Goal: Transaction & Acquisition: Purchase product/service

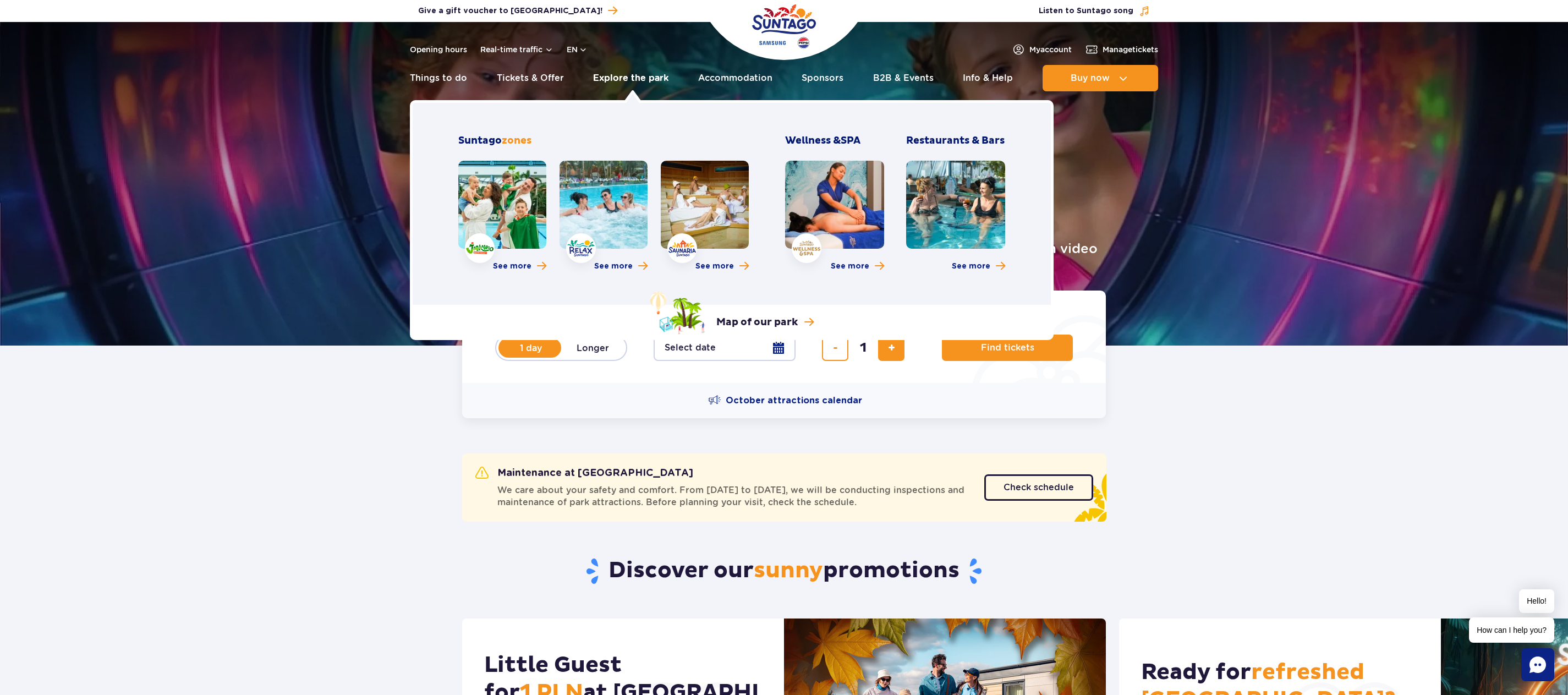
click at [628, 77] on link "Explore the park" at bounding box center [631, 78] width 76 height 27
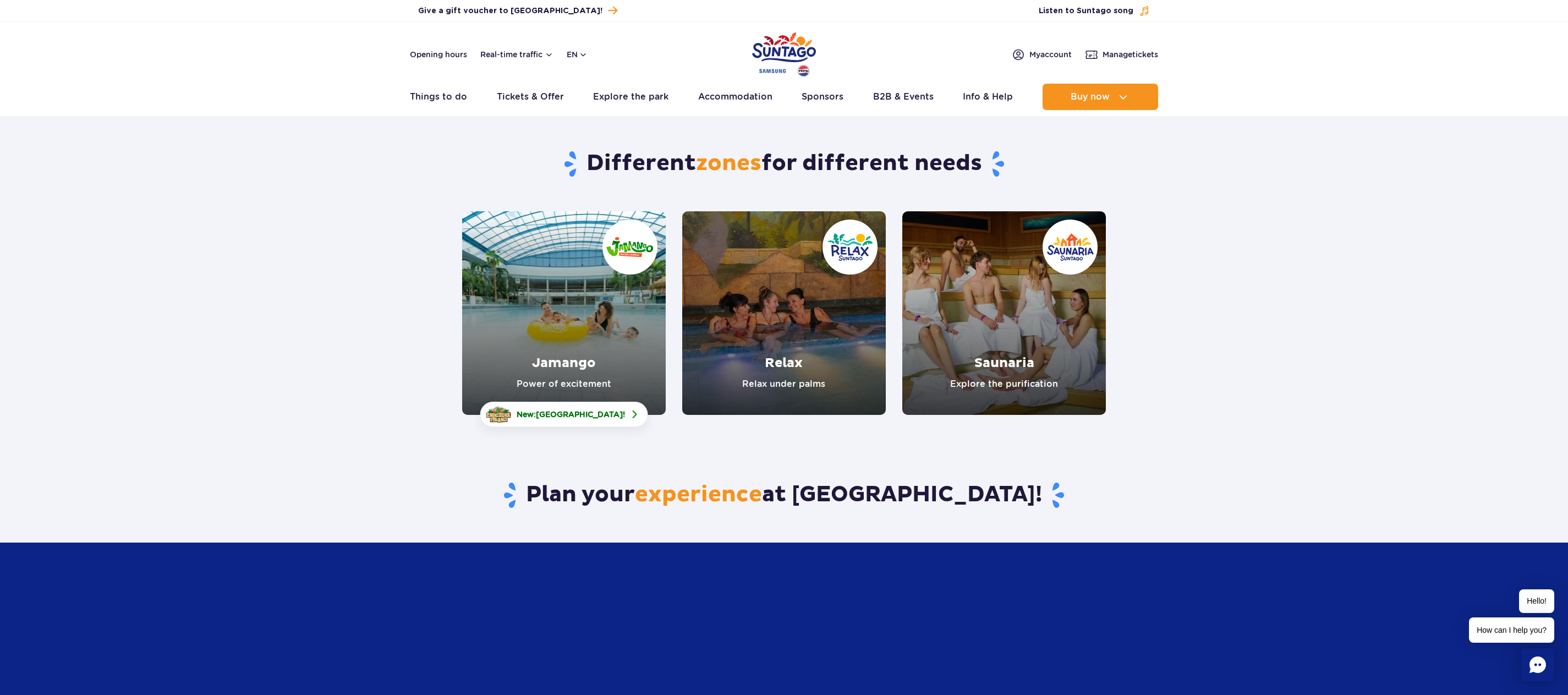
click at [785, 300] on link "Relax" at bounding box center [784, 313] width 204 height 204
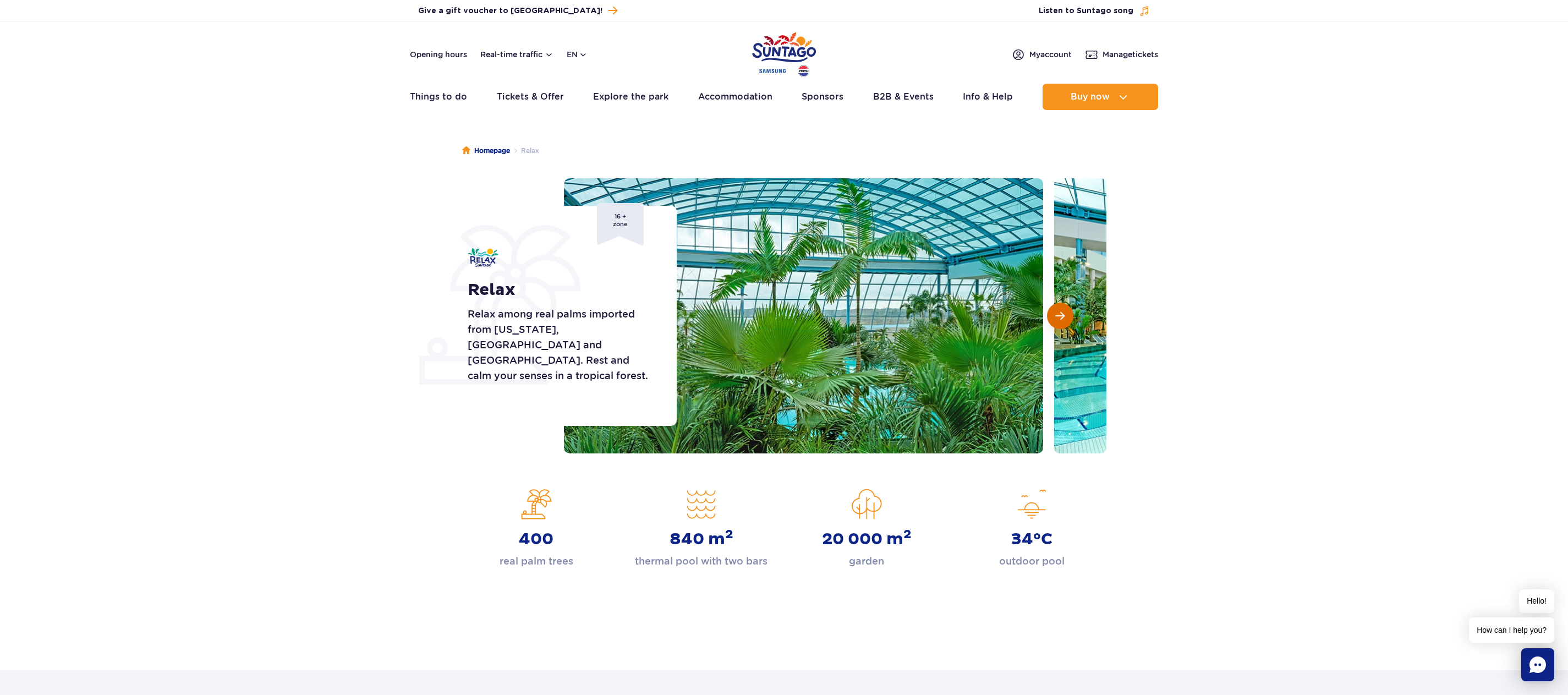
click at [1059, 309] on button "Next slide" at bounding box center [1060, 316] width 27 height 27
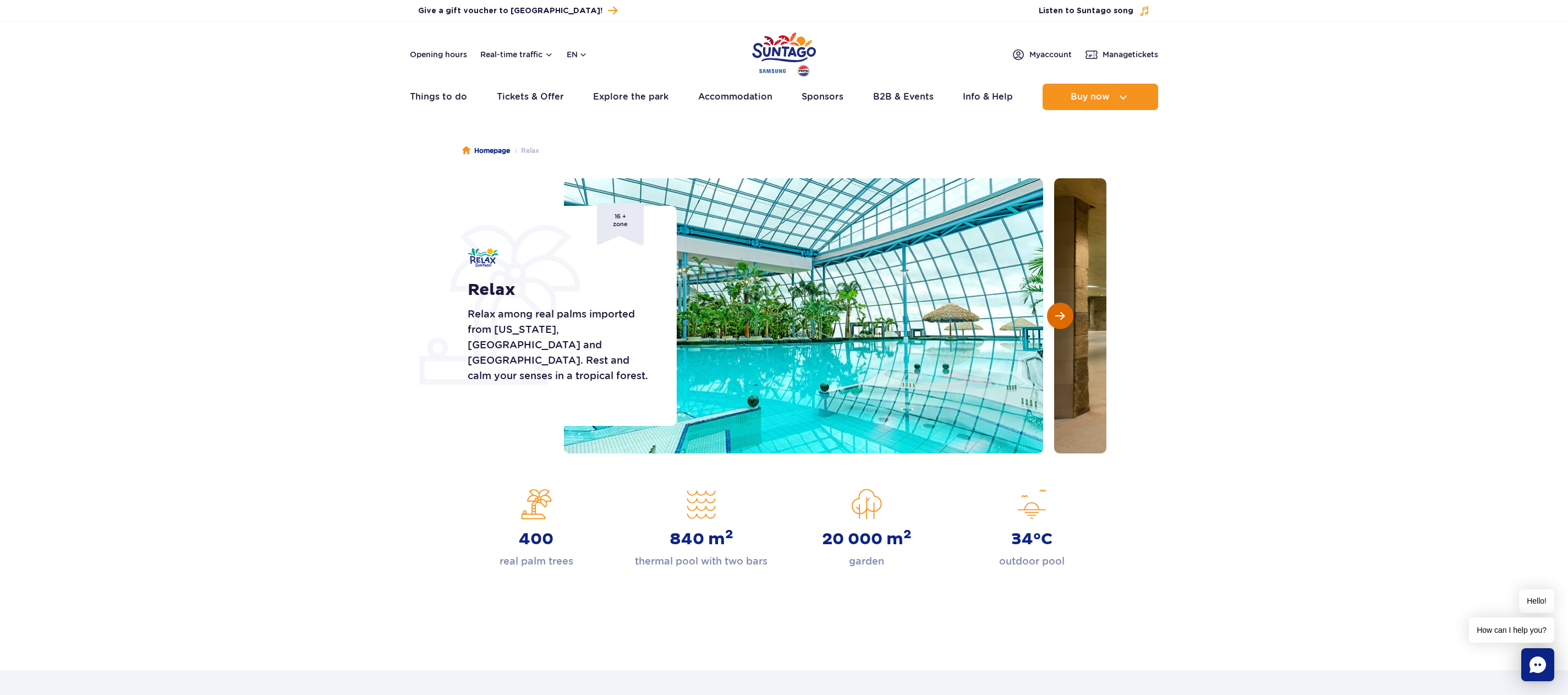
click at [1059, 309] on button "Next slide" at bounding box center [1060, 316] width 27 height 27
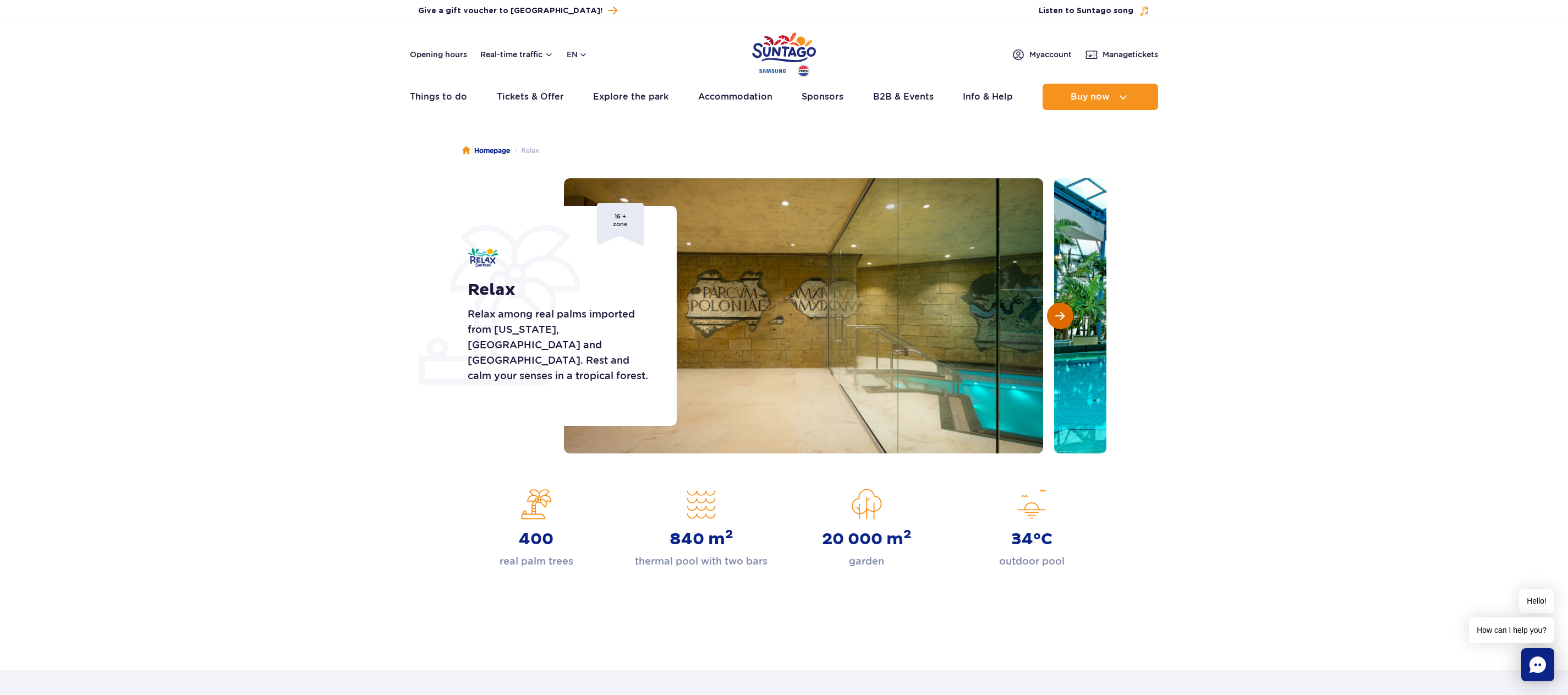
click at [1058, 311] on span "Next slide" at bounding box center [1060, 316] width 10 height 10
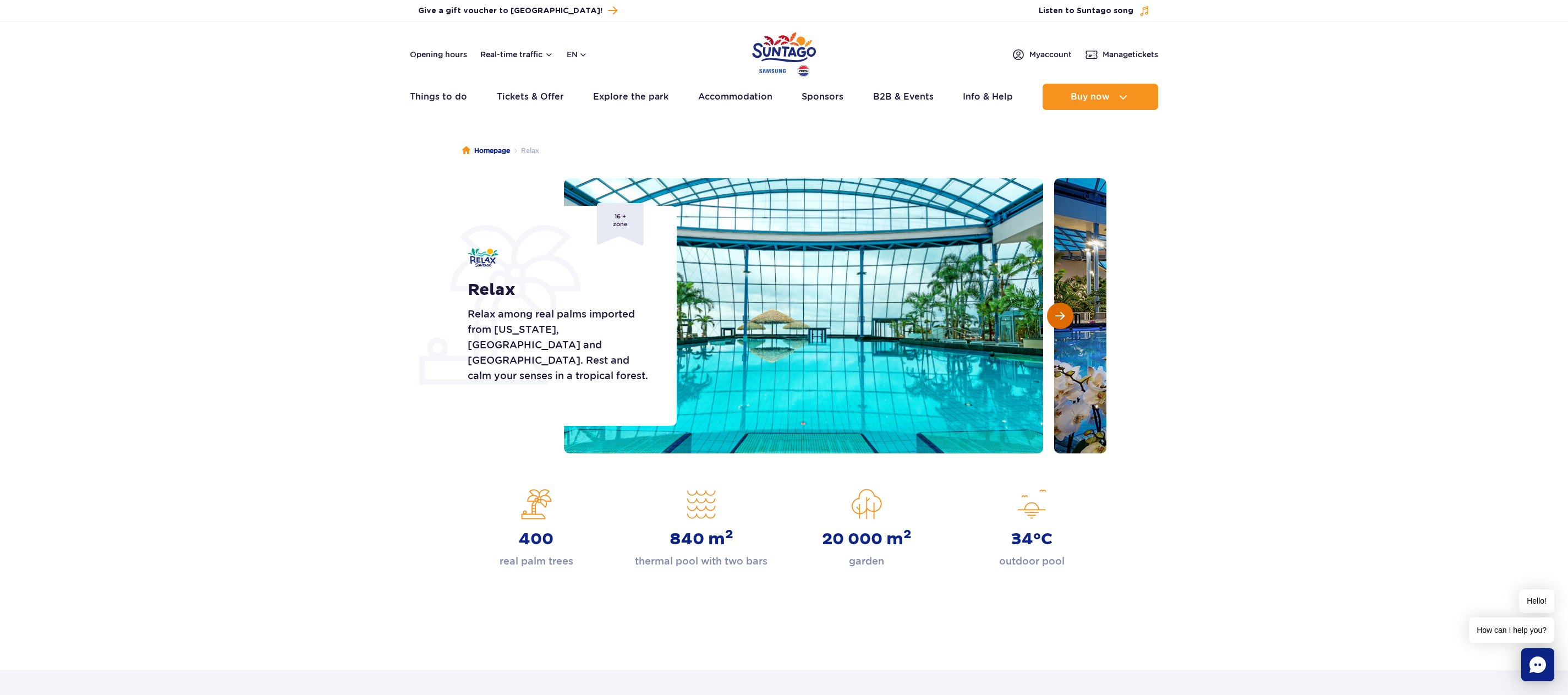
click at [1058, 311] on span "Next slide" at bounding box center [1060, 316] width 10 height 10
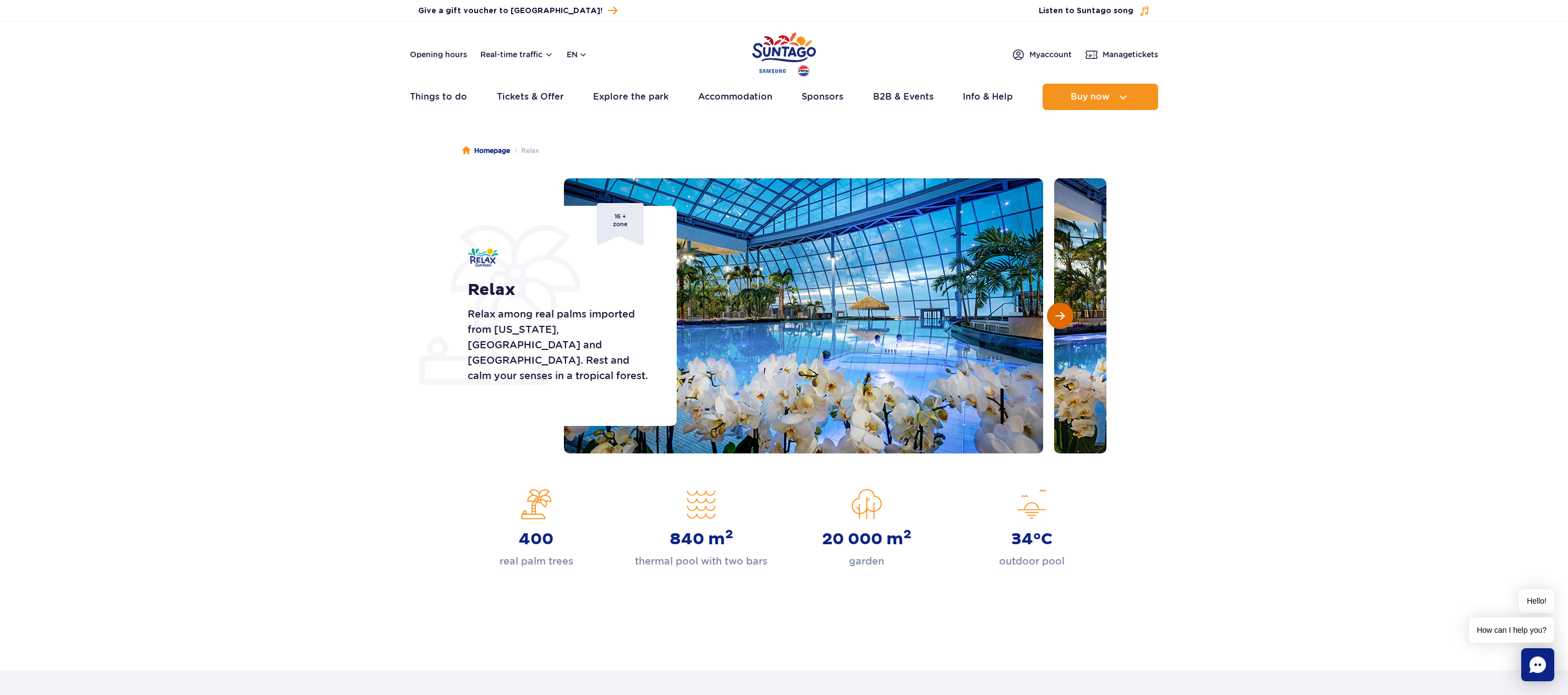
click at [1058, 311] on span "Next slide" at bounding box center [1060, 316] width 10 height 10
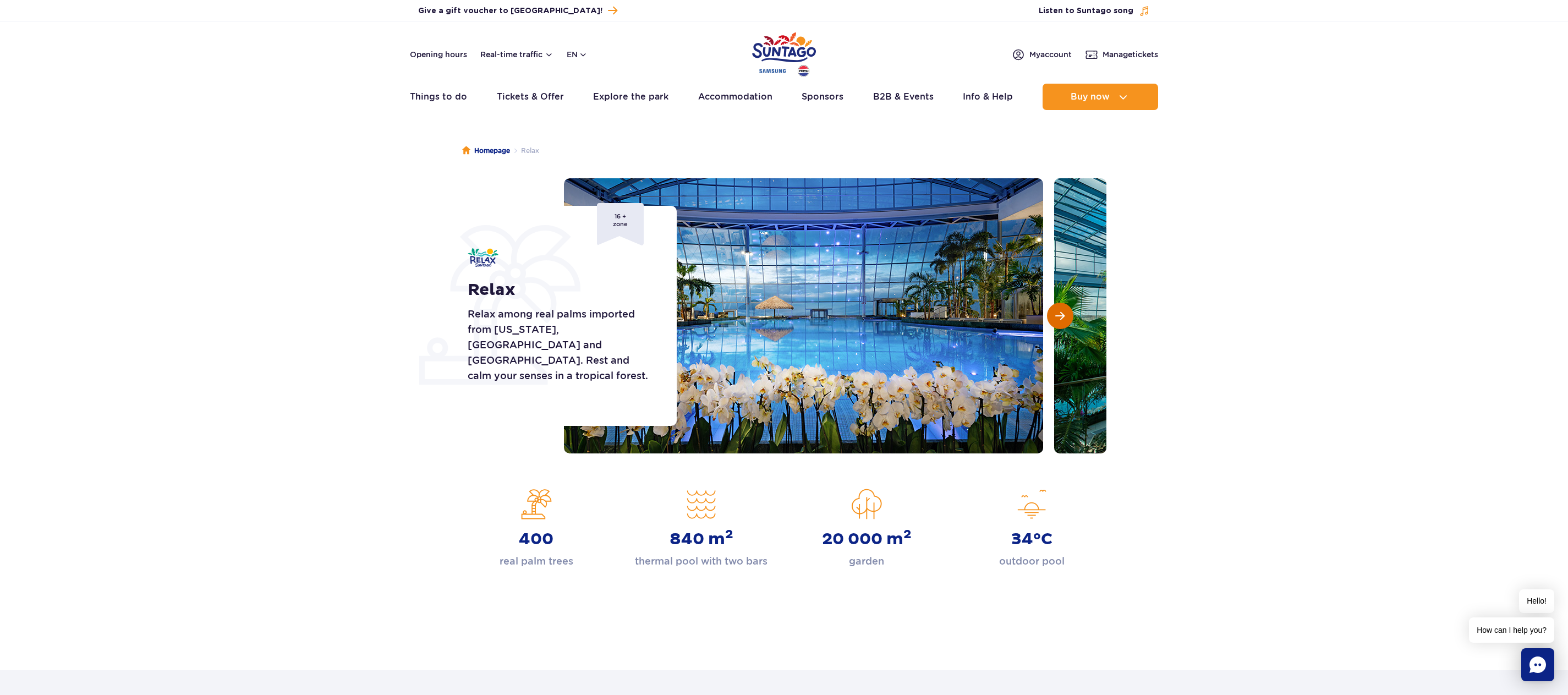
click at [1058, 311] on span "Next slide" at bounding box center [1060, 316] width 10 height 10
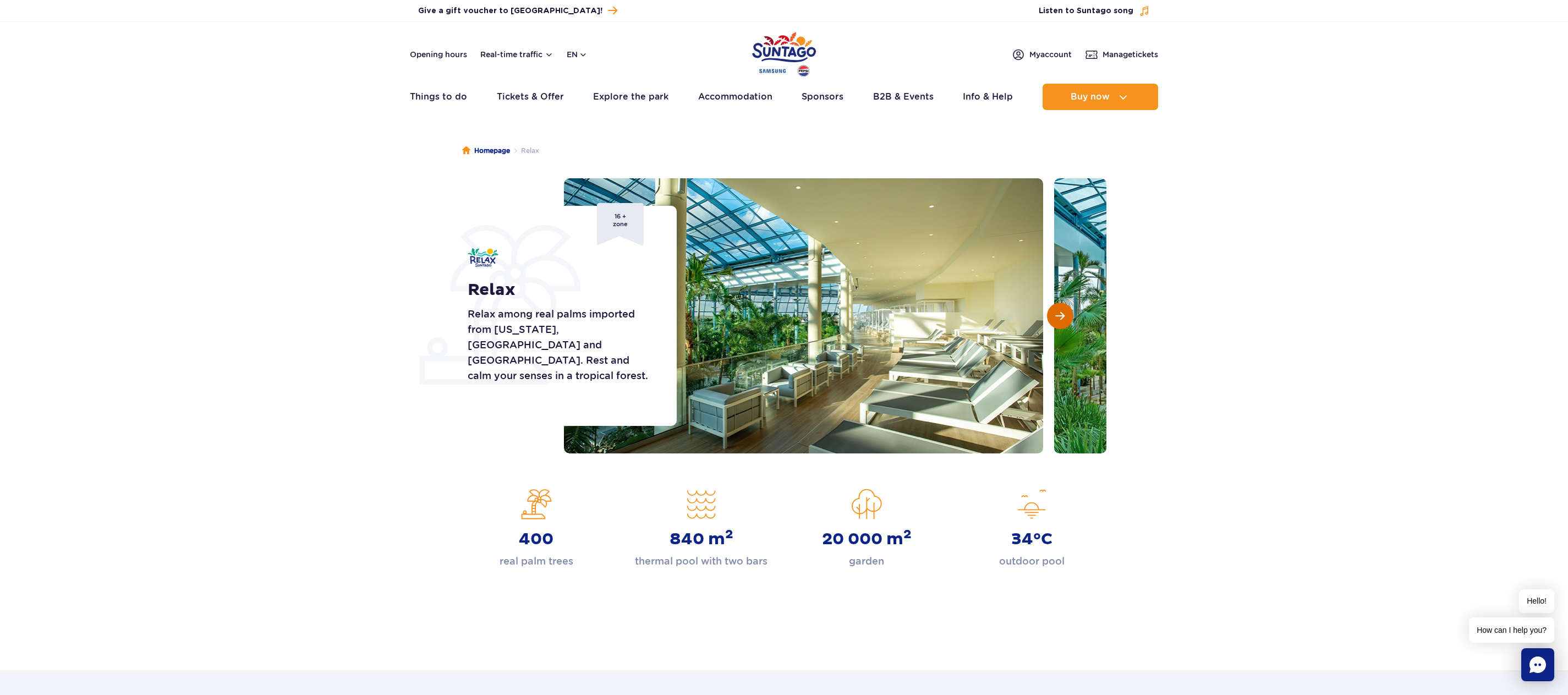
click at [1058, 311] on span "Next slide" at bounding box center [1060, 316] width 10 height 10
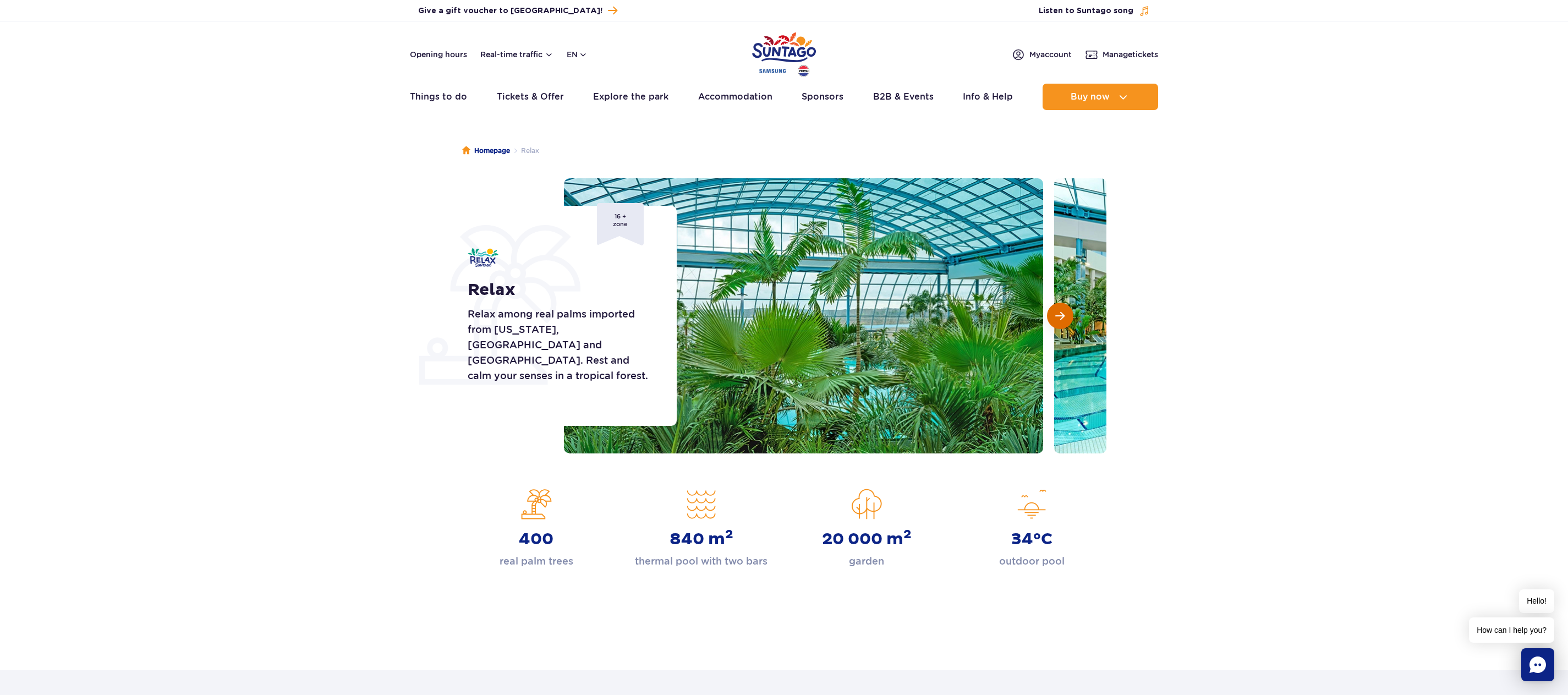
click at [1057, 312] on span "Next slide" at bounding box center [1060, 316] width 10 height 10
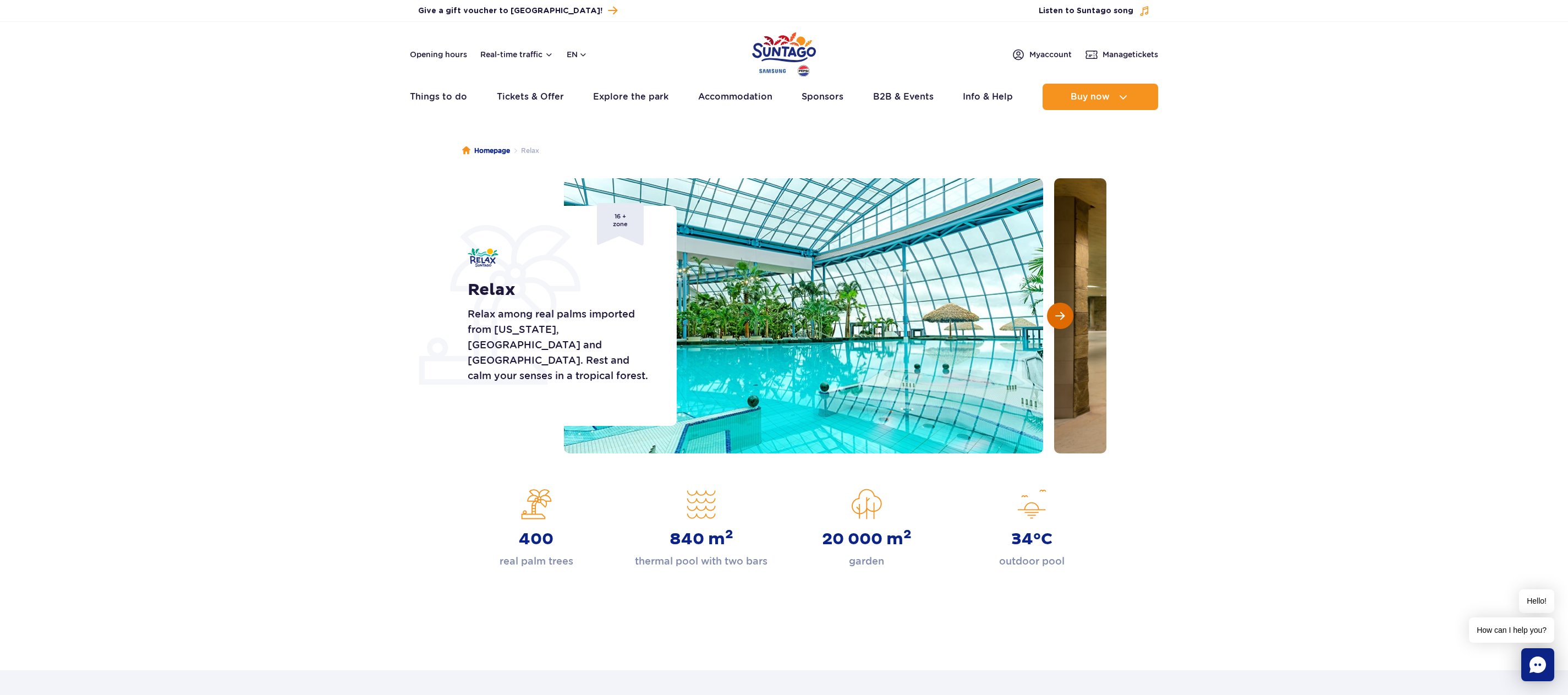
click at [1057, 312] on span "Next slide" at bounding box center [1060, 316] width 10 height 10
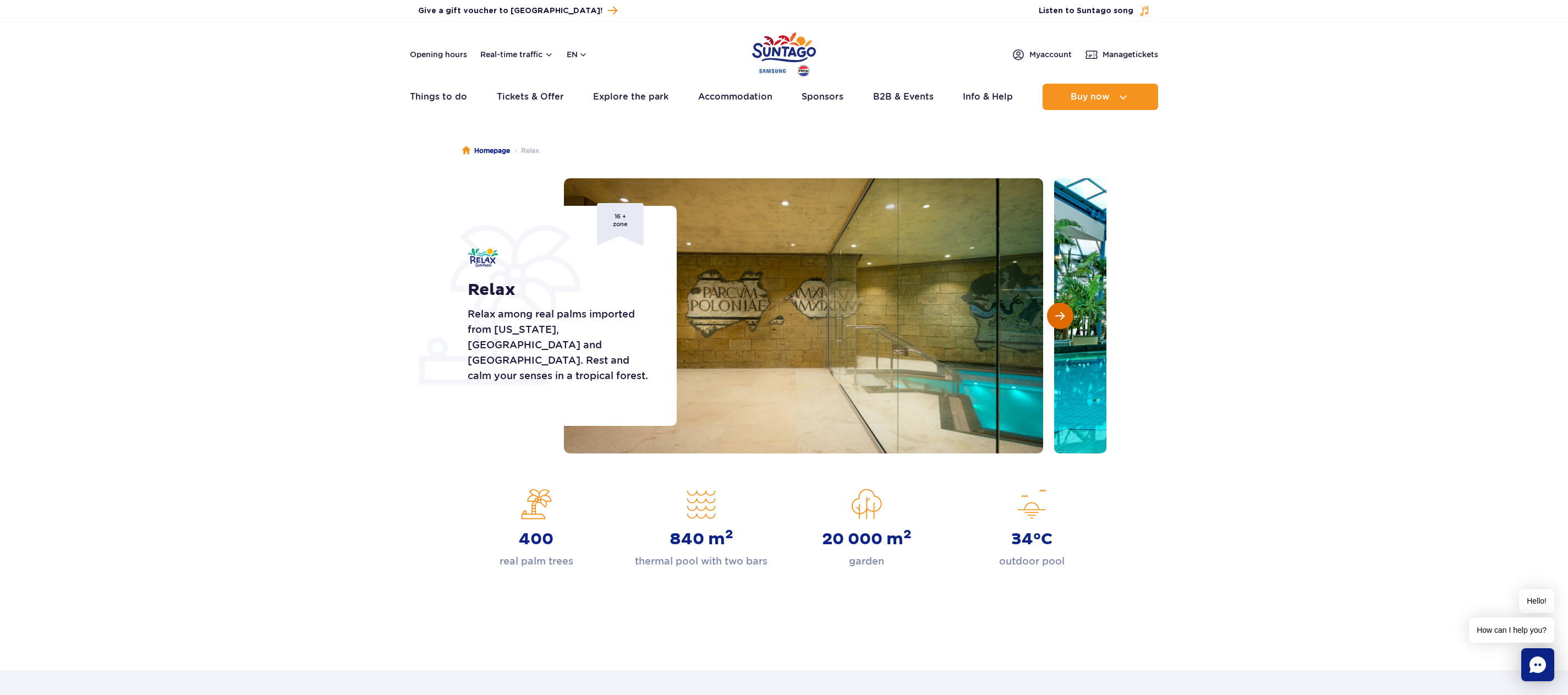
click at [1057, 312] on span "Next slide" at bounding box center [1060, 316] width 10 height 10
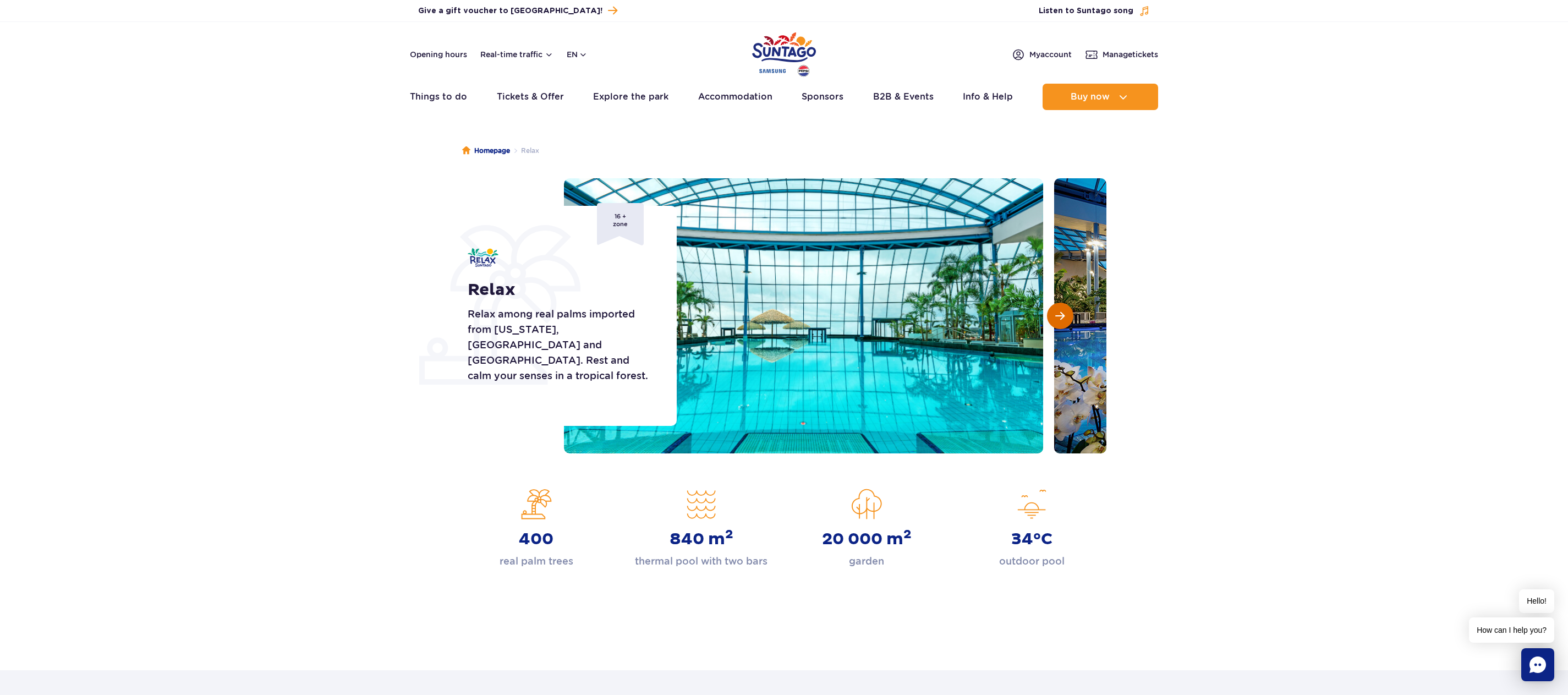
click at [1057, 312] on span "Next slide" at bounding box center [1060, 316] width 10 height 10
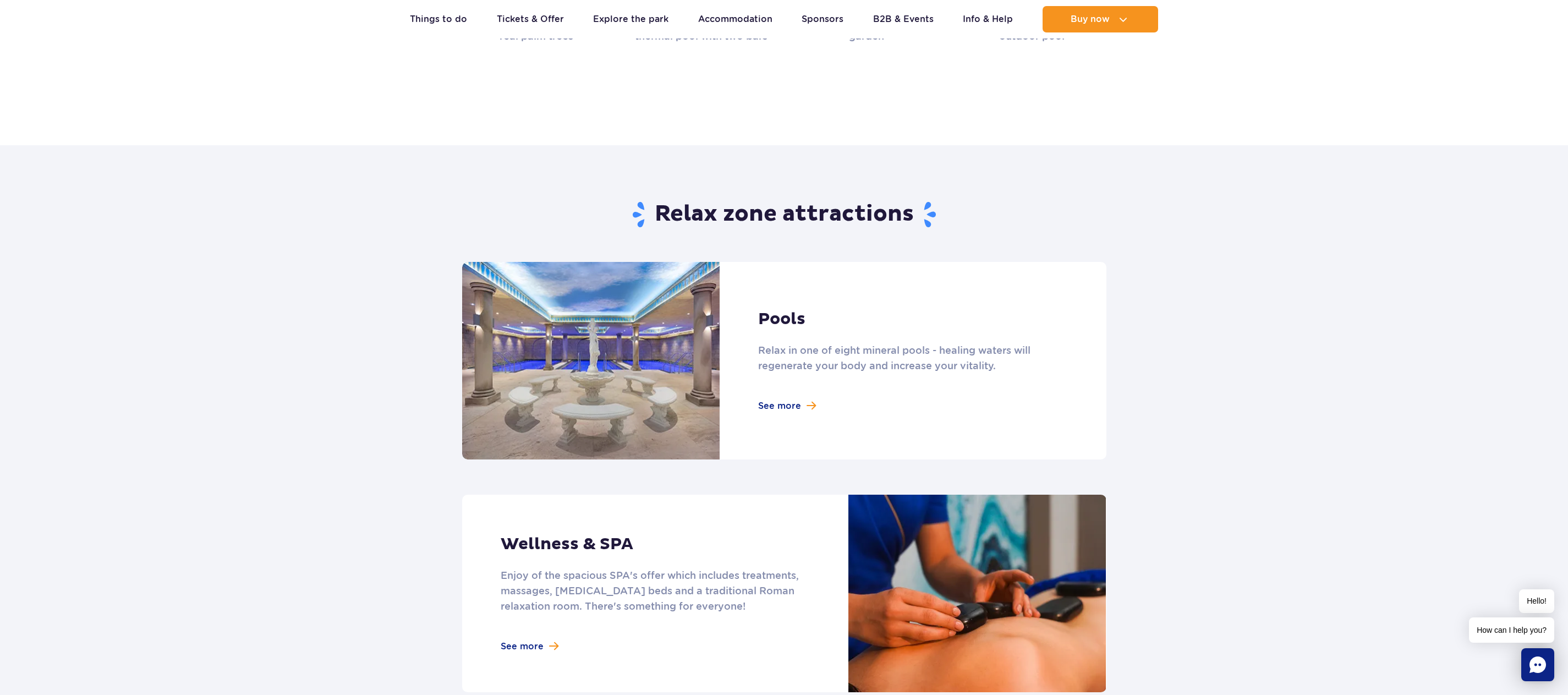
scroll to position [550, 0]
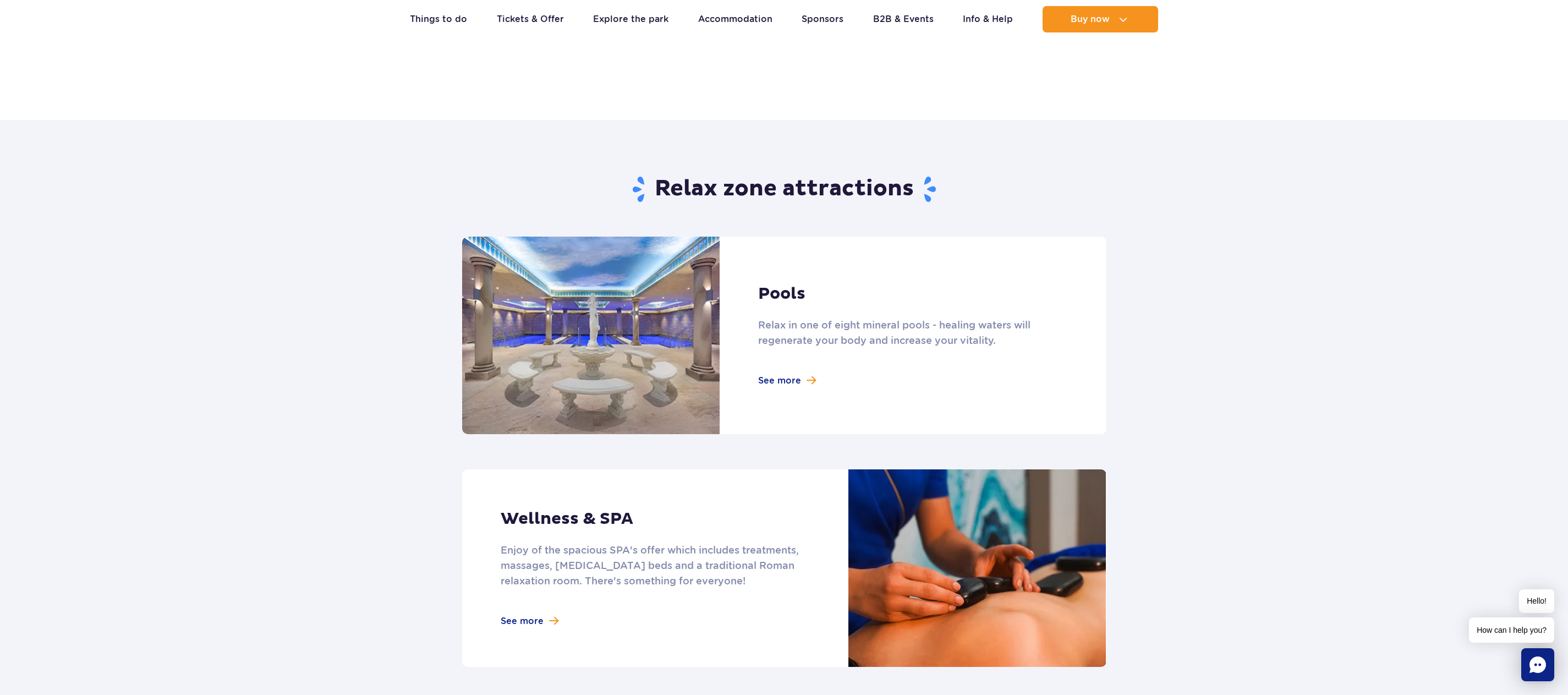
click at [795, 378] on link at bounding box center [784, 336] width 644 height 198
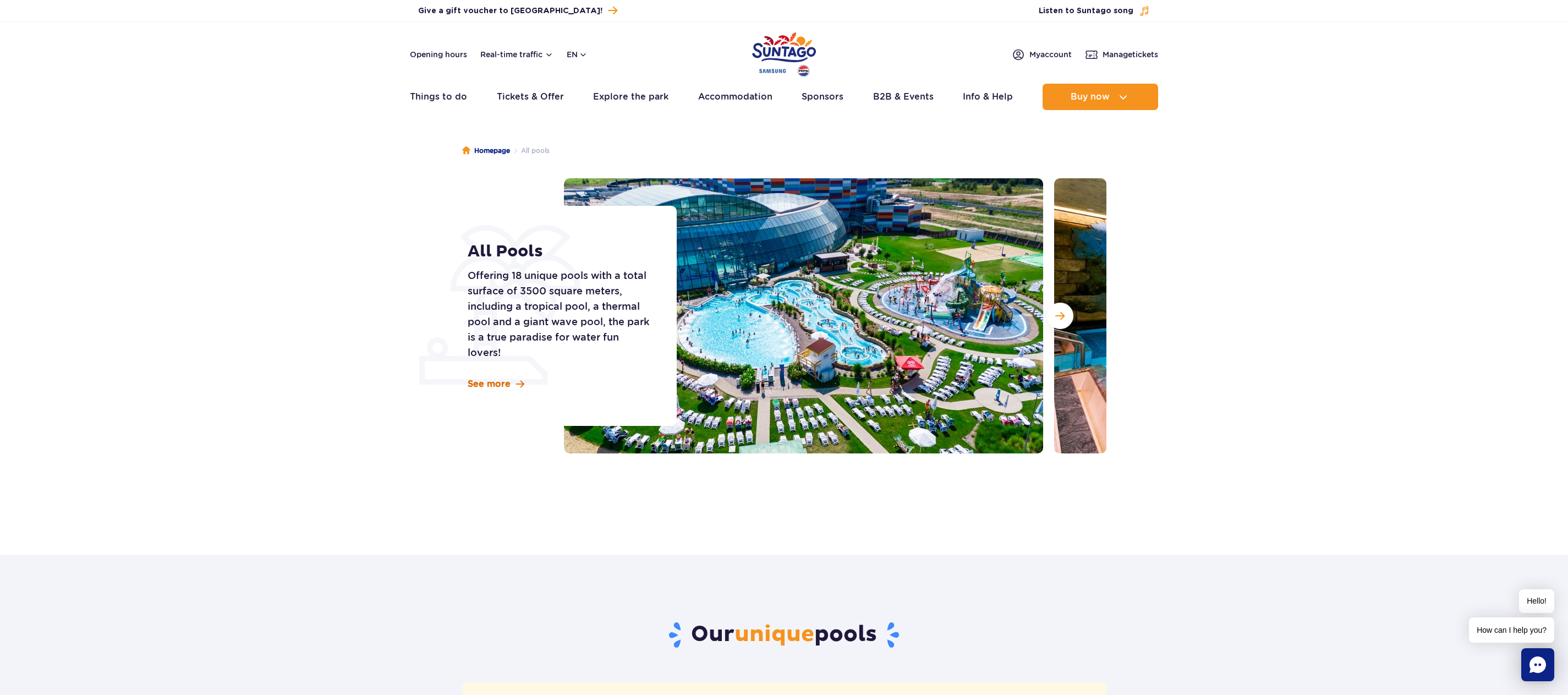
click at [509, 386] on link "See more" at bounding box center [496, 384] width 57 height 12
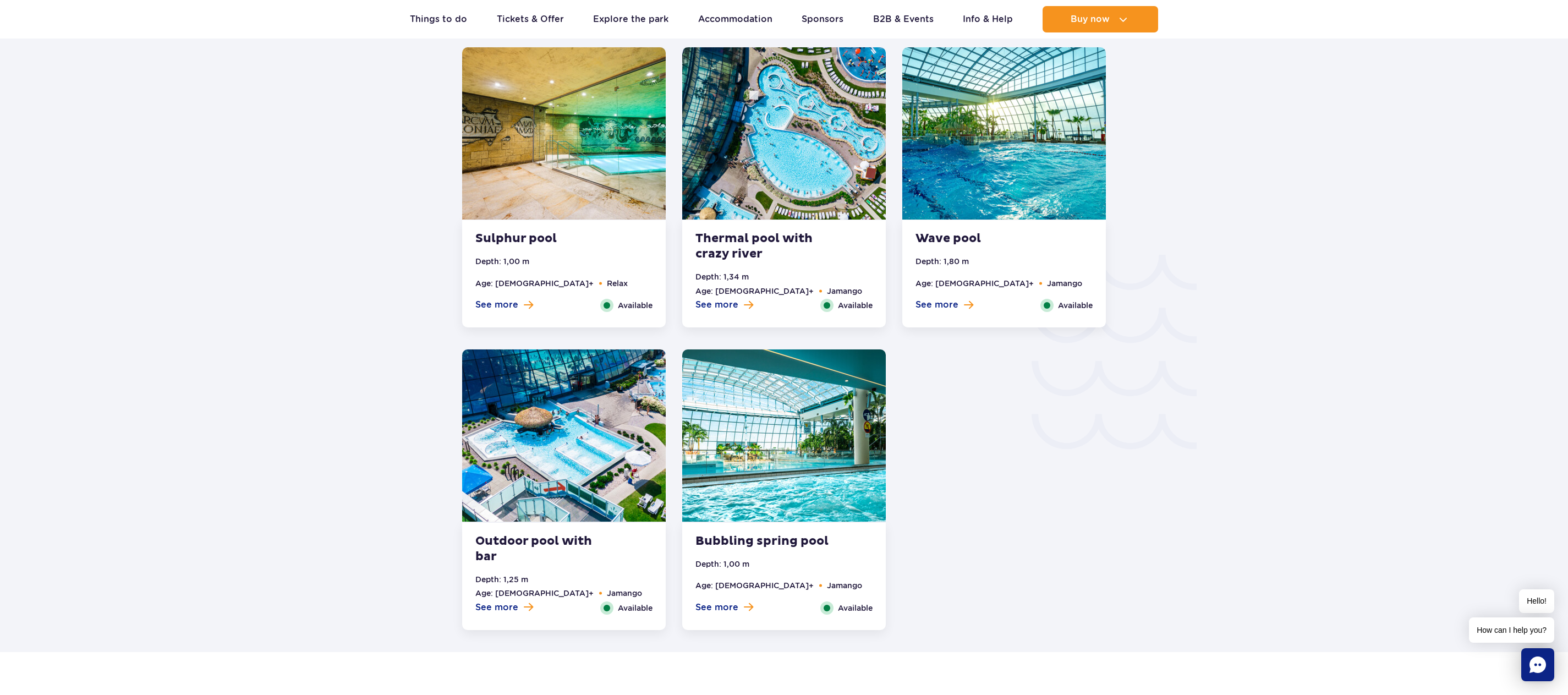
scroll to position [1766, 0]
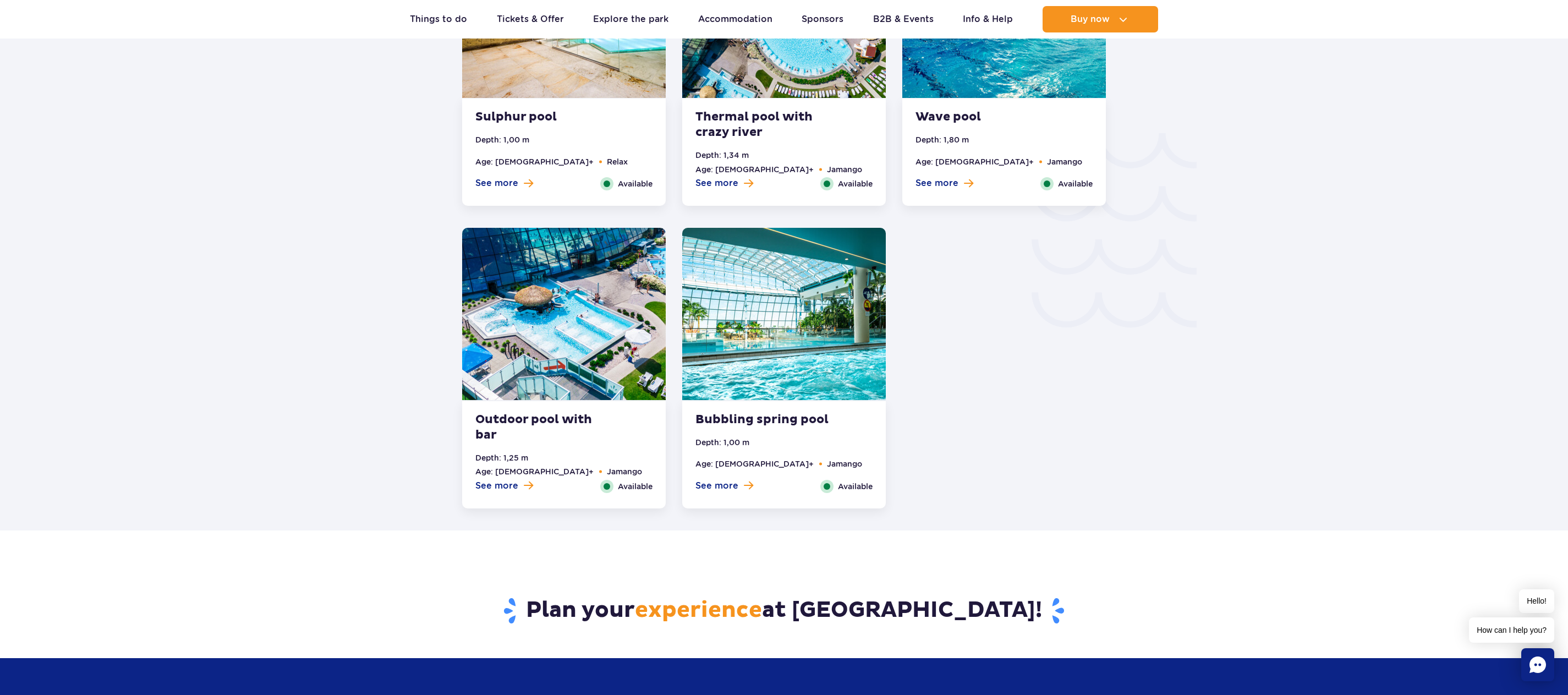
click at [526, 482] on span at bounding box center [528, 485] width 10 height 10
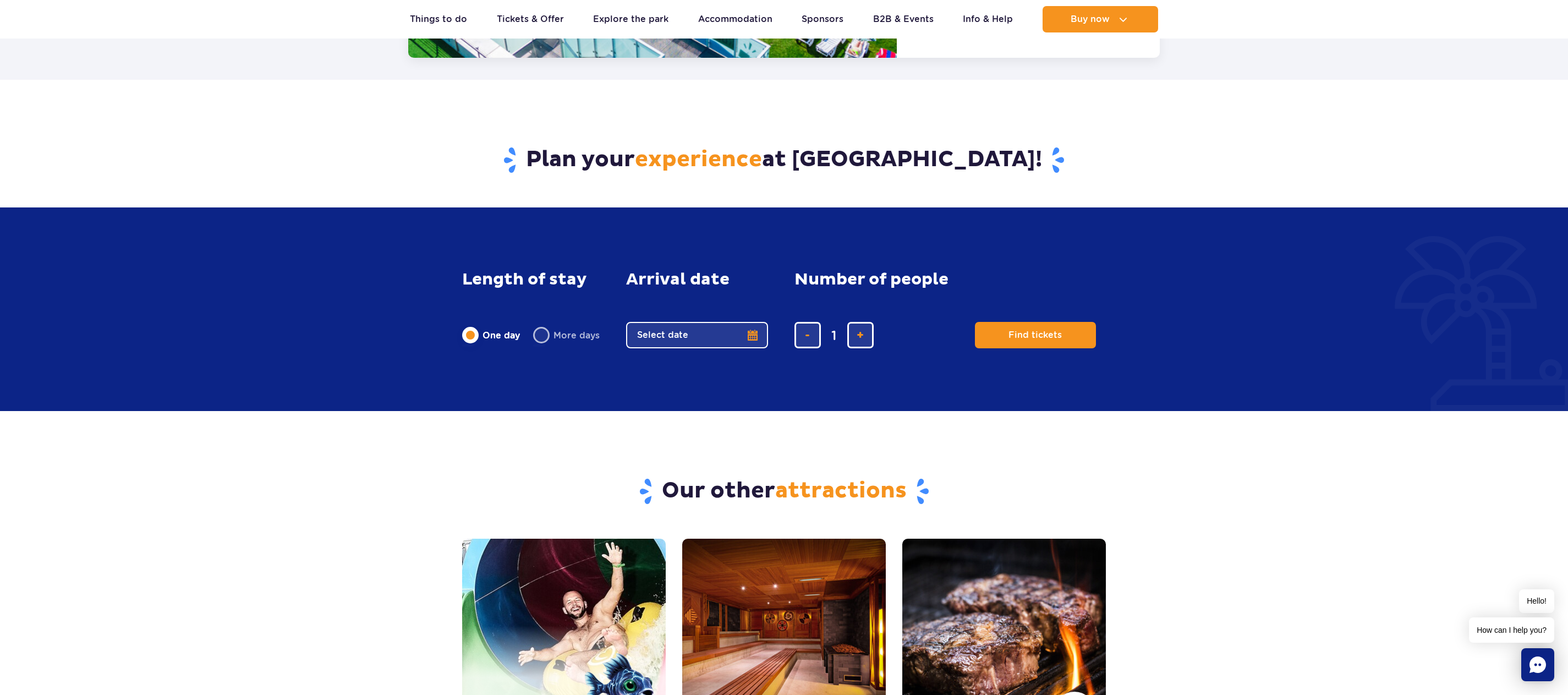
scroll to position [2618, 0]
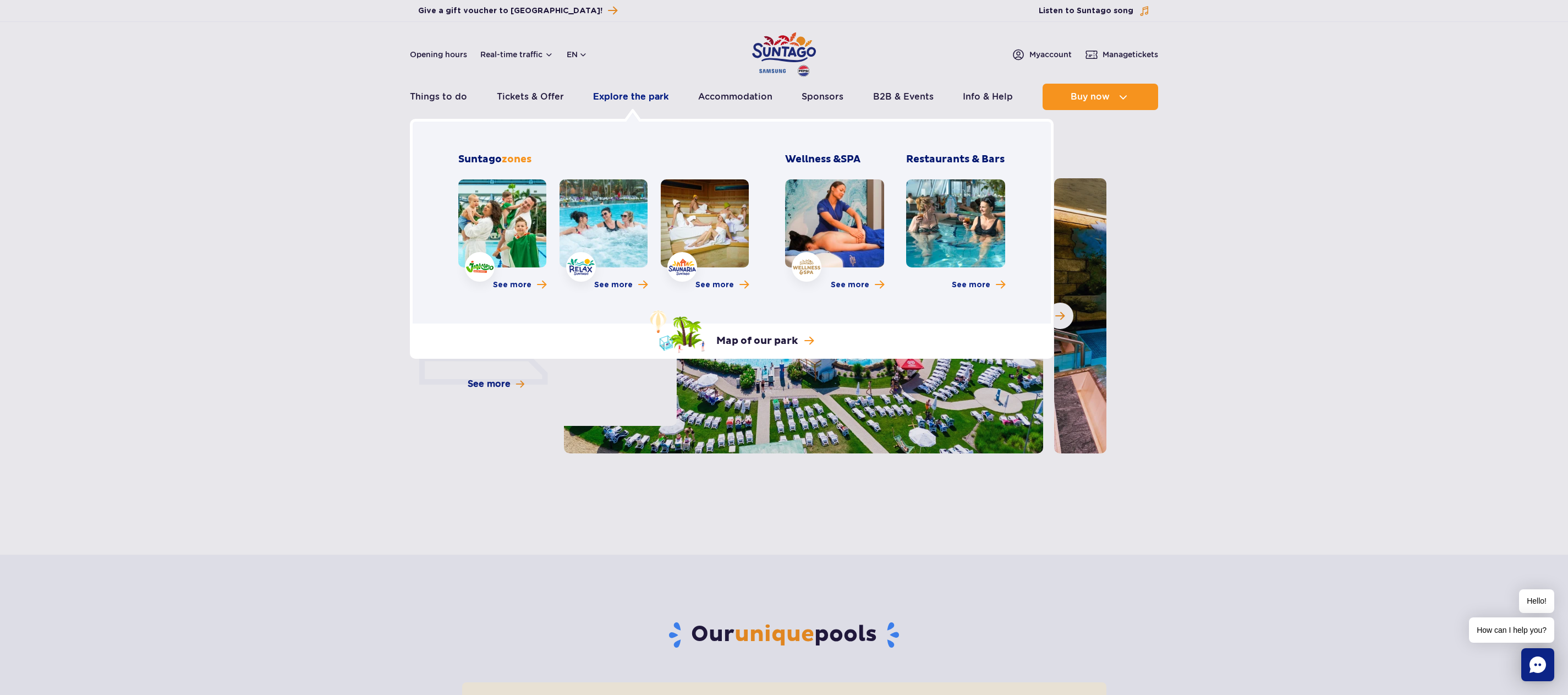
click at [625, 101] on link "Explore the park" at bounding box center [631, 97] width 76 height 27
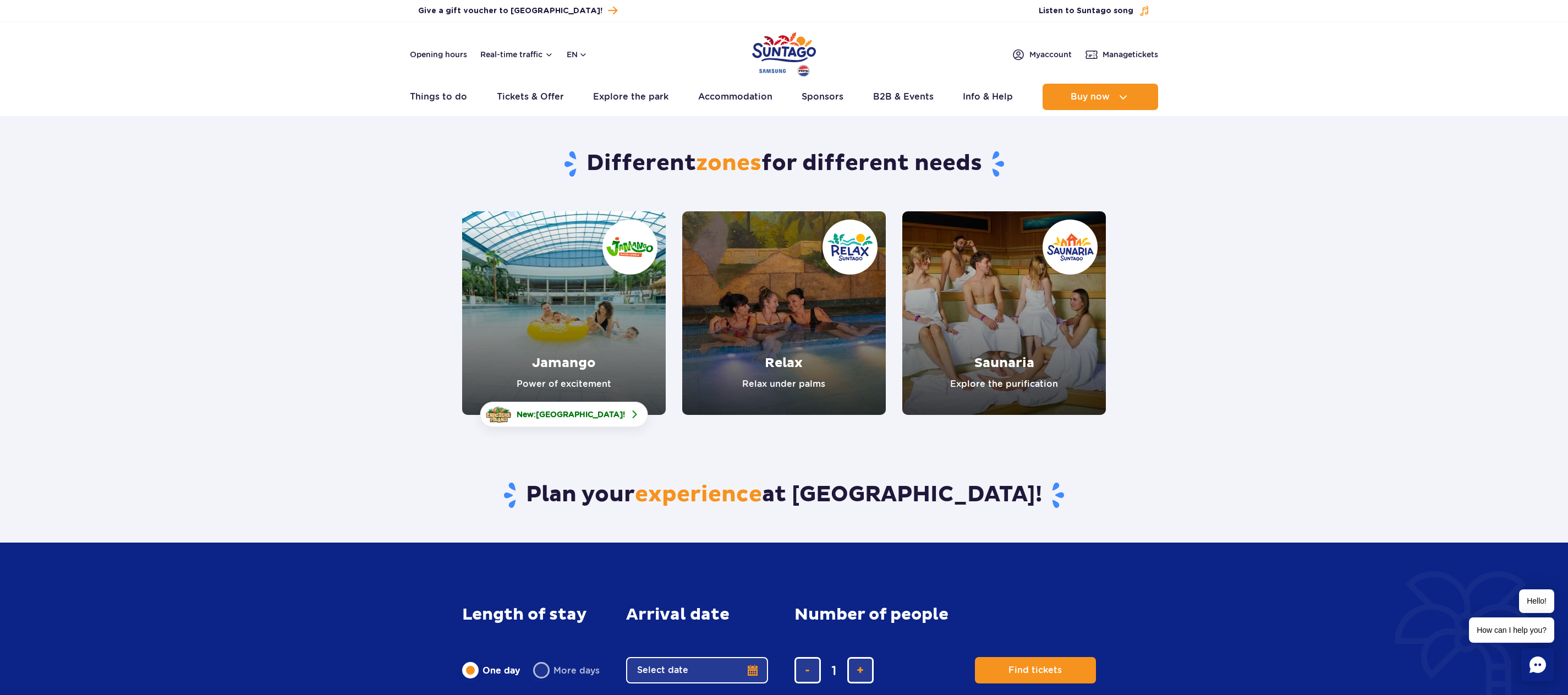
click at [574, 301] on link "Jamango" at bounding box center [564, 313] width 204 height 204
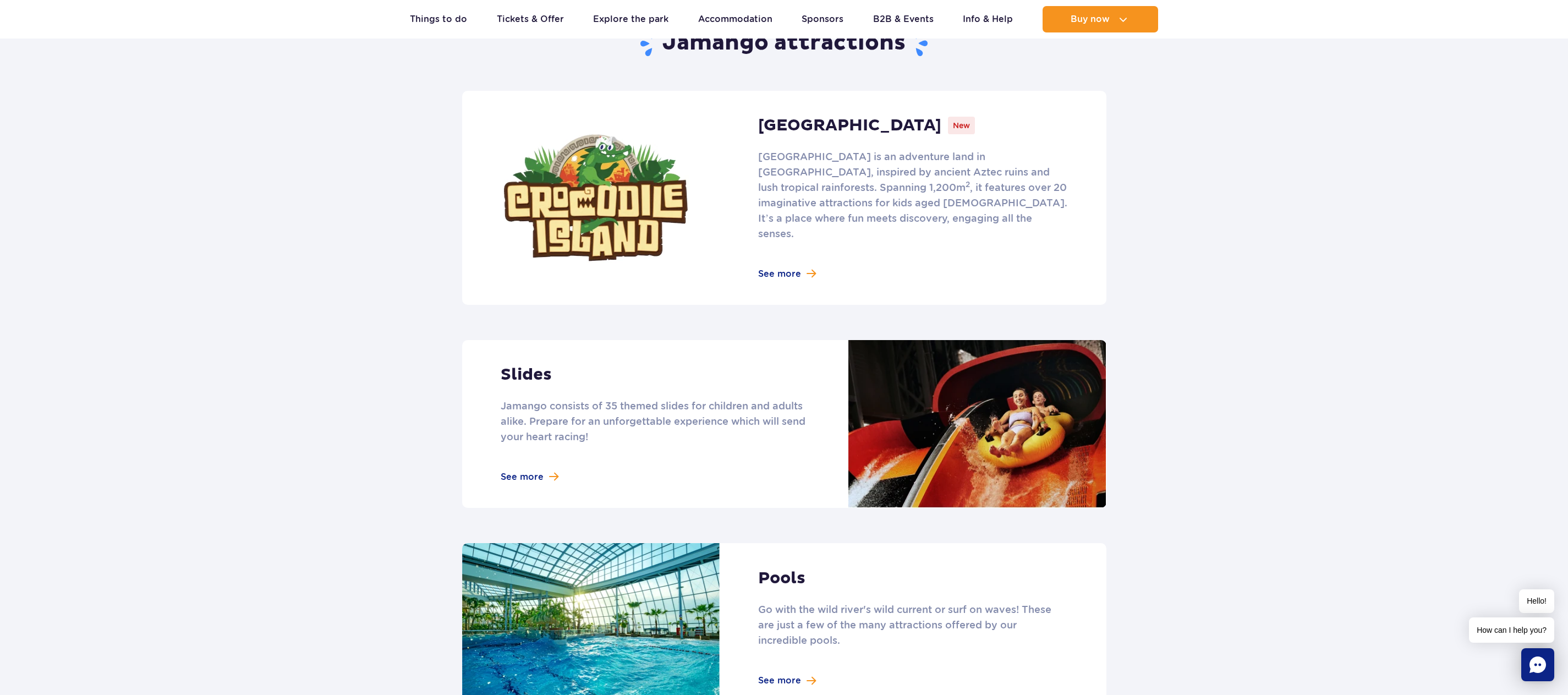
scroll to position [715, 0]
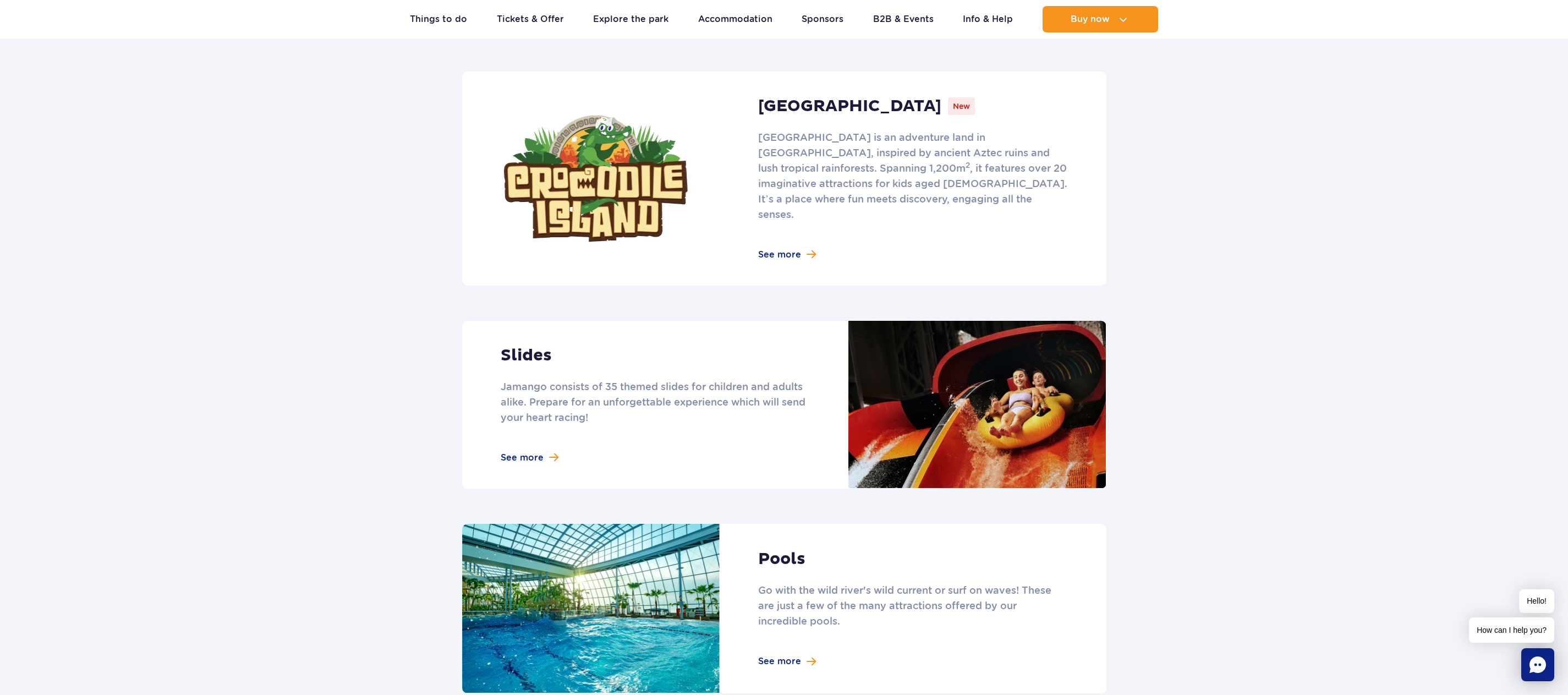
click at [542, 441] on link at bounding box center [784, 404] width 644 height 168
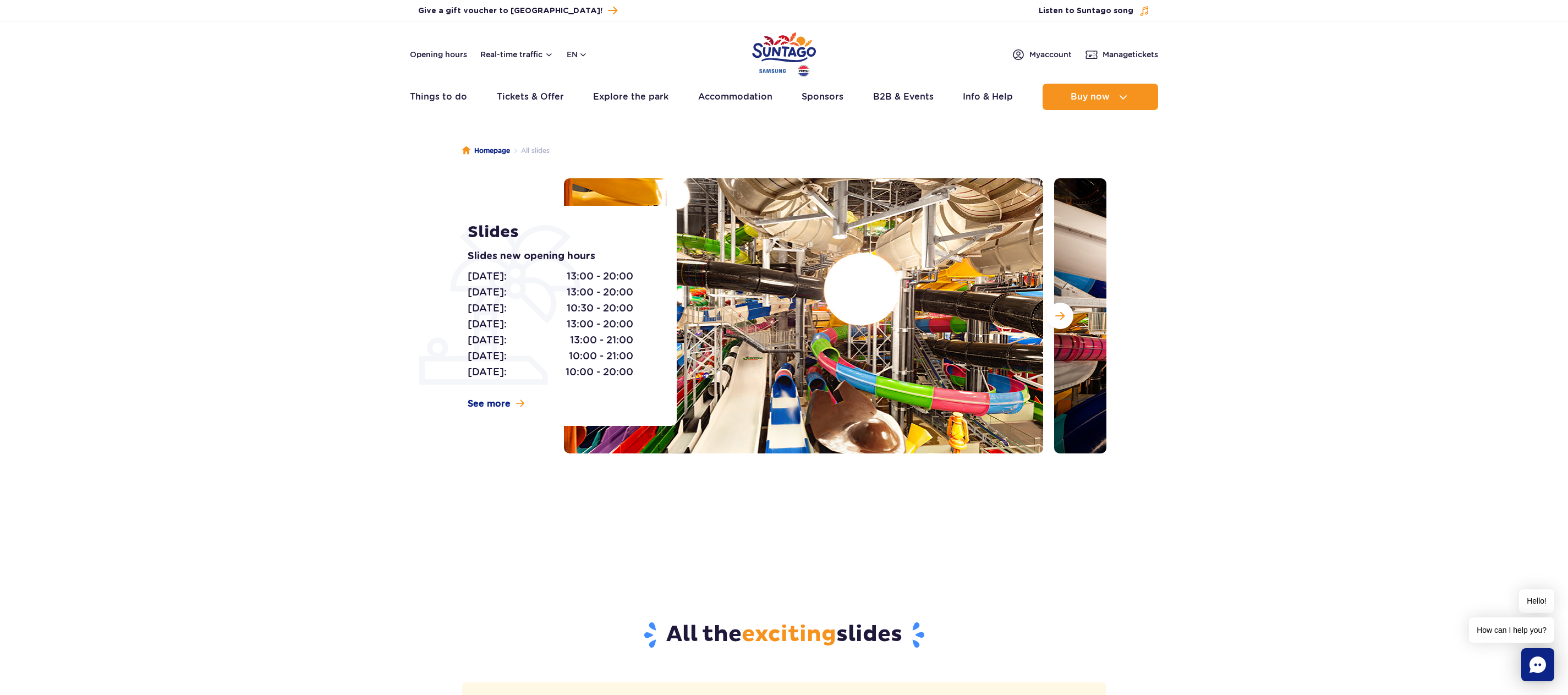
click at [426, 511] on div "Homepage All slides Slides Slides new opening hours Monday: 13:00 - 20:00 Tuesd…" at bounding box center [784, 321] width 1568 height 396
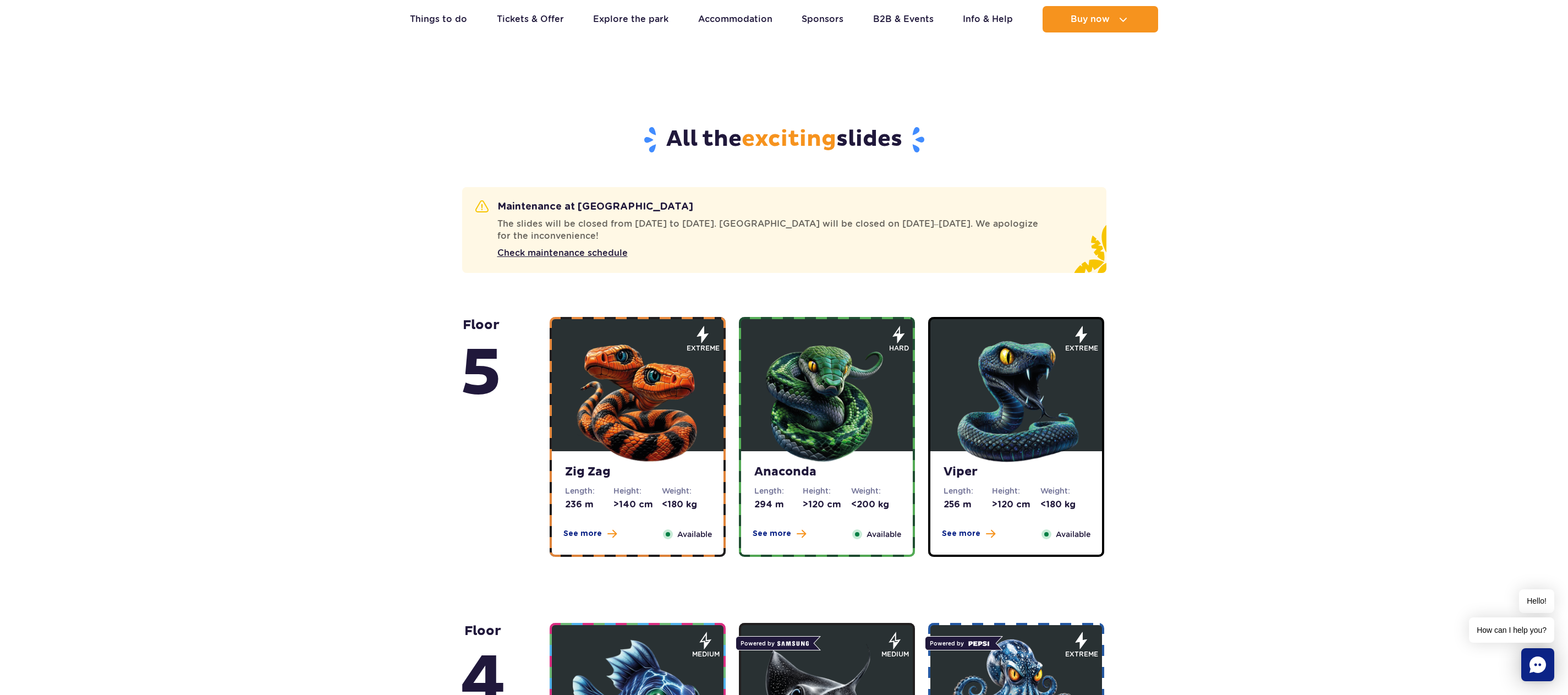
scroll to position [660, 0]
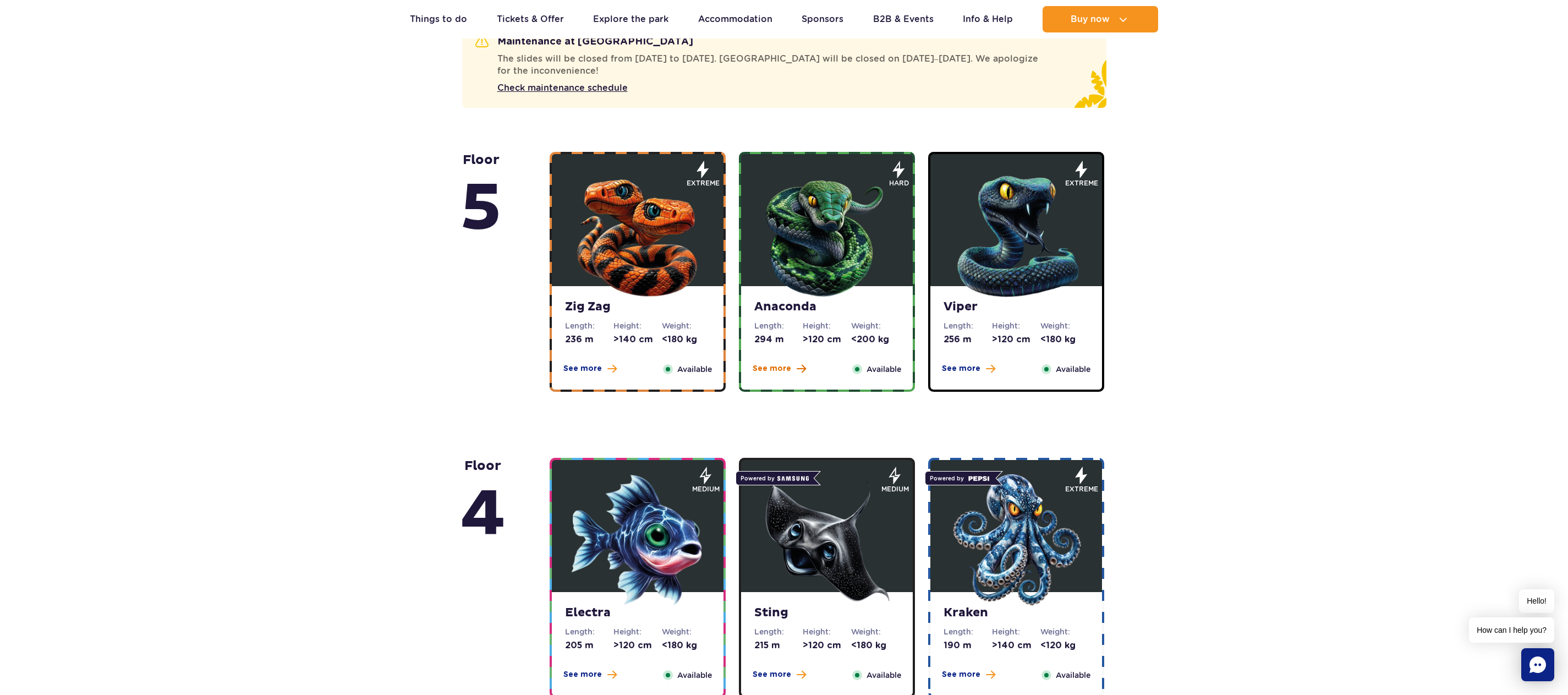
click at [779, 369] on span "See more" at bounding box center [772, 369] width 38 height 11
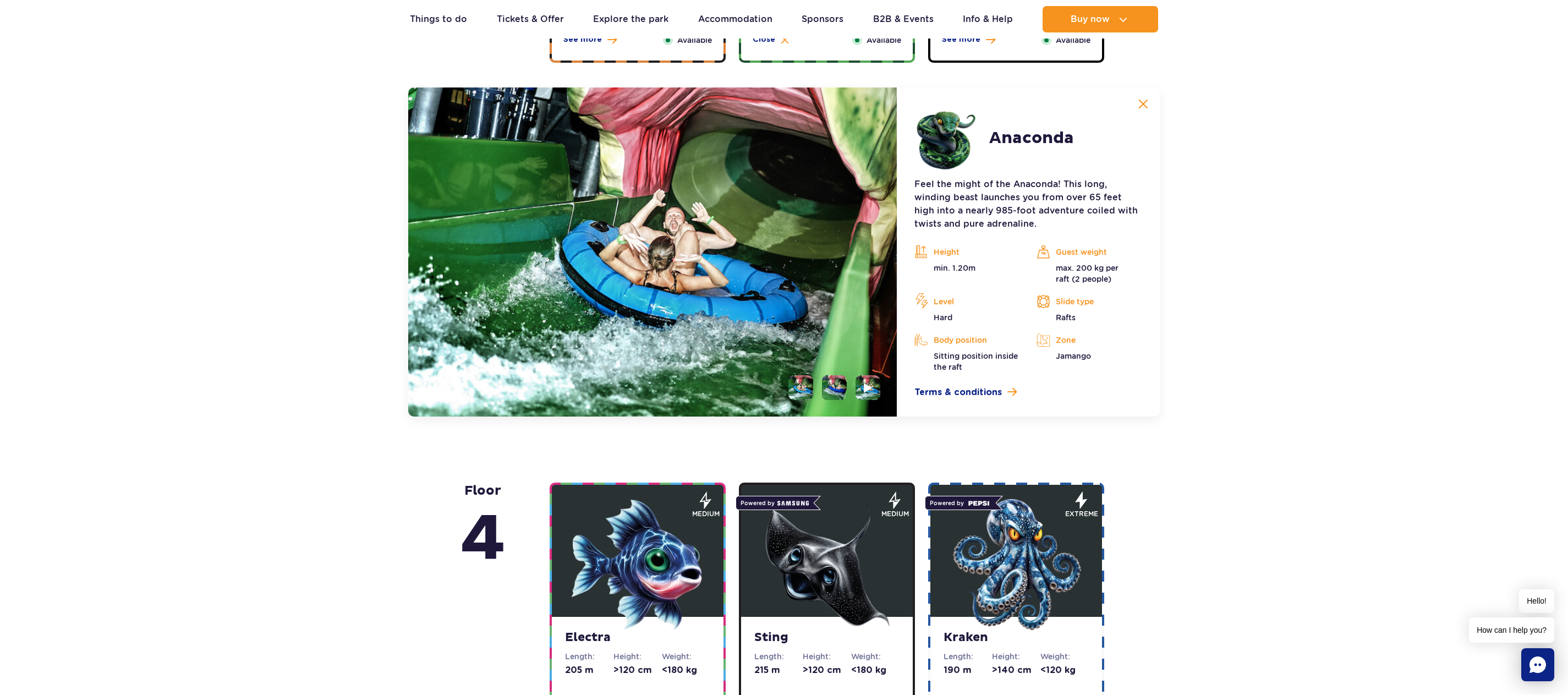
scroll to position [1011, 0]
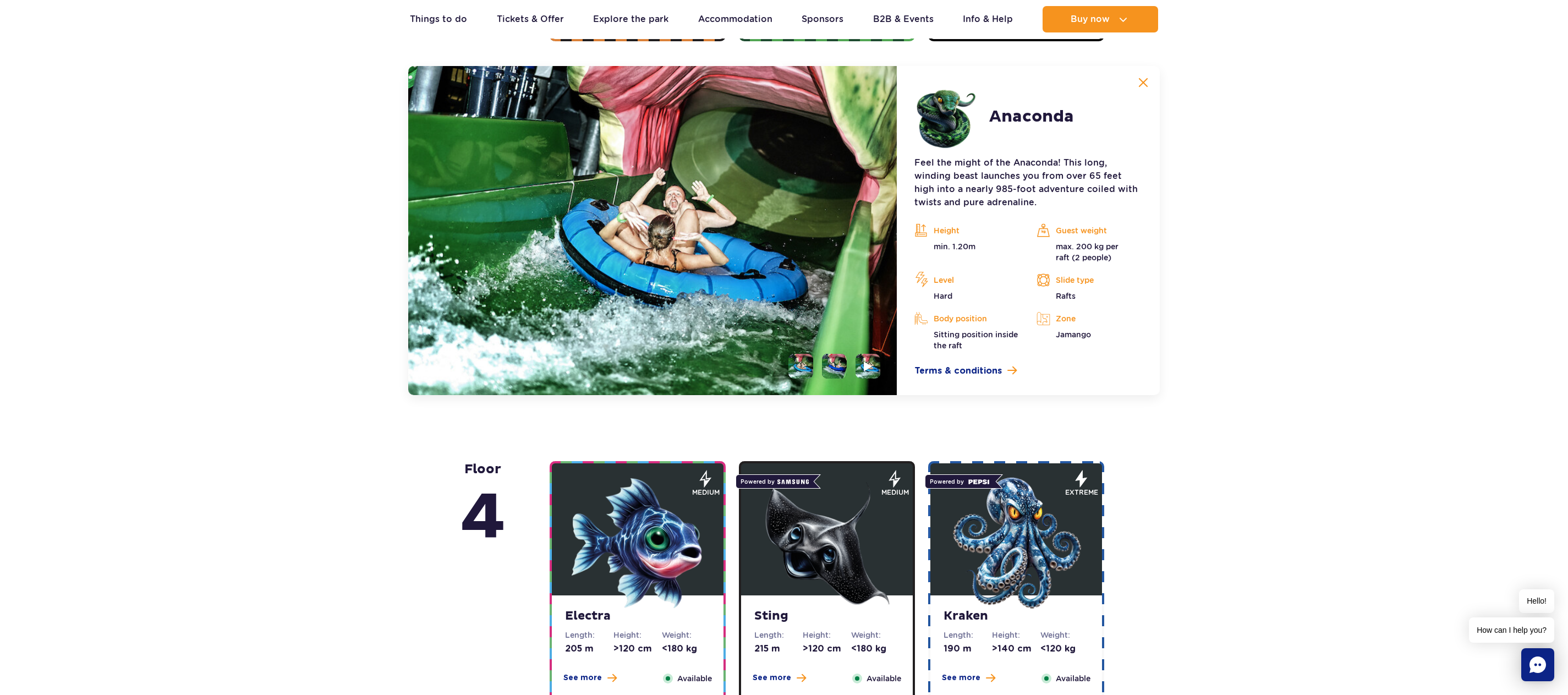
click at [838, 362] on li at bounding box center [834, 366] width 25 height 25
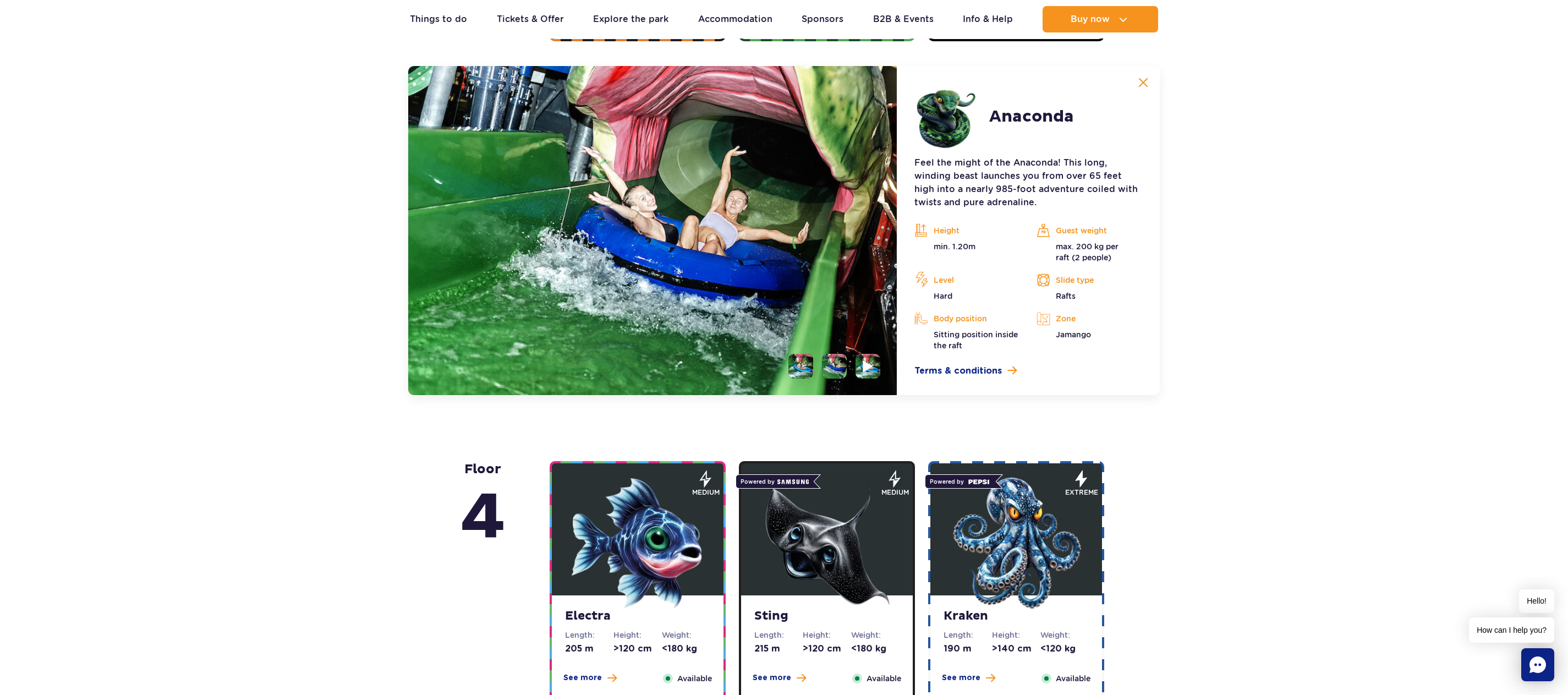
click at [870, 364] on img at bounding box center [867, 366] width 10 height 13
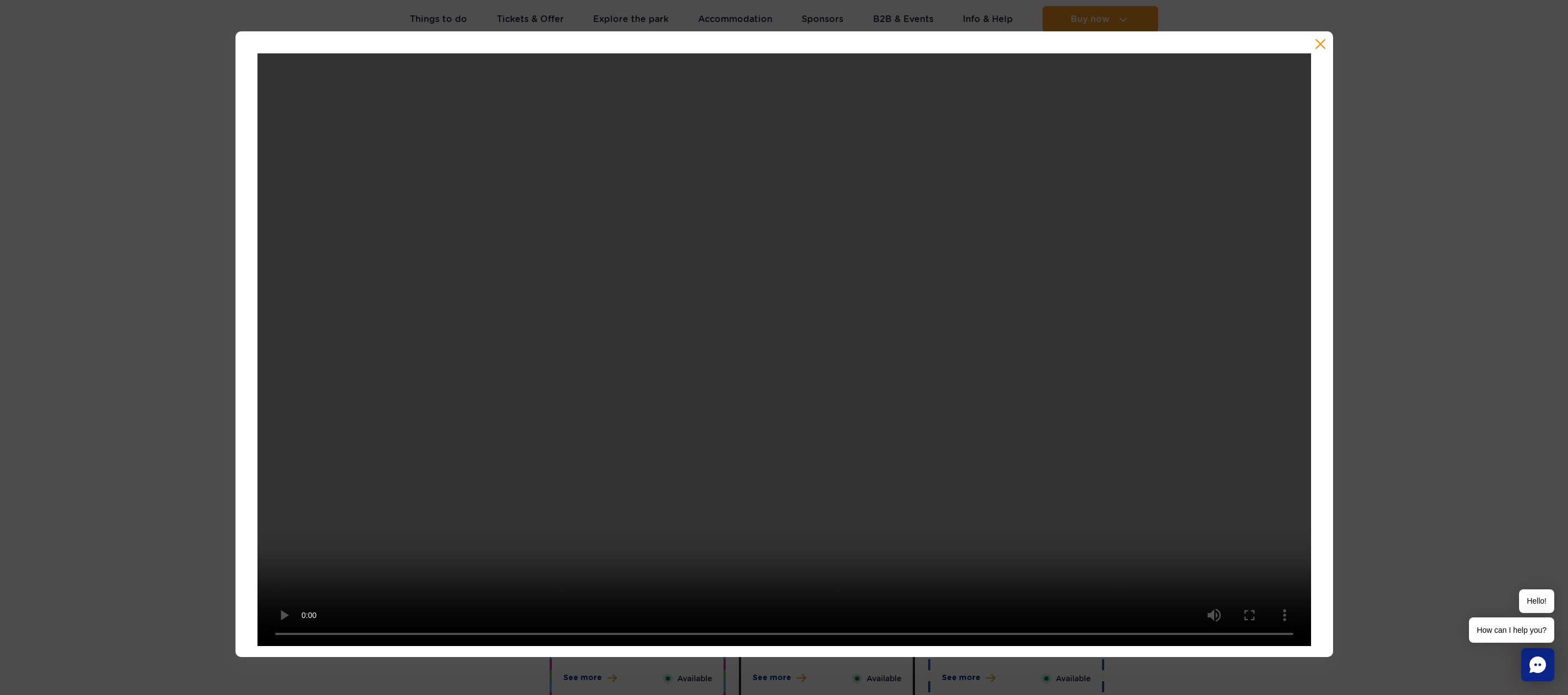
click at [1326, 39] on div at bounding box center [784, 344] width 1098 height 625
click at [1323, 47] on button "button" at bounding box center [1320, 44] width 11 height 11
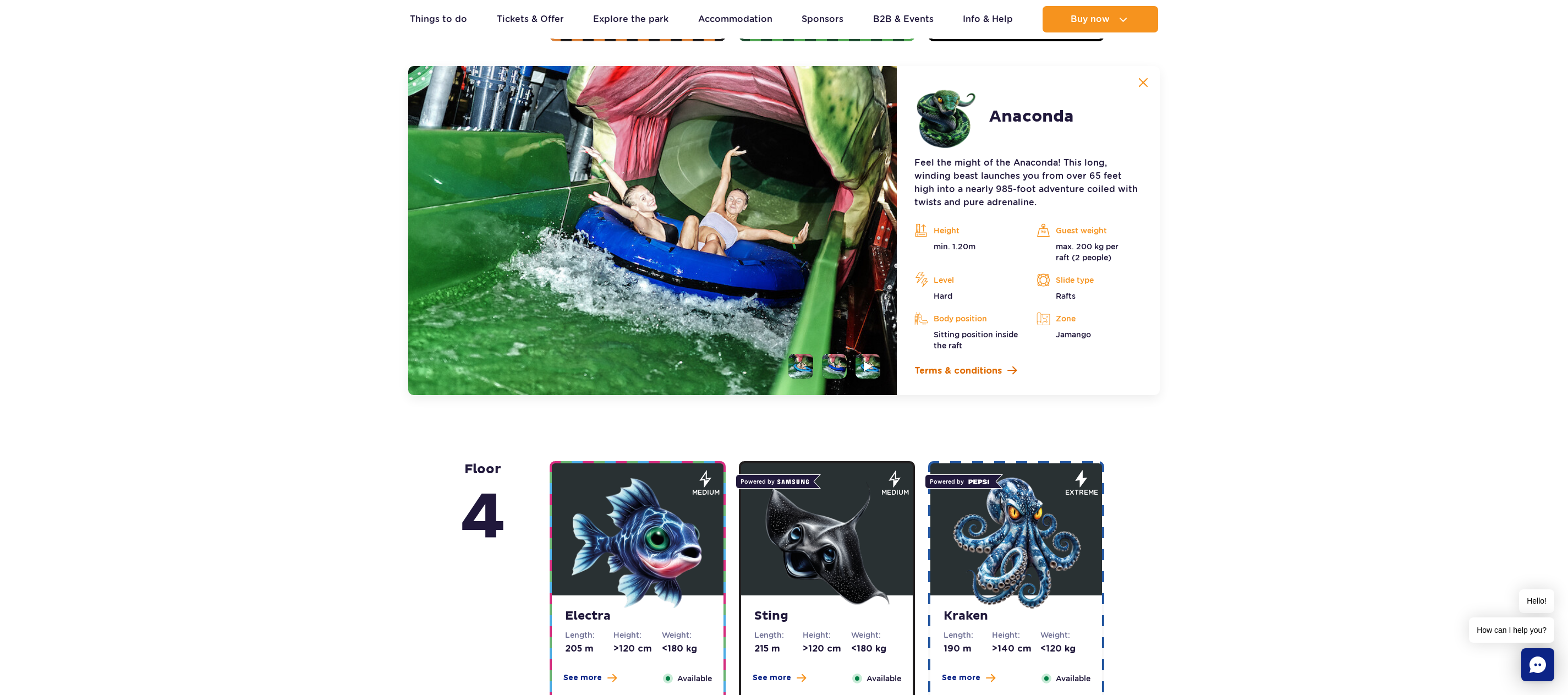
click at [994, 374] on span "Terms & conditions" at bounding box center [958, 370] width 87 height 13
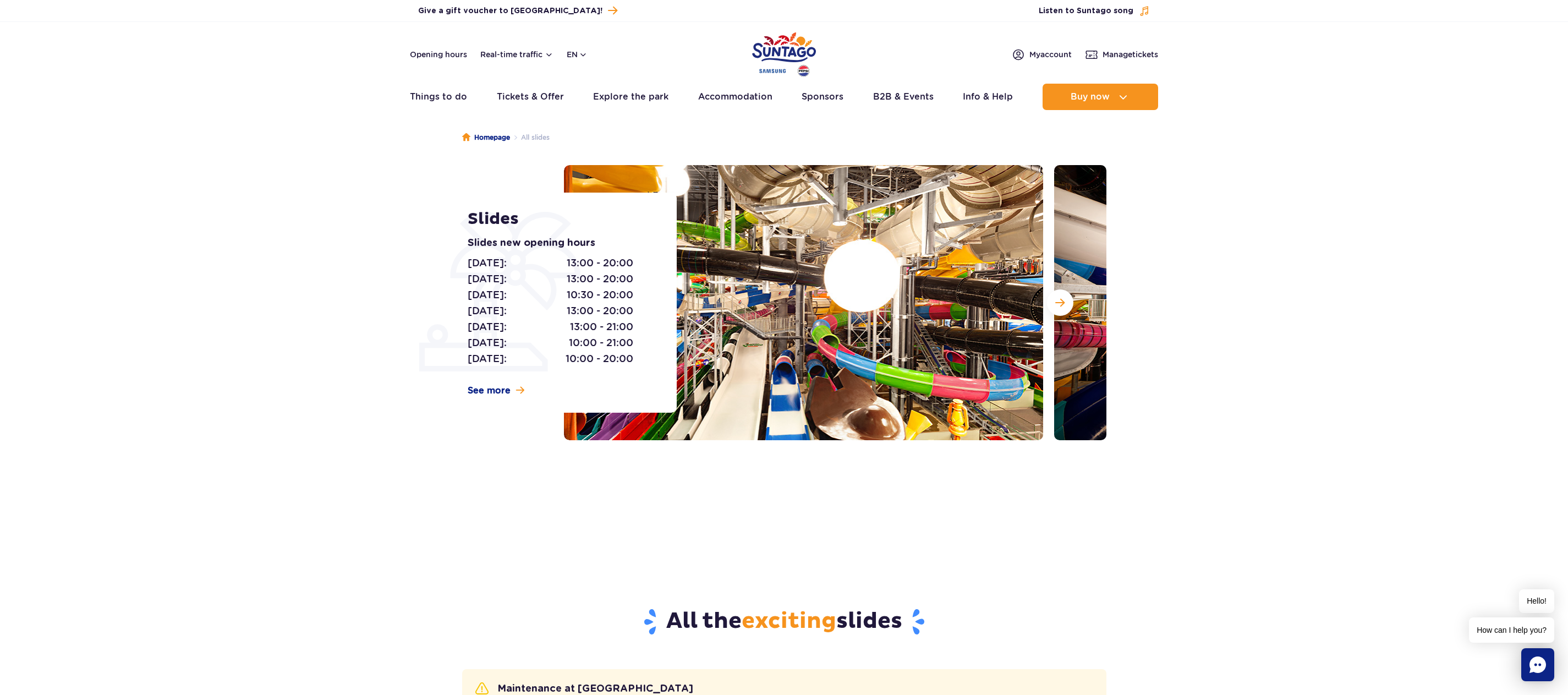
scroll to position [0, 0]
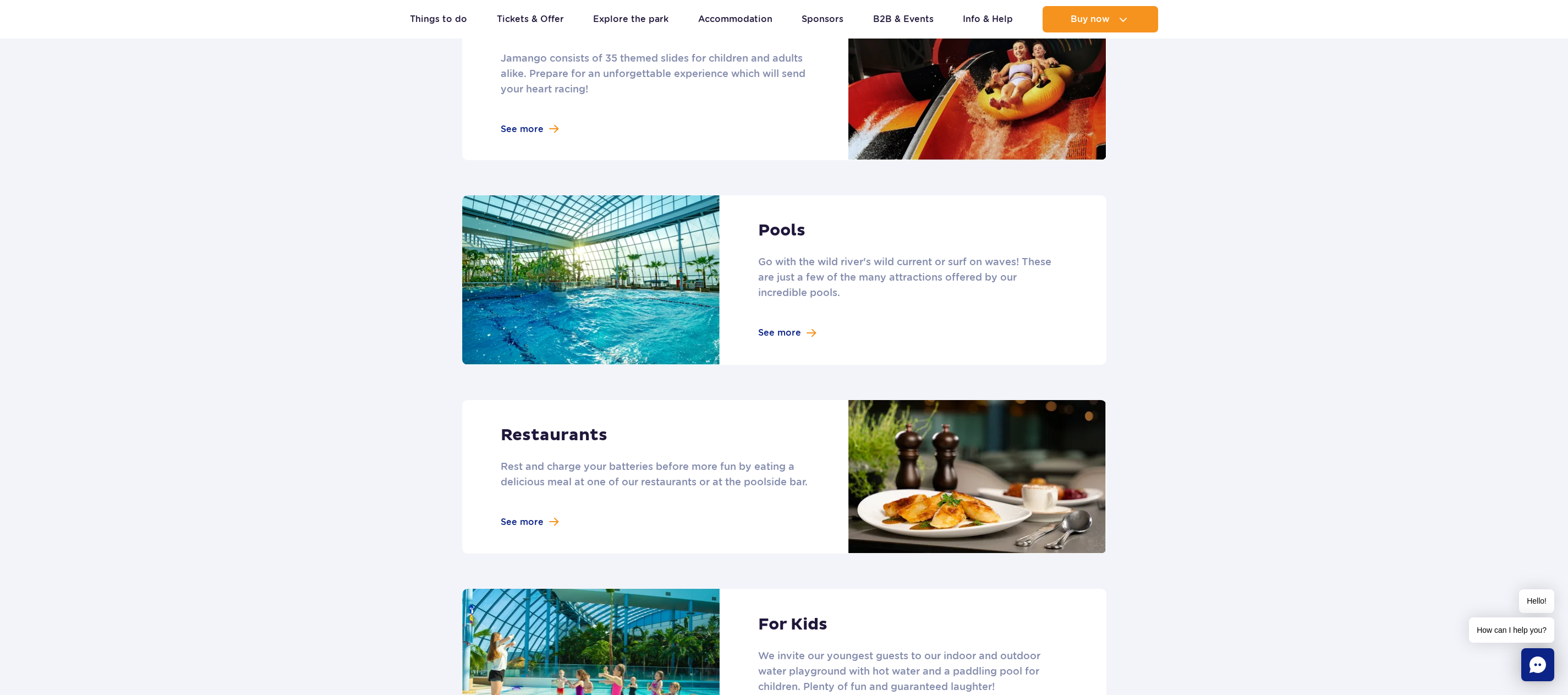
scroll to position [1155, 0]
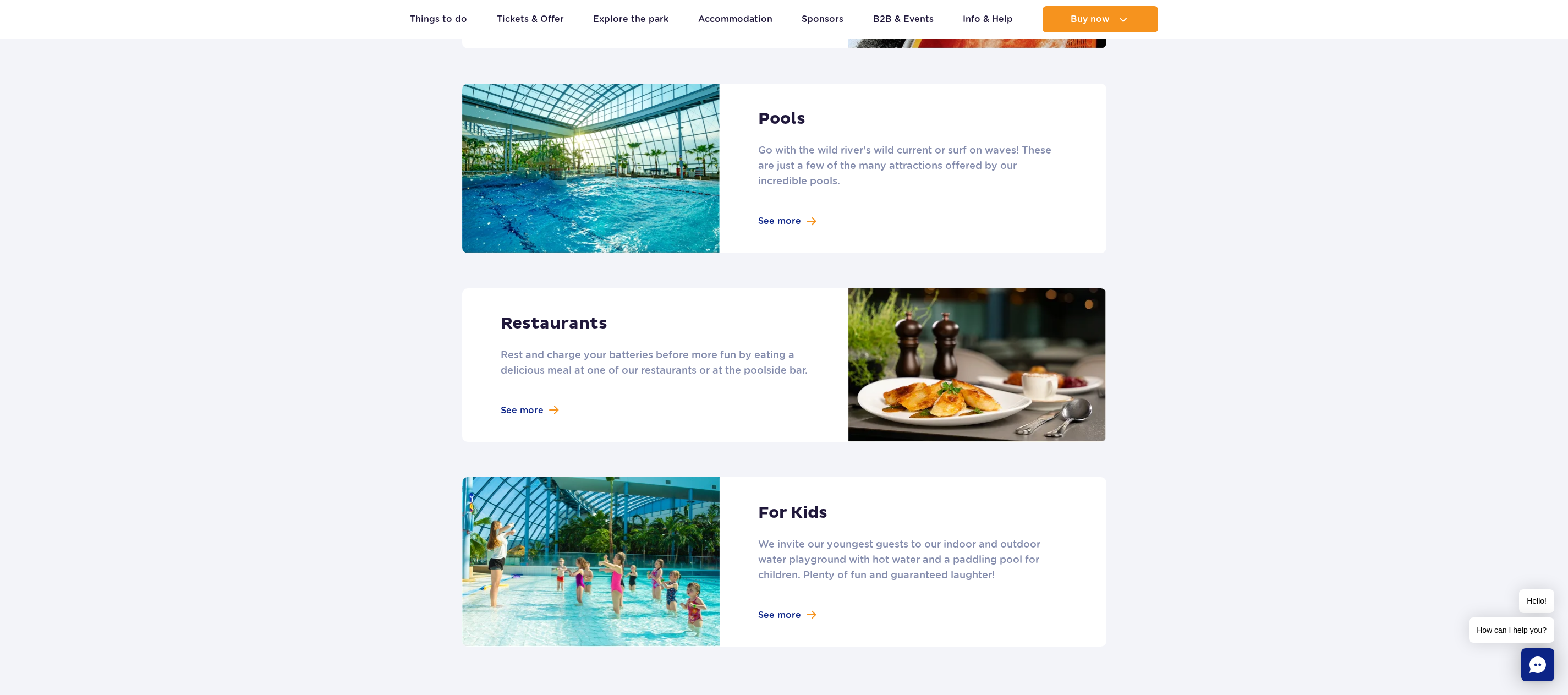
click at [542, 410] on link at bounding box center [784, 366] width 644 height 154
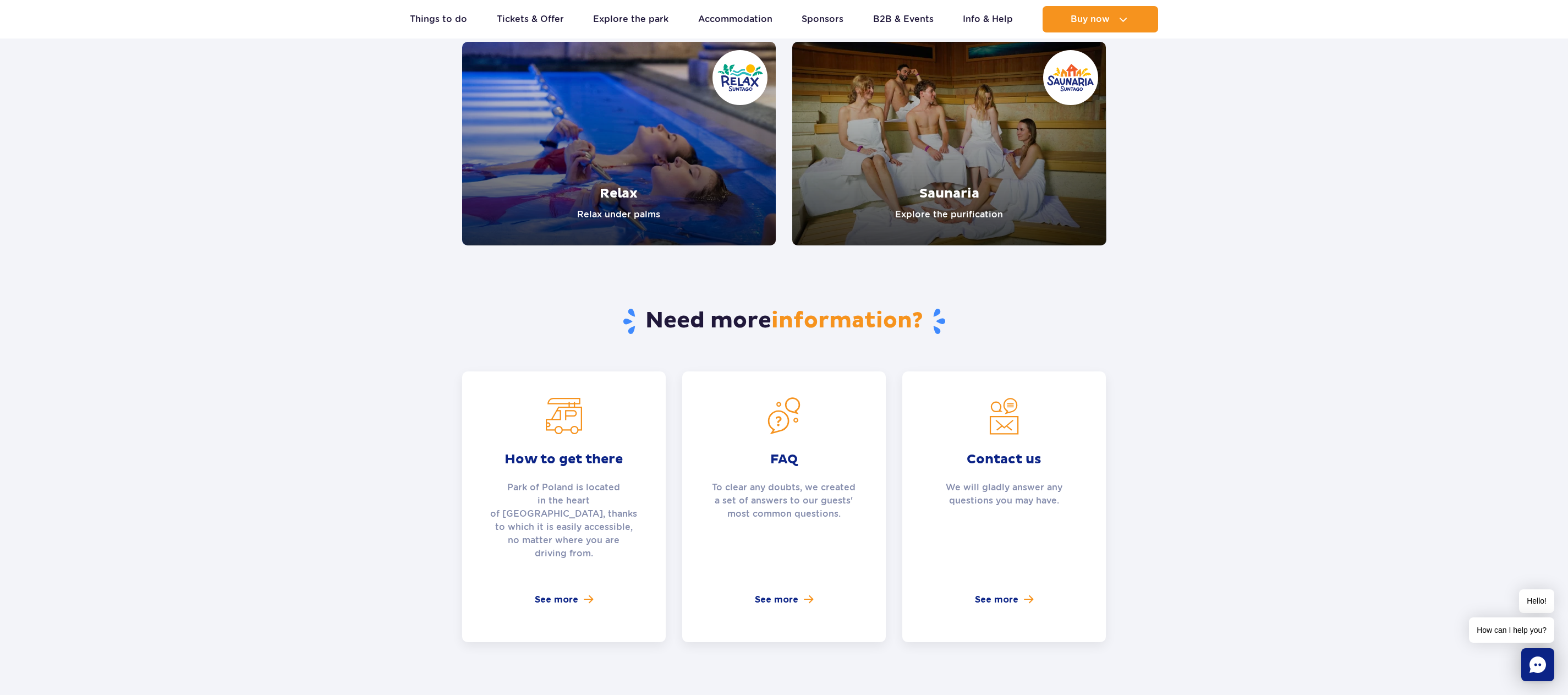
scroll to position [2256, 0]
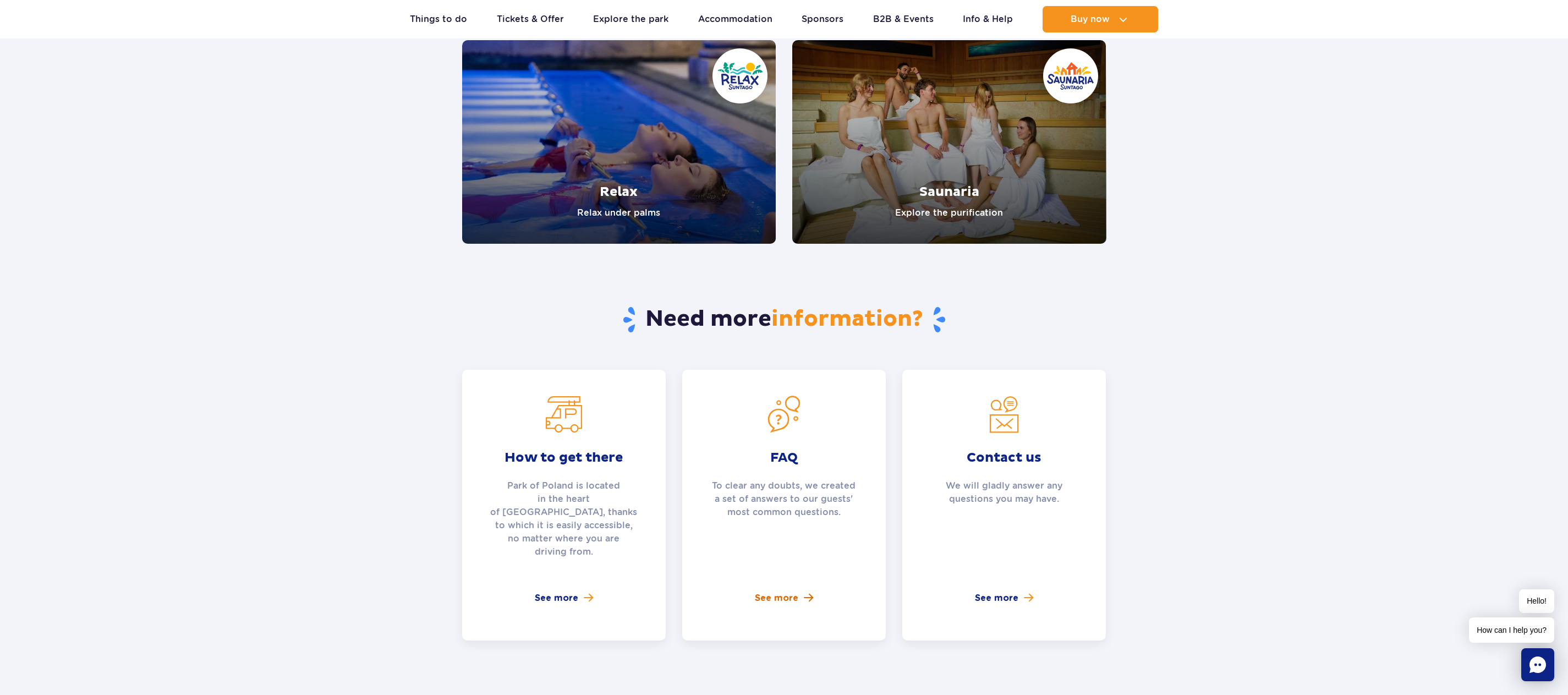
click at [774, 591] on span "See more" at bounding box center [777, 597] width 44 height 13
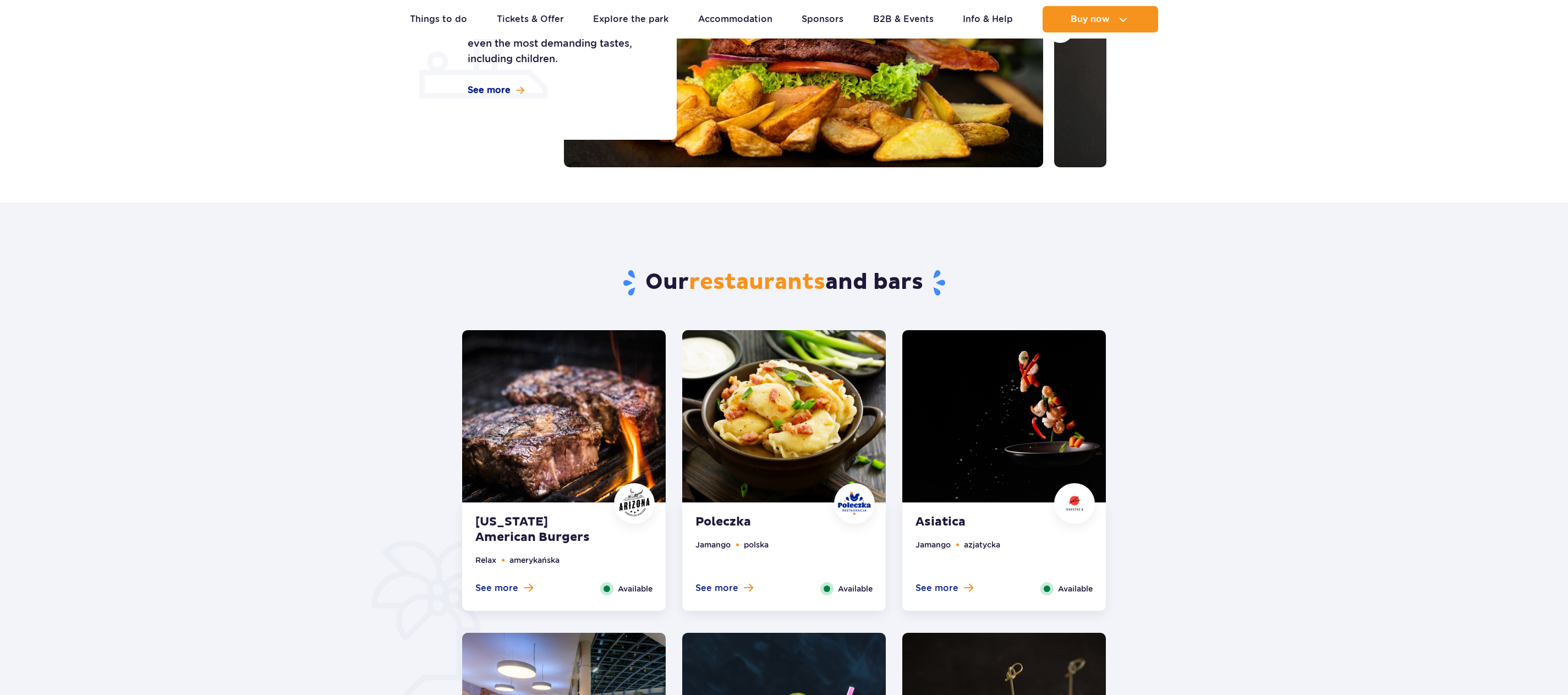
scroll to position [385, 0]
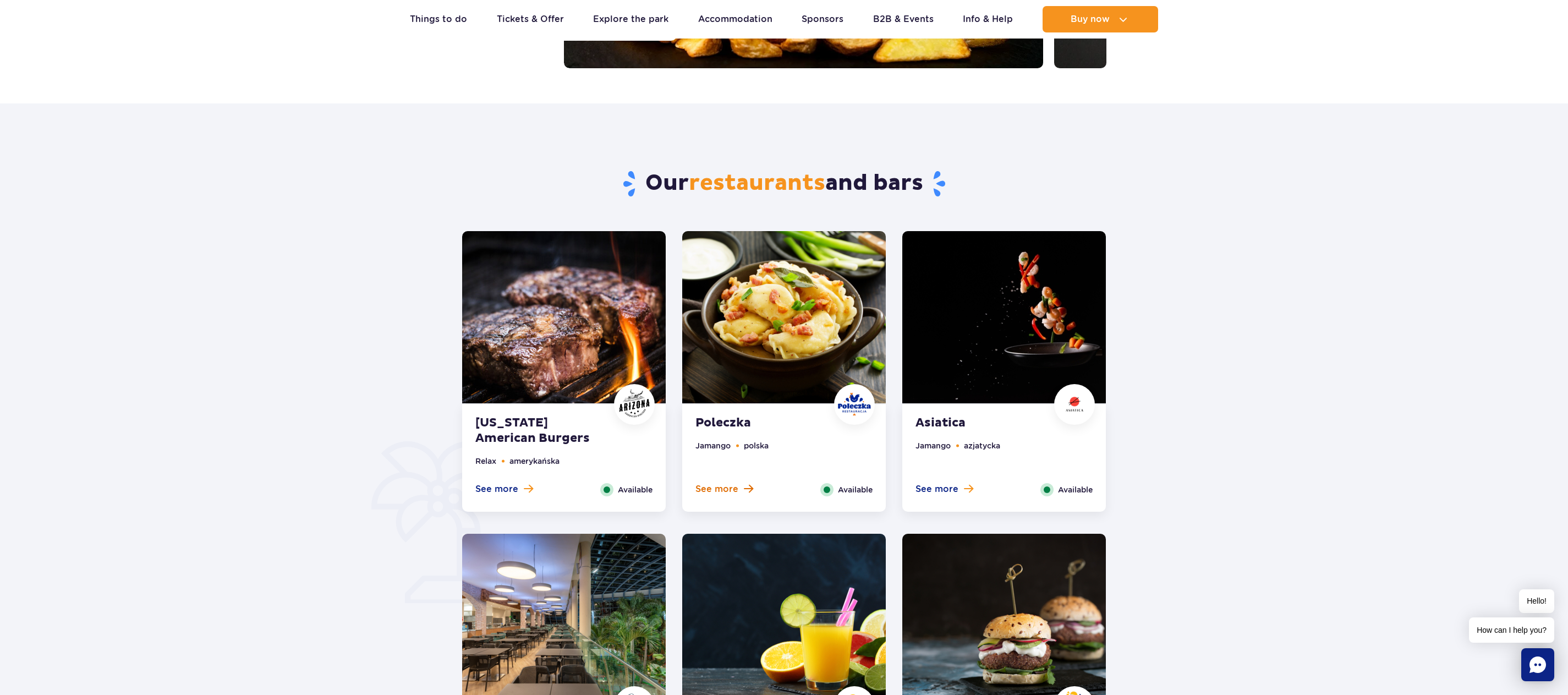
click at [748, 485] on span at bounding box center [749, 488] width 10 height 10
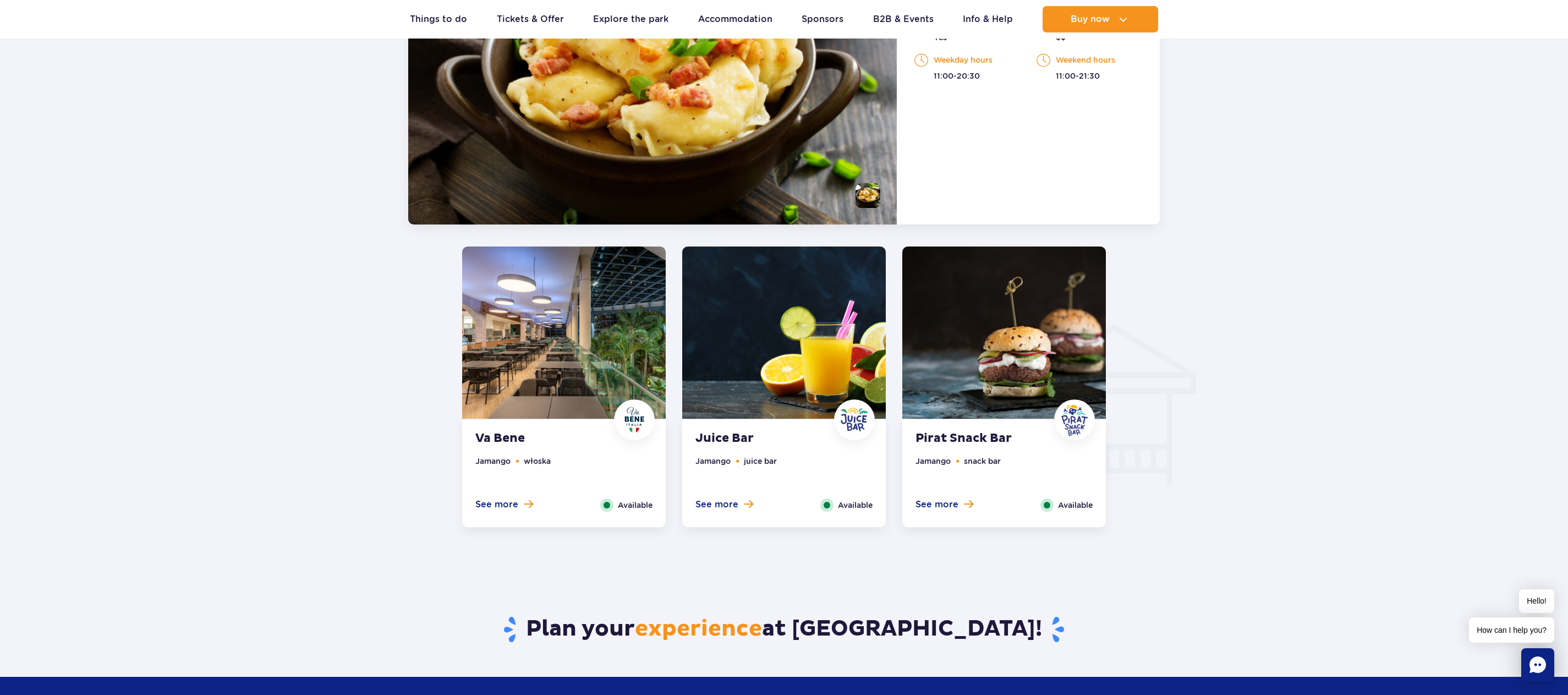
scroll to position [1021, 0]
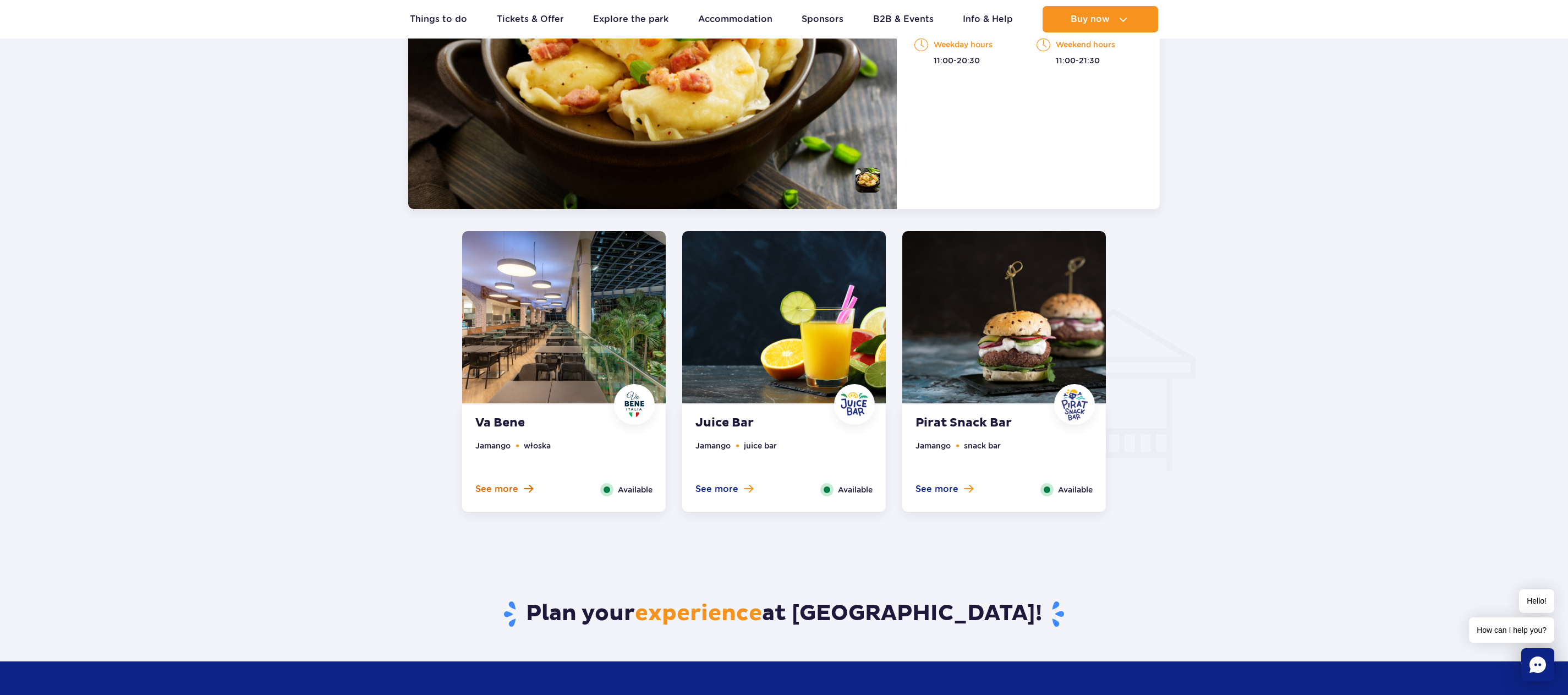
click at [511, 494] on span "See more" at bounding box center [496, 489] width 43 height 12
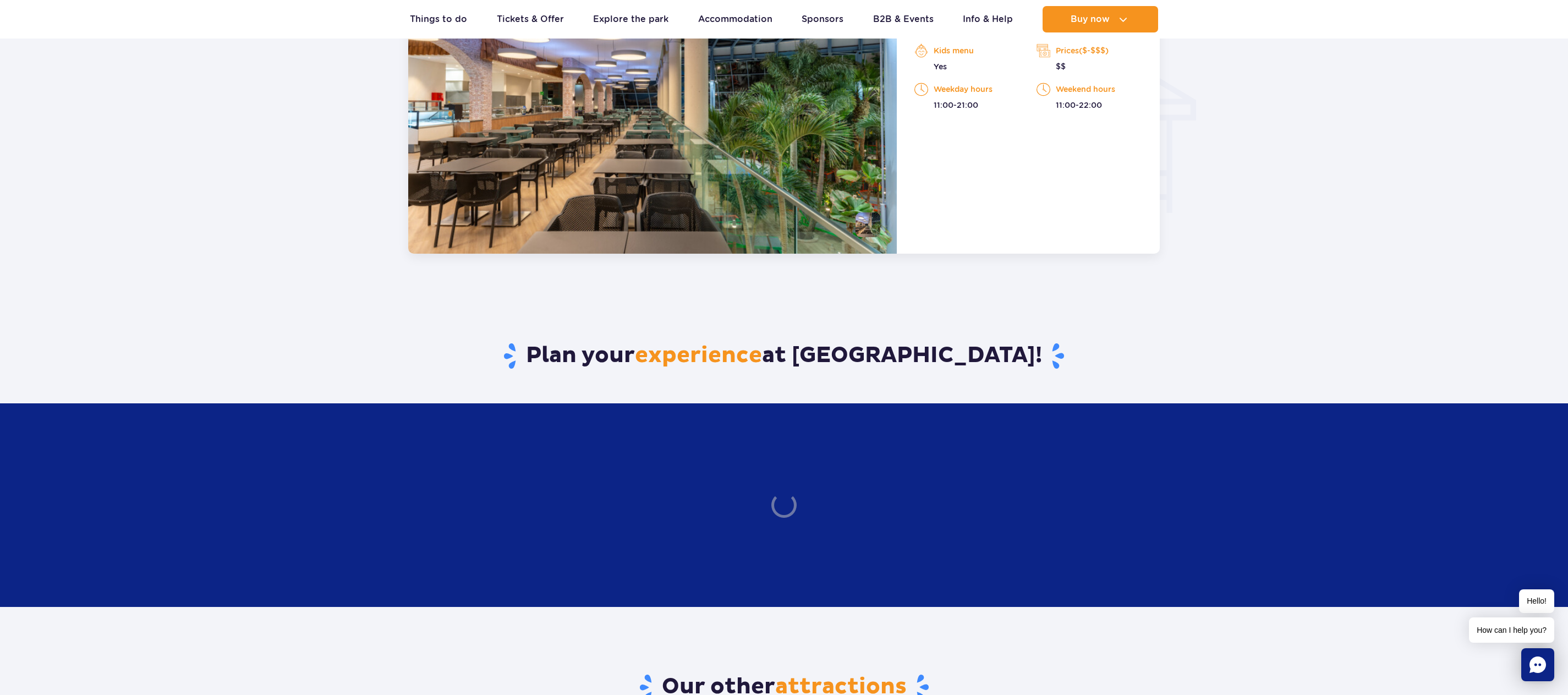
scroll to position [1434, 0]
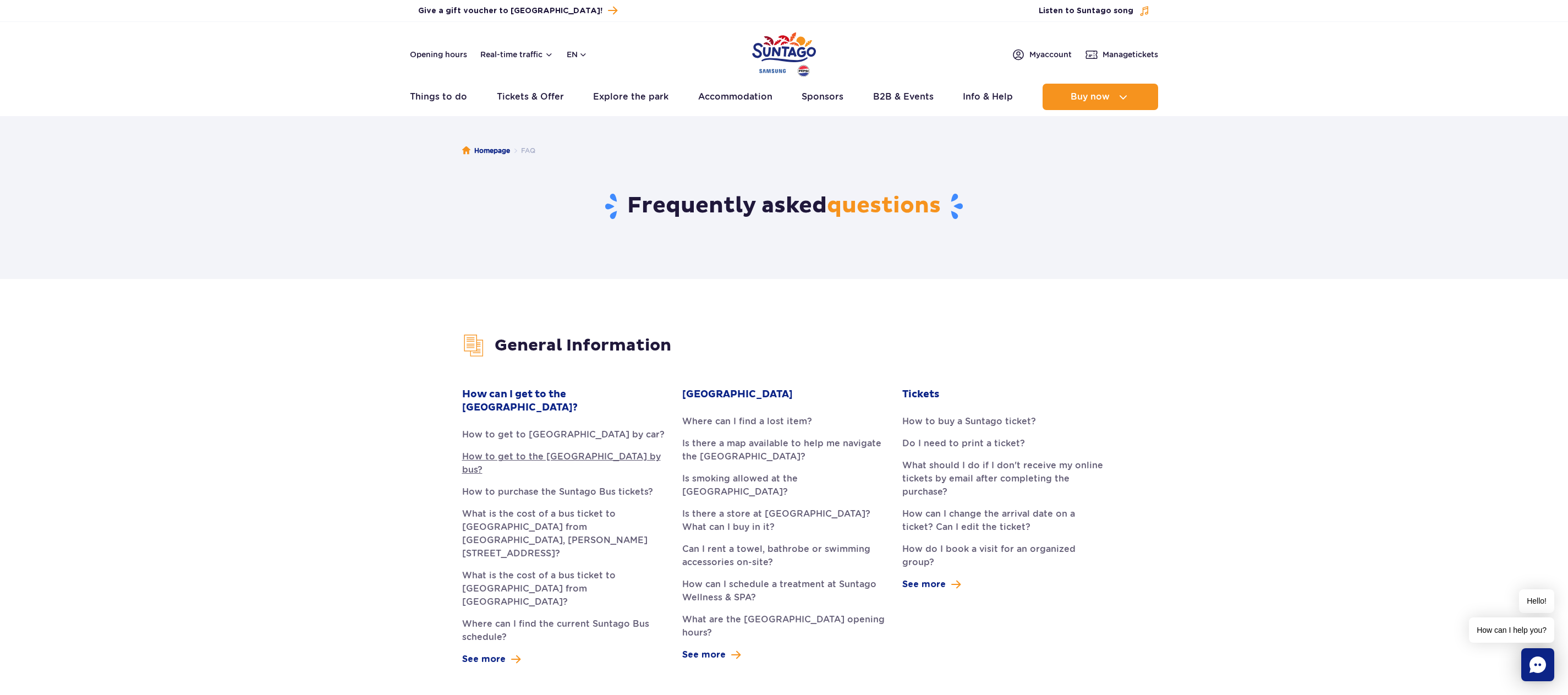
click at [573, 450] on link "How to get to the Suntago Water Park by bus?" at bounding box center [564, 463] width 204 height 27
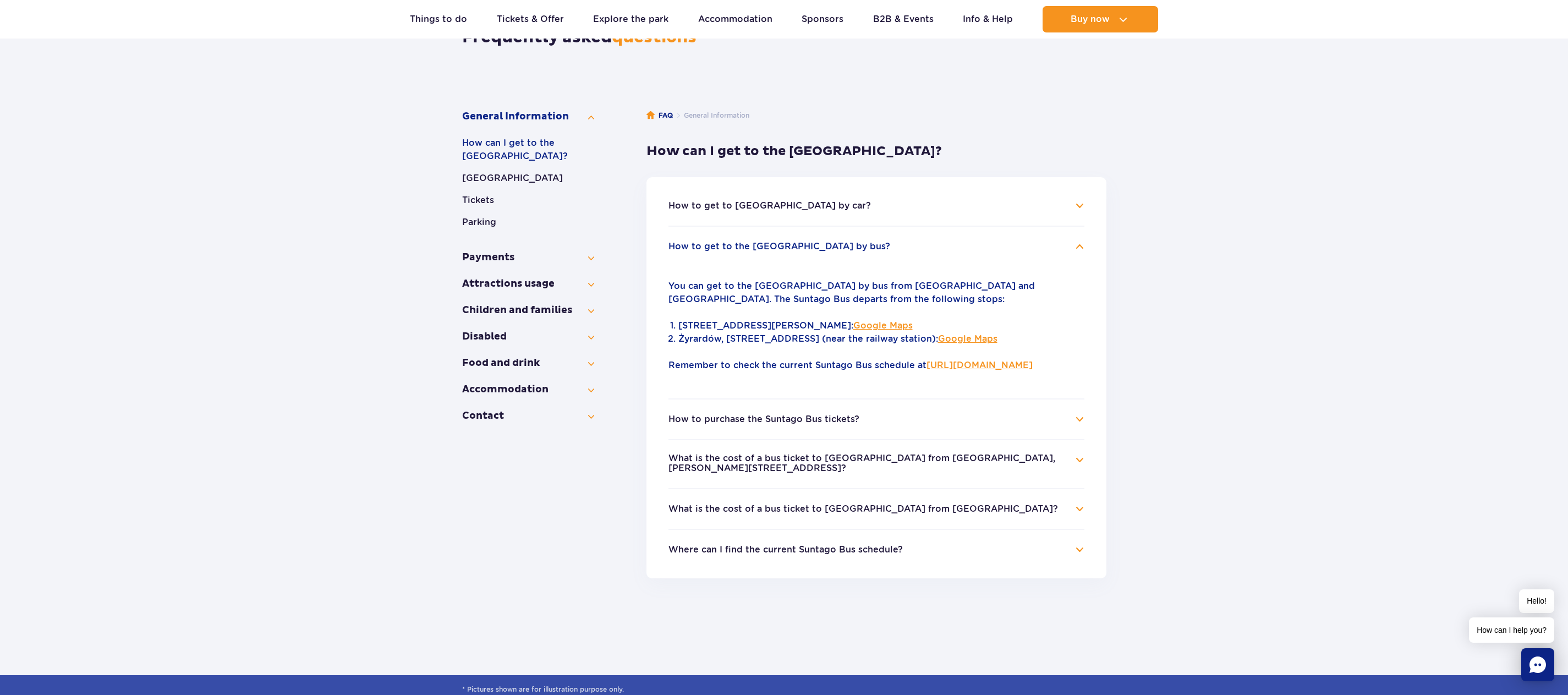
click at [1074, 479] on li "What is the cost of a bus ticket to Suntago from Warsaw, Aleje Jerozolimskie 56…" at bounding box center [876, 464] width 416 height 49
click at [1078, 471] on h4 "What is the cost of a bus ticket to Suntago from Warsaw, Aleje Jerozolimskie 56?" at bounding box center [876, 464] width 416 height 21
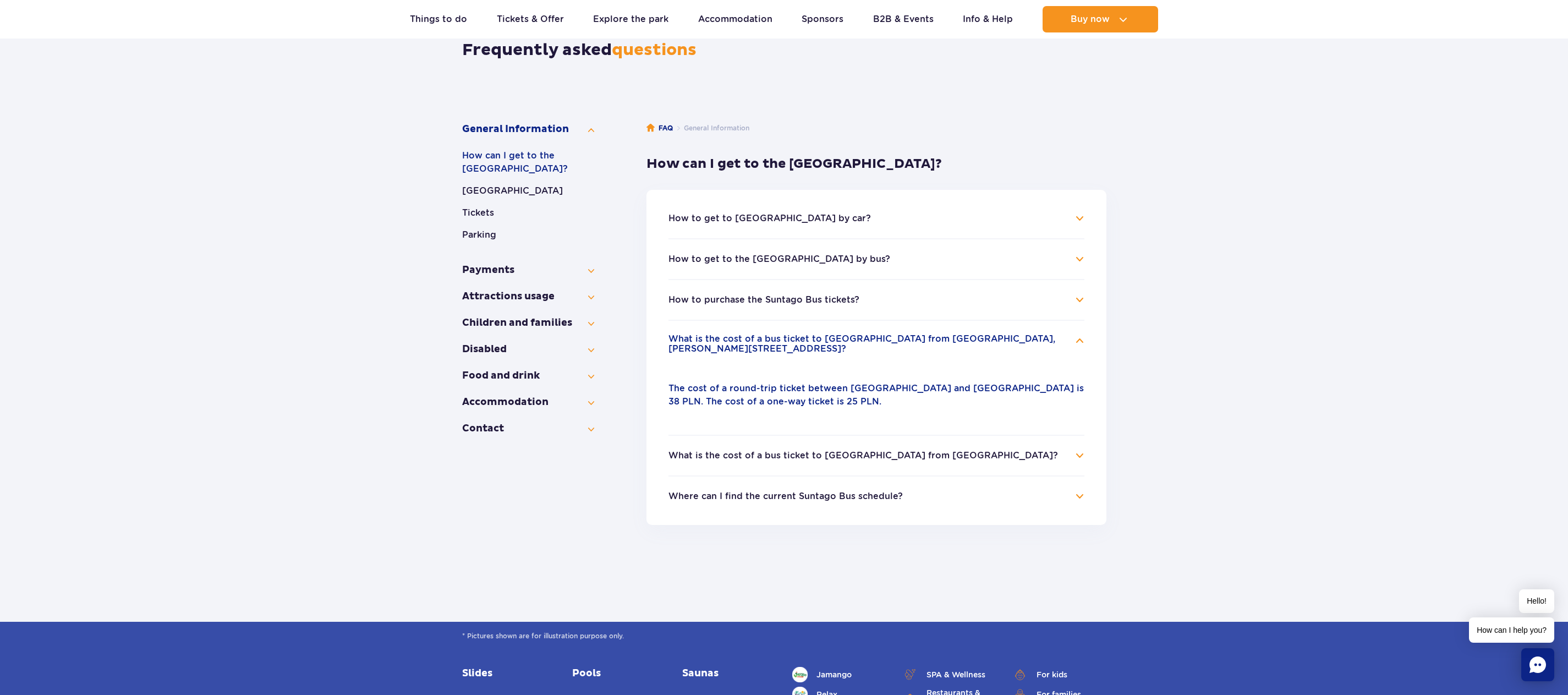
scroll to position [12, 0]
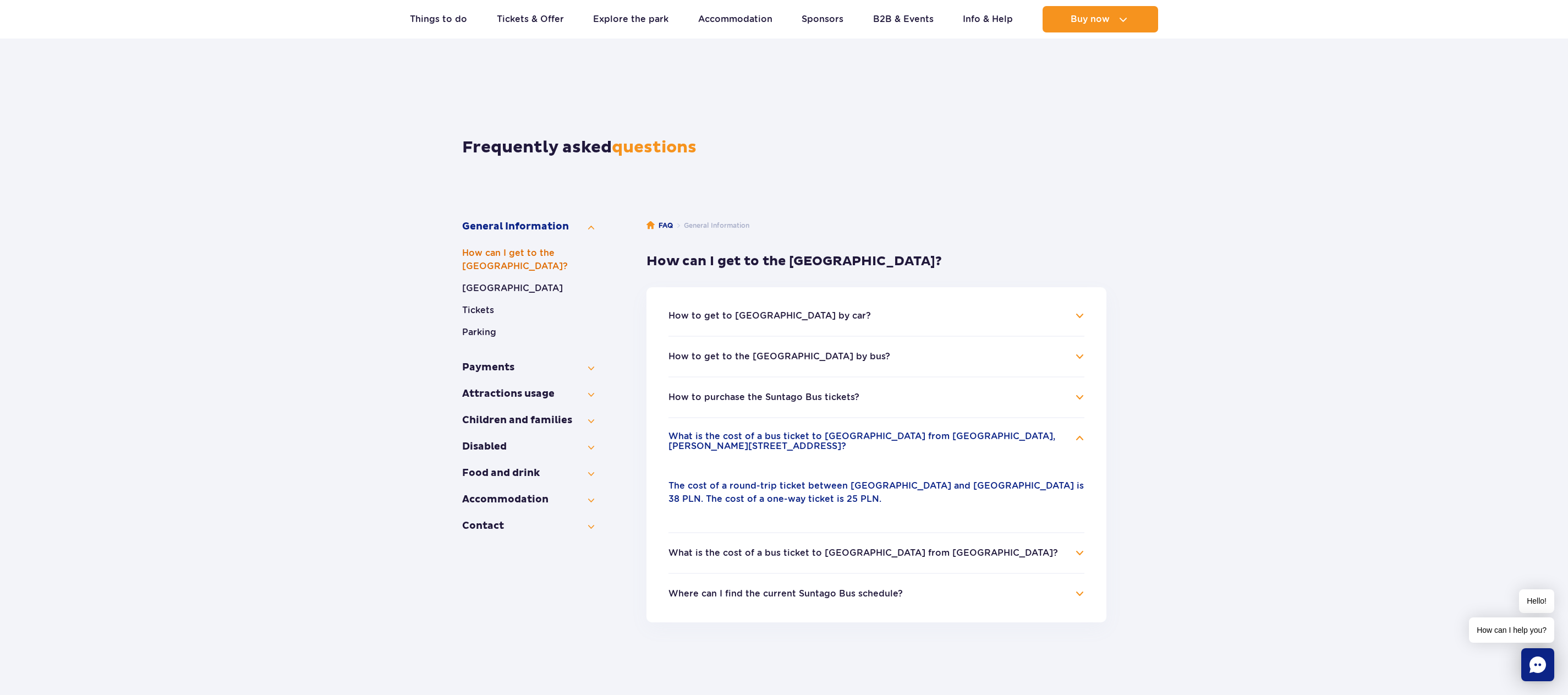
click at [504, 252] on button "How can I get to the Water Park?" at bounding box center [528, 259] width 132 height 27
click at [504, 226] on button "General Information" at bounding box center [528, 226] width 132 height 13
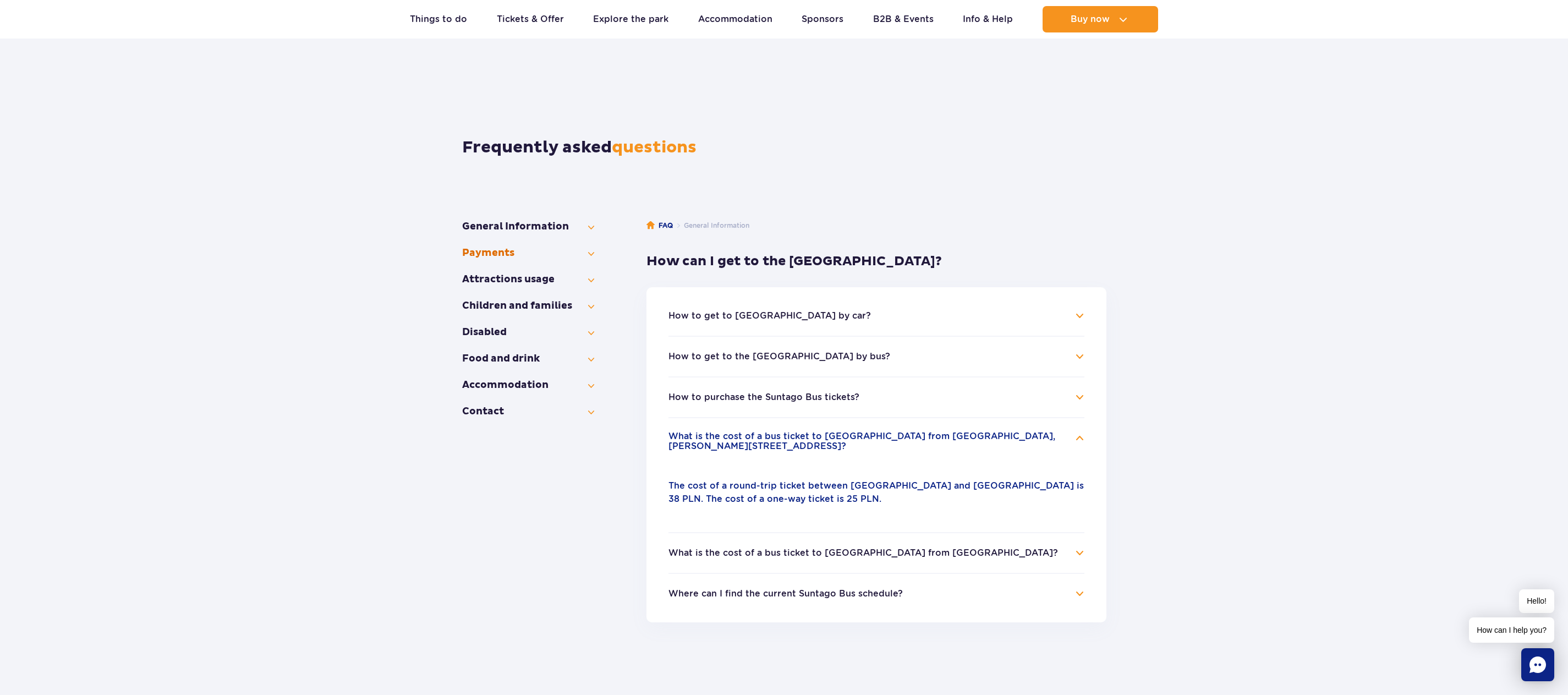
click at [493, 251] on button "Payments" at bounding box center [528, 252] width 132 height 13
click at [488, 276] on button "Pricing and tickets" at bounding box center [528, 279] width 132 height 13
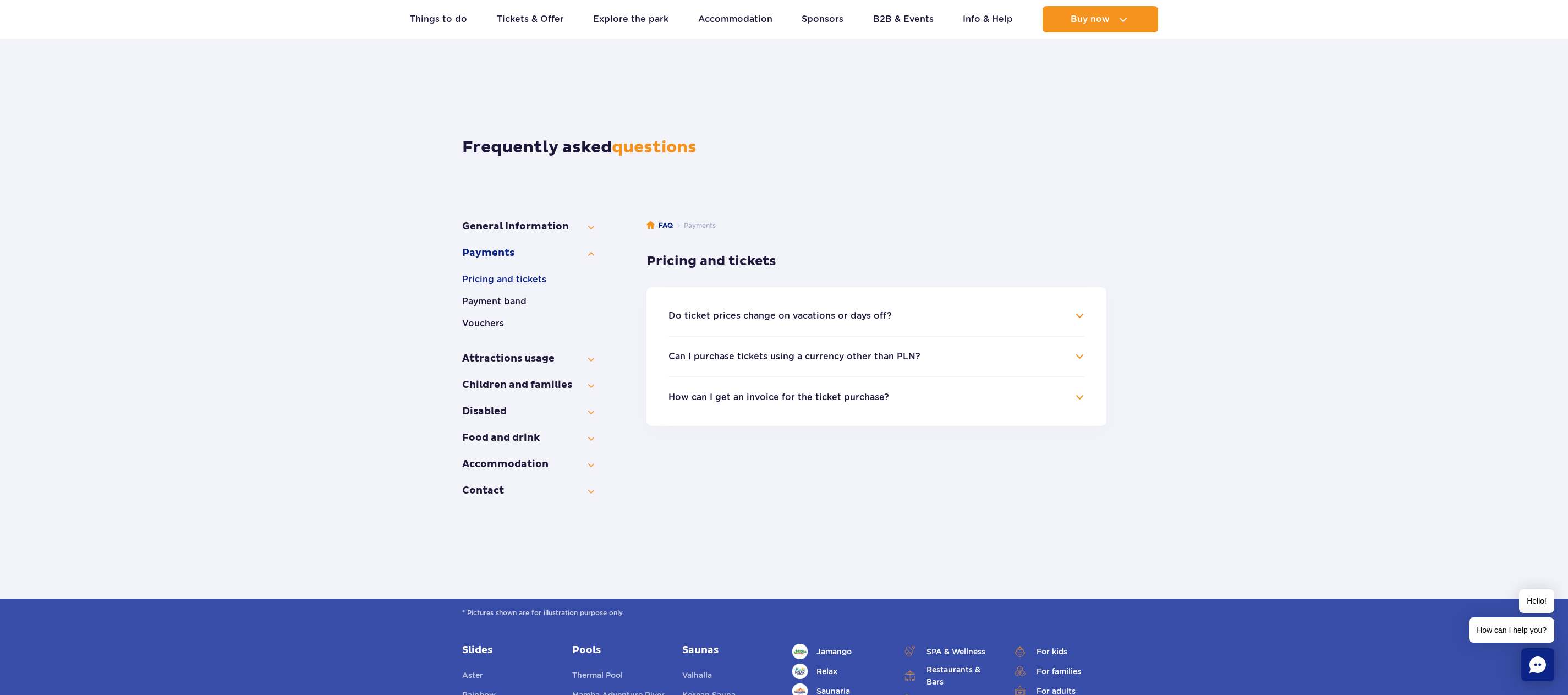
click at [1089, 358] on ul "Do ticket prices change on vacations or days off? Weekend prices apply during t…" at bounding box center [876, 356] width 460 height 138
click at [1081, 357] on h4 "Can I purchase tickets using a currency other than PLN?" at bounding box center [876, 356] width 416 height 13
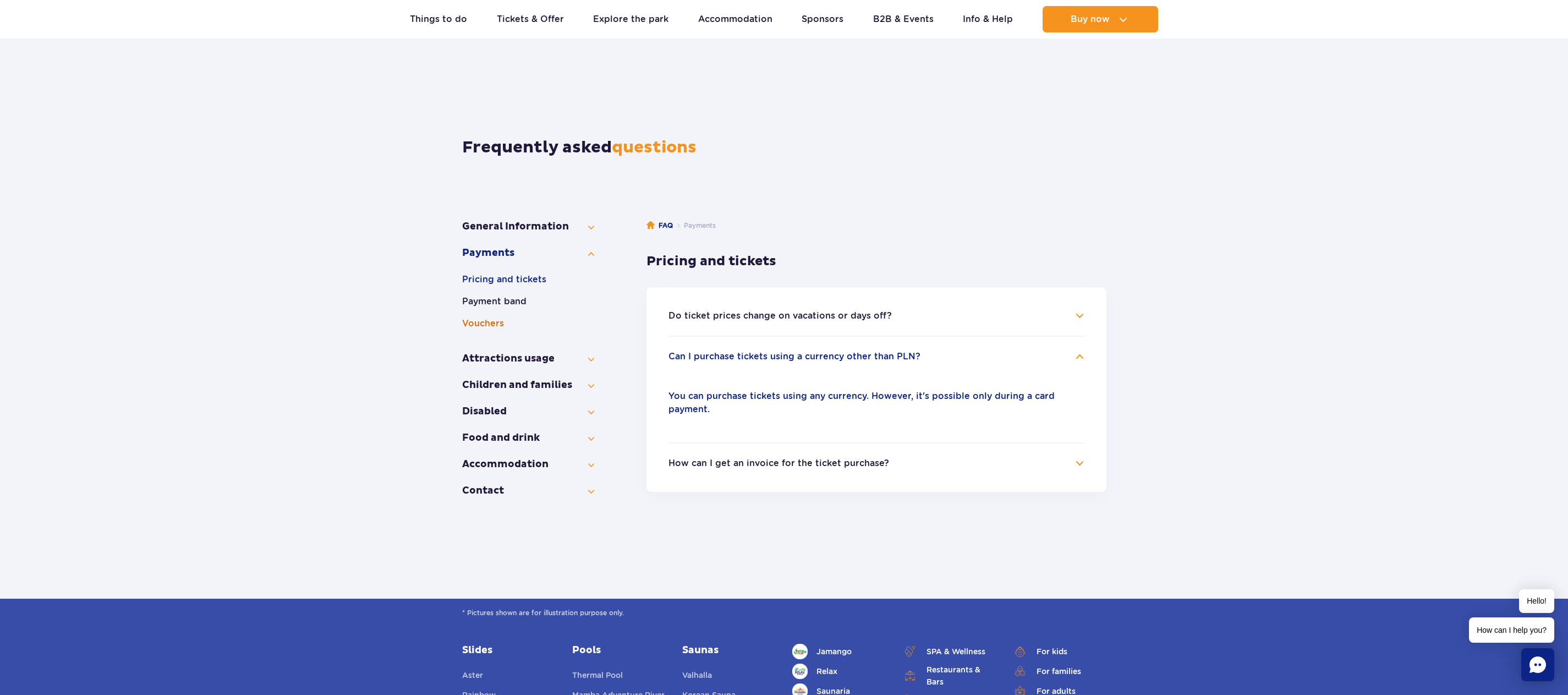
click at [495, 325] on button "Vouchers" at bounding box center [528, 323] width 132 height 13
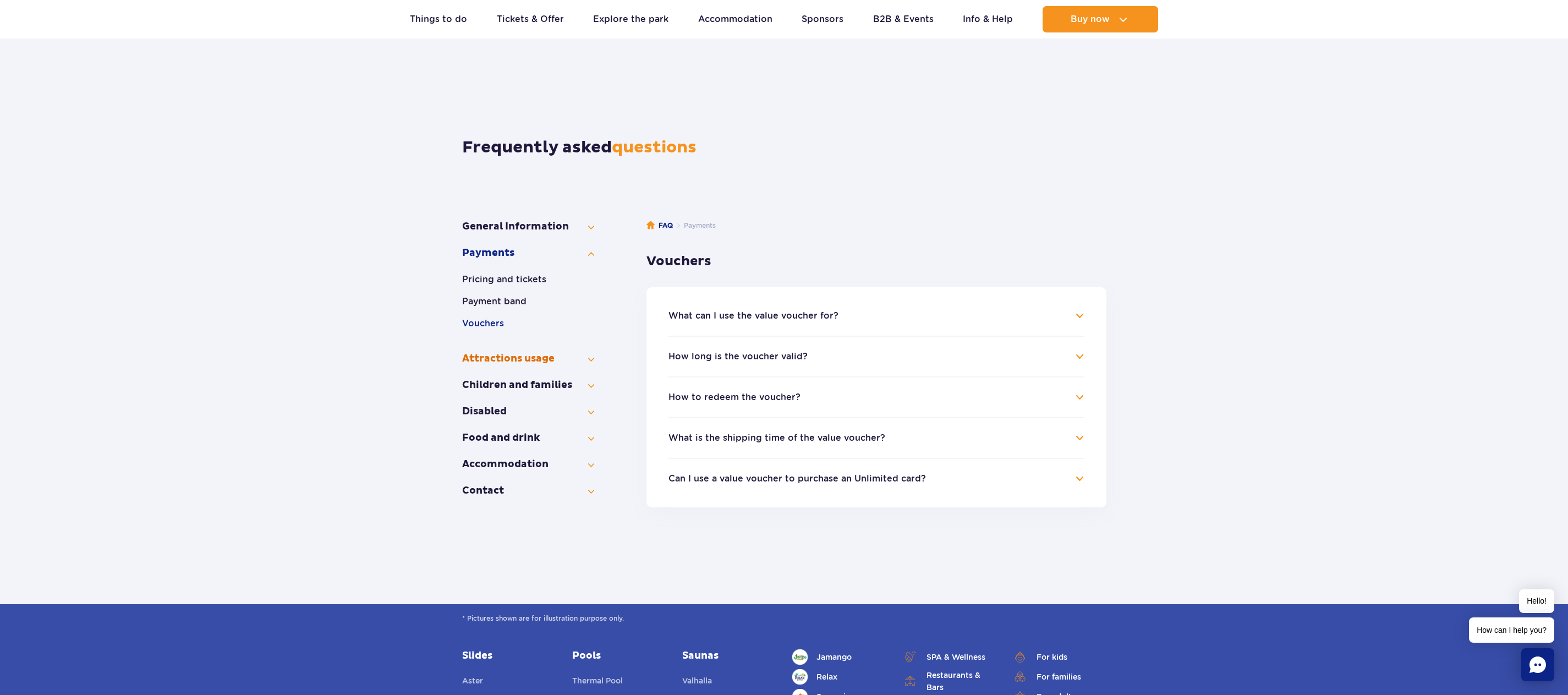
click at [485, 355] on button "Attractions usage" at bounding box center [528, 358] width 132 height 13
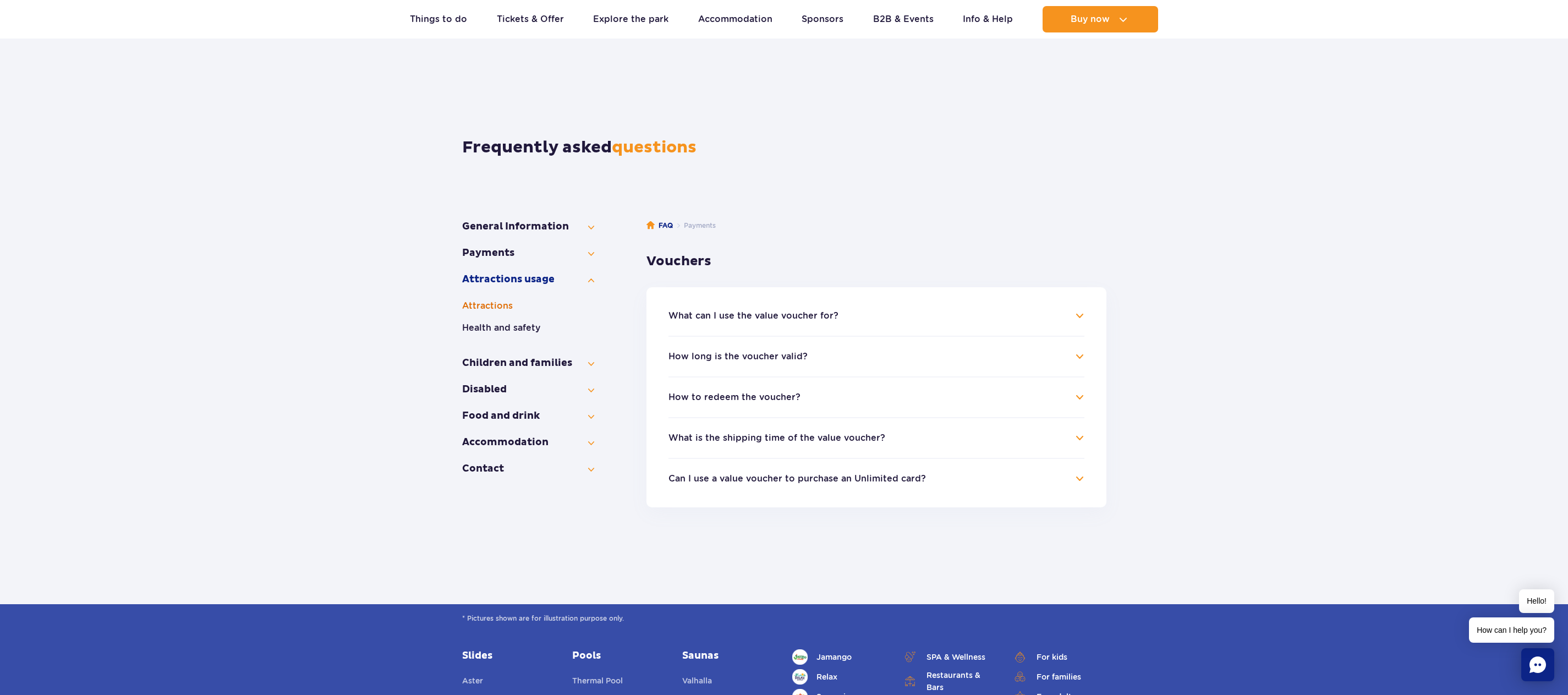
click at [481, 306] on button "Attractions" at bounding box center [528, 306] width 132 height 13
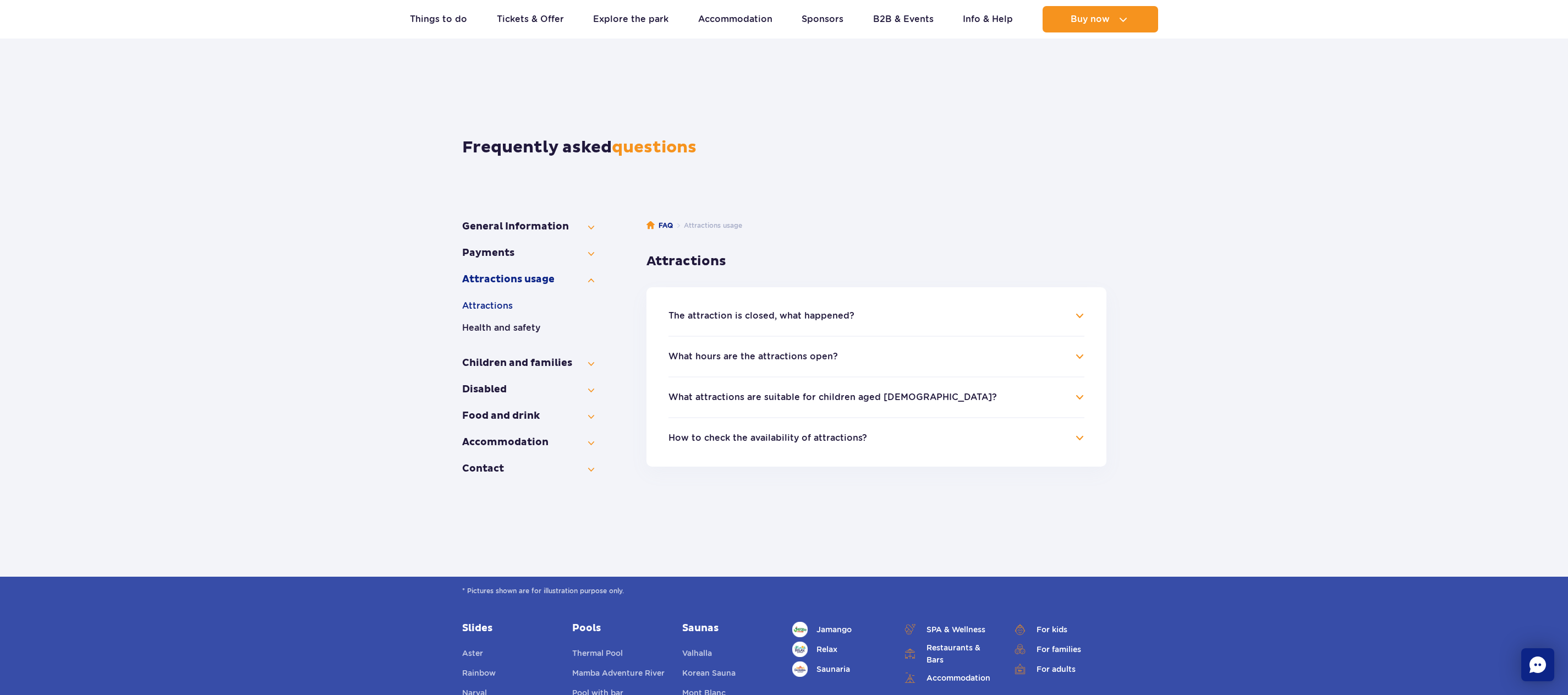
click at [821, 316] on button "The attraction is closed, what happened?" at bounding box center [761, 316] width 186 height 10
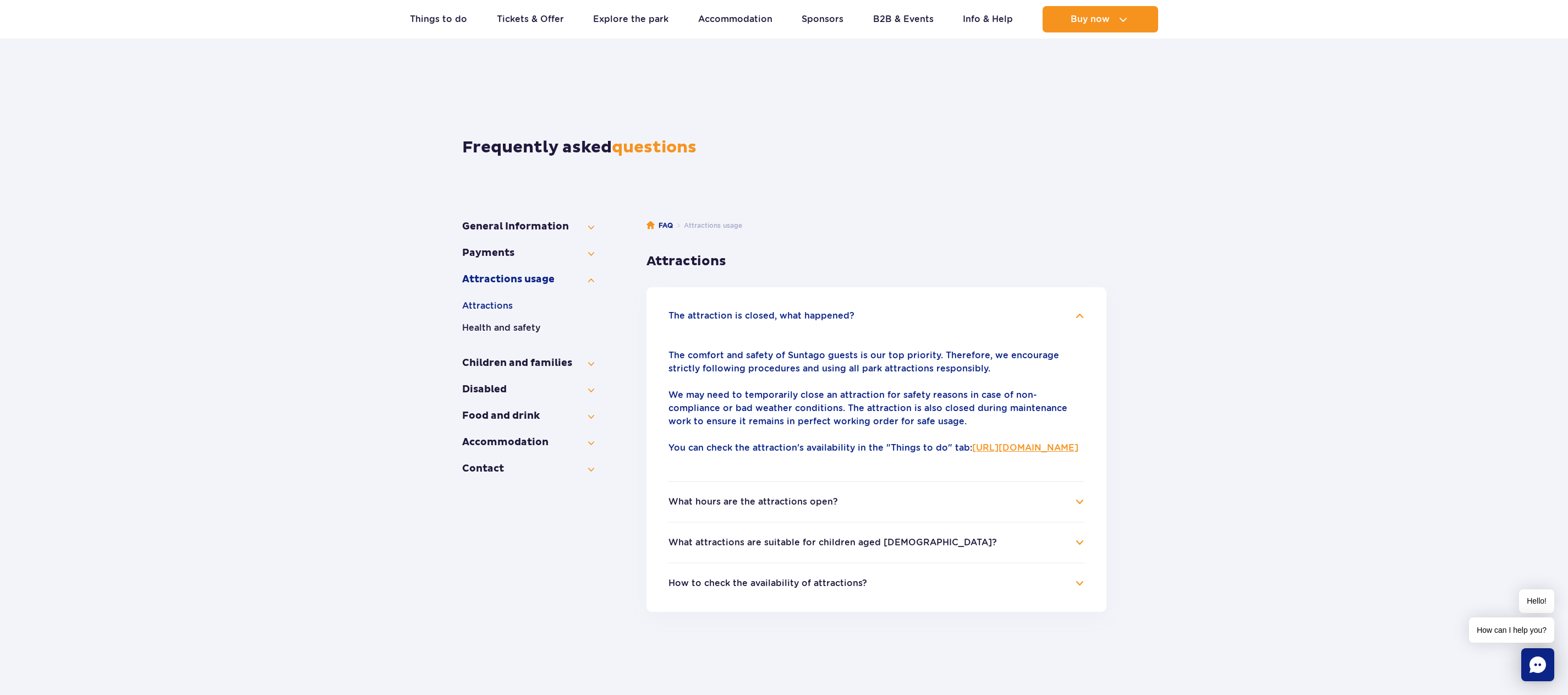
click at [847, 509] on h4 "What hours are the attractions open?" at bounding box center [876, 501] width 416 height 13
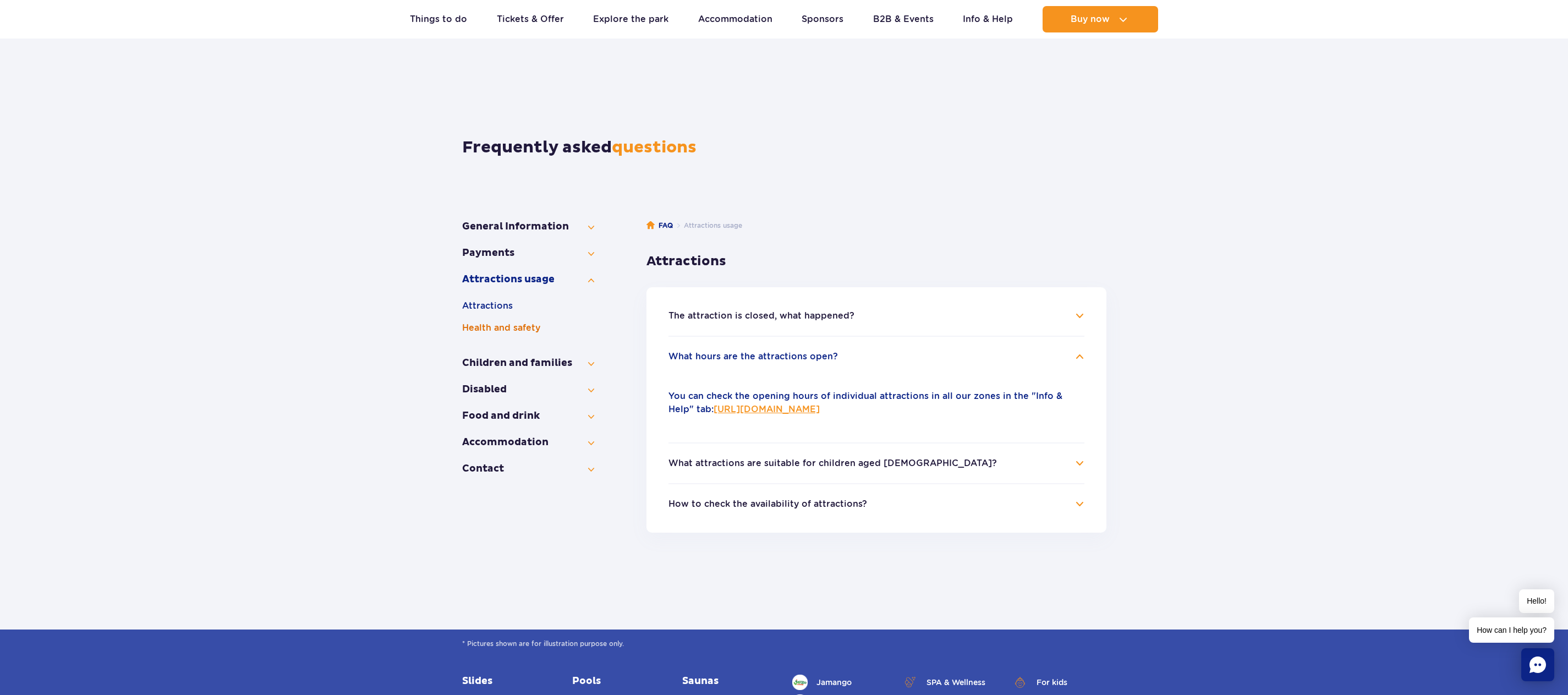
click at [492, 325] on button "Health and safety" at bounding box center [528, 327] width 132 height 13
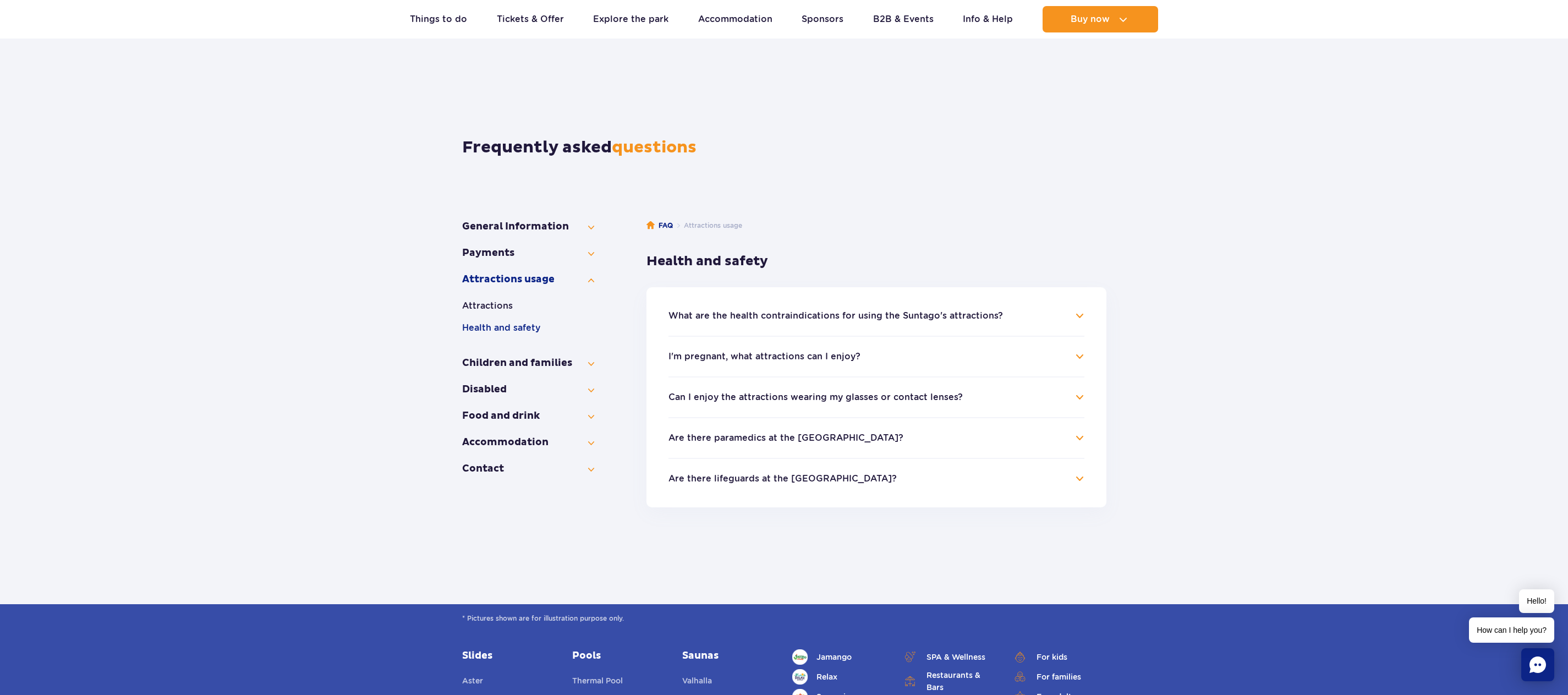
click at [770, 352] on button "I'm pregnant, what attractions can I enjoy?" at bounding box center [764, 357] width 192 height 10
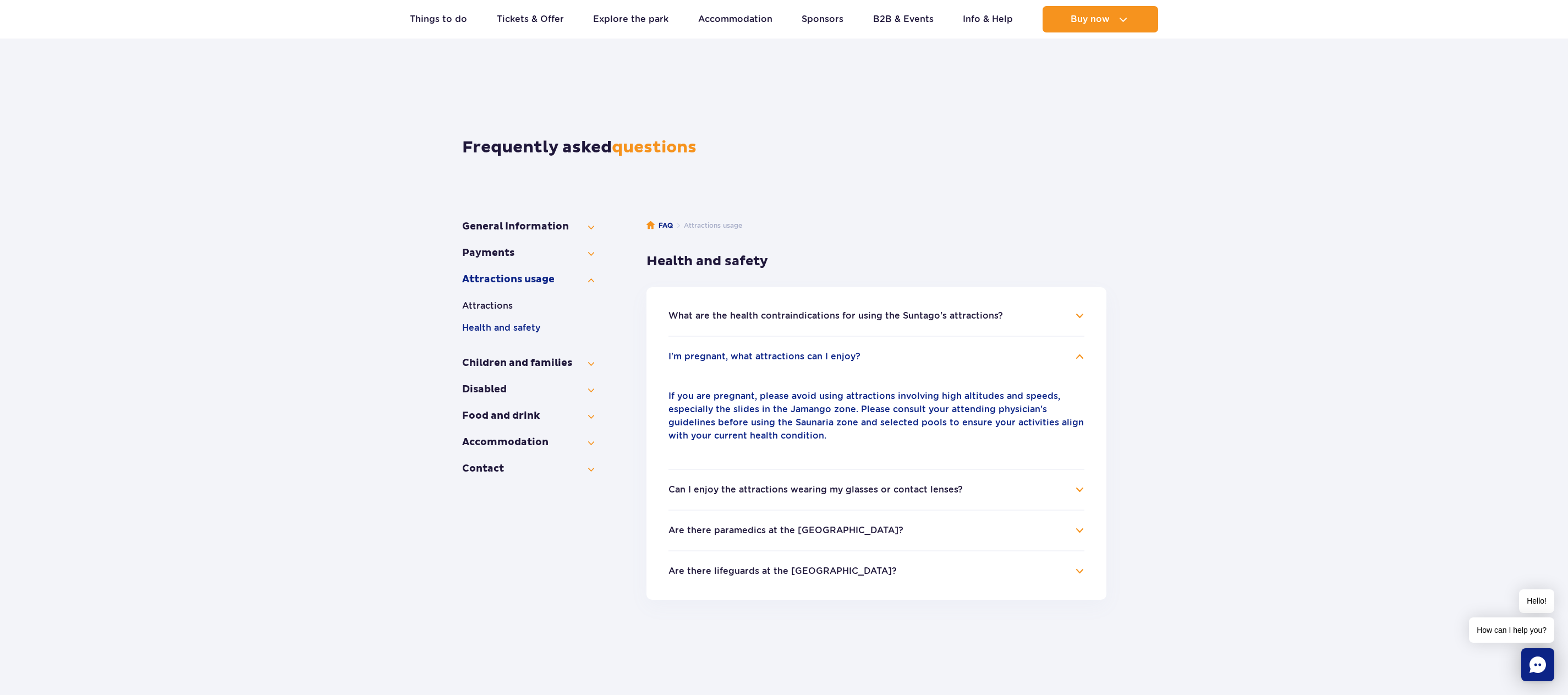
click at [819, 491] on button "Can I enjoy the attractions wearing my glasses or contact lenses?" at bounding box center [815, 490] width 295 height 10
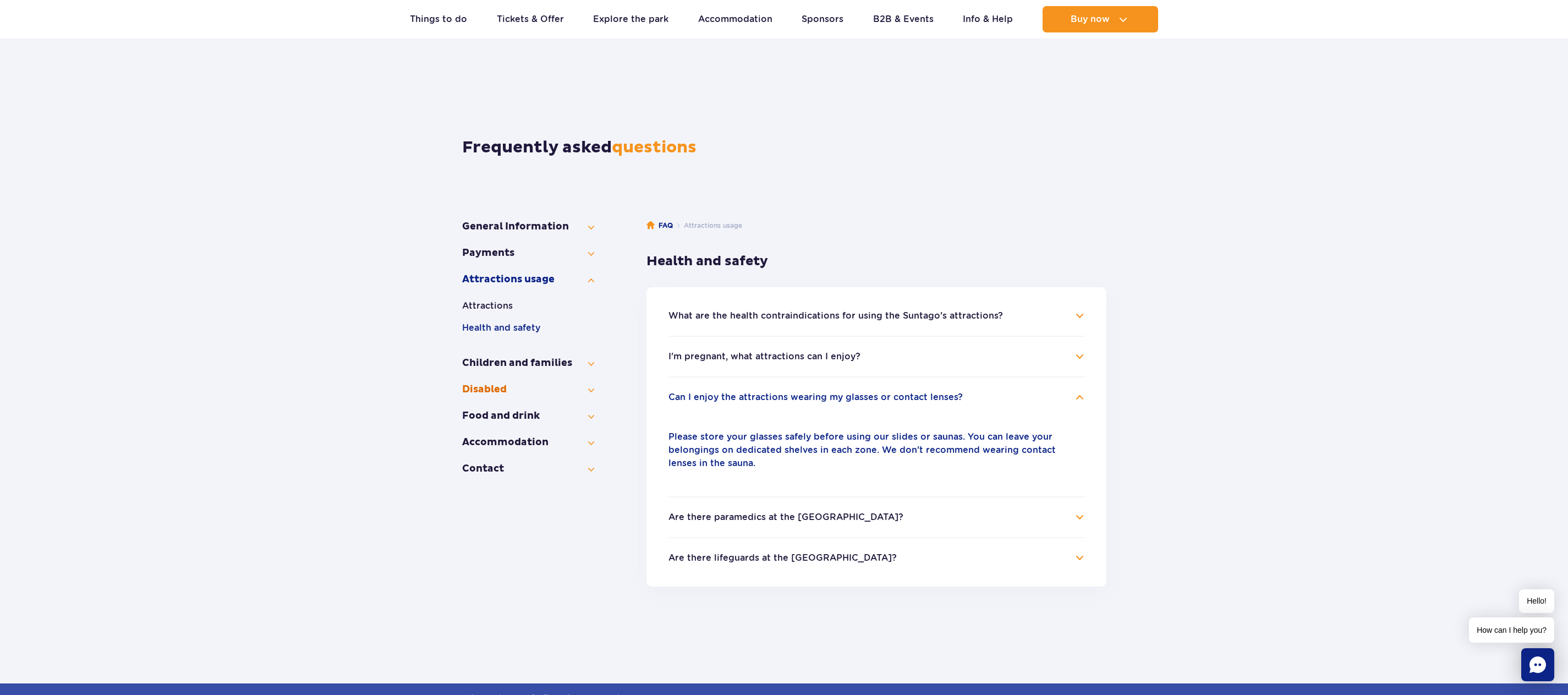
click at [492, 389] on button "Disabled" at bounding box center [528, 389] width 132 height 13
click at [498, 390] on button "Food and drink" at bounding box center [528, 394] width 132 height 13
click at [492, 387] on button "General information" at bounding box center [528, 385] width 132 height 13
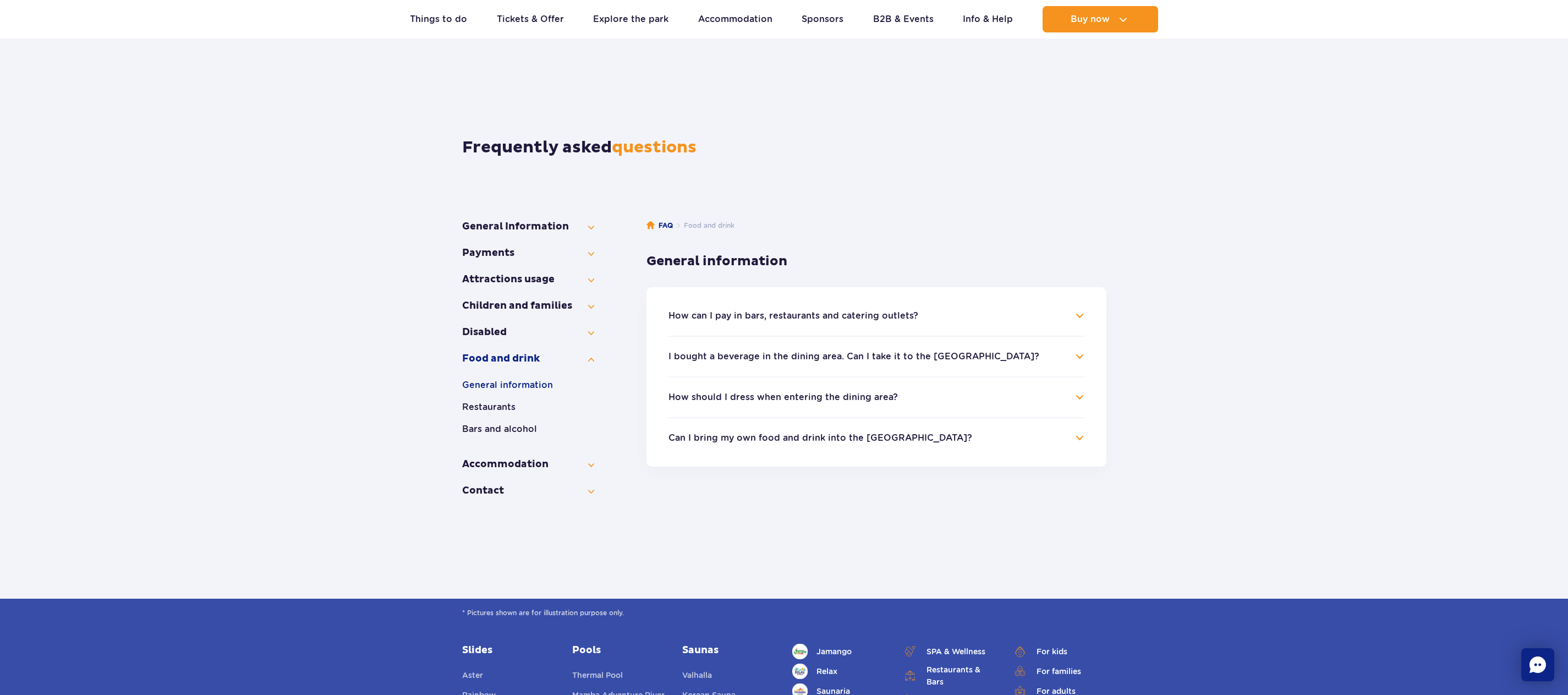
click at [888, 309] on h4 "How can I pay in bars, restaurants and catering outlets?" at bounding box center [876, 315] width 416 height 13
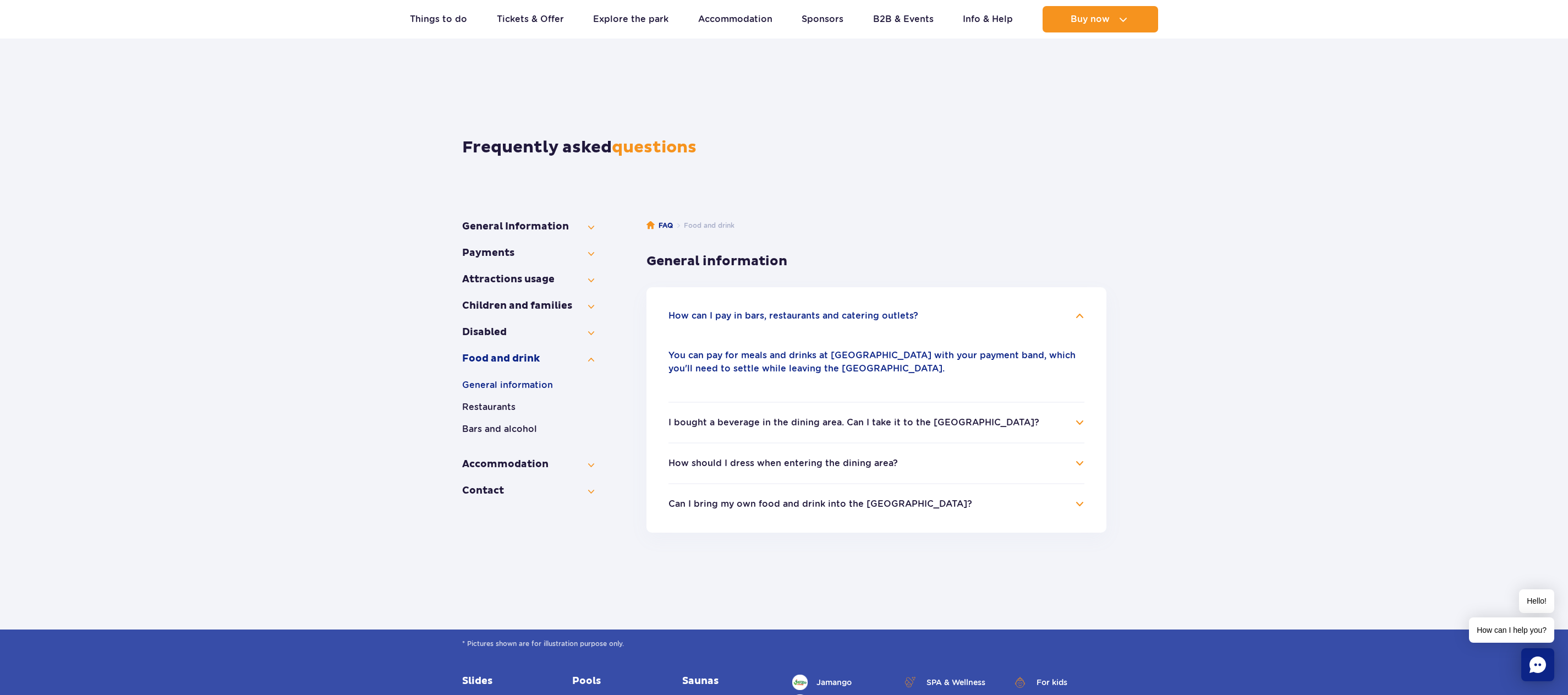
click at [1021, 415] on li "I bought a beverage in the dining area. Can I take it to the Water Park? All of…" at bounding box center [876, 422] width 416 height 41
click at [1082, 418] on h4 "I bought a beverage in the dining area. Can I take it to the Water Park?" at bounding box center [876, 422] width 416 height 13
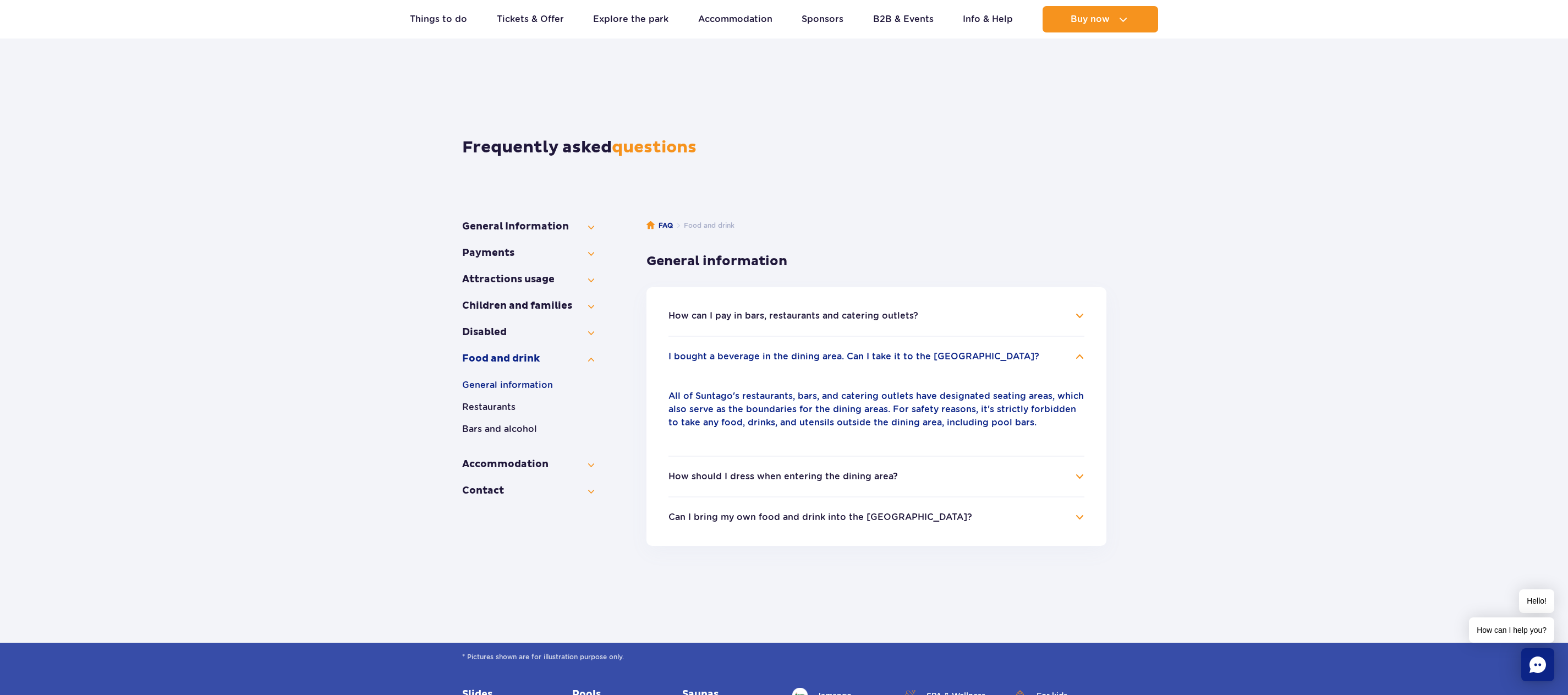
click at [952, 485] on li "How should I dress when entering the dining area? When entering Suntago restaur…" at bounding box center [876, 476] width 416 height 41
click at [1076, 475] on h4 "How should I dress when entering the dining area?" at bounding box center [876, 476] width 416 height 13
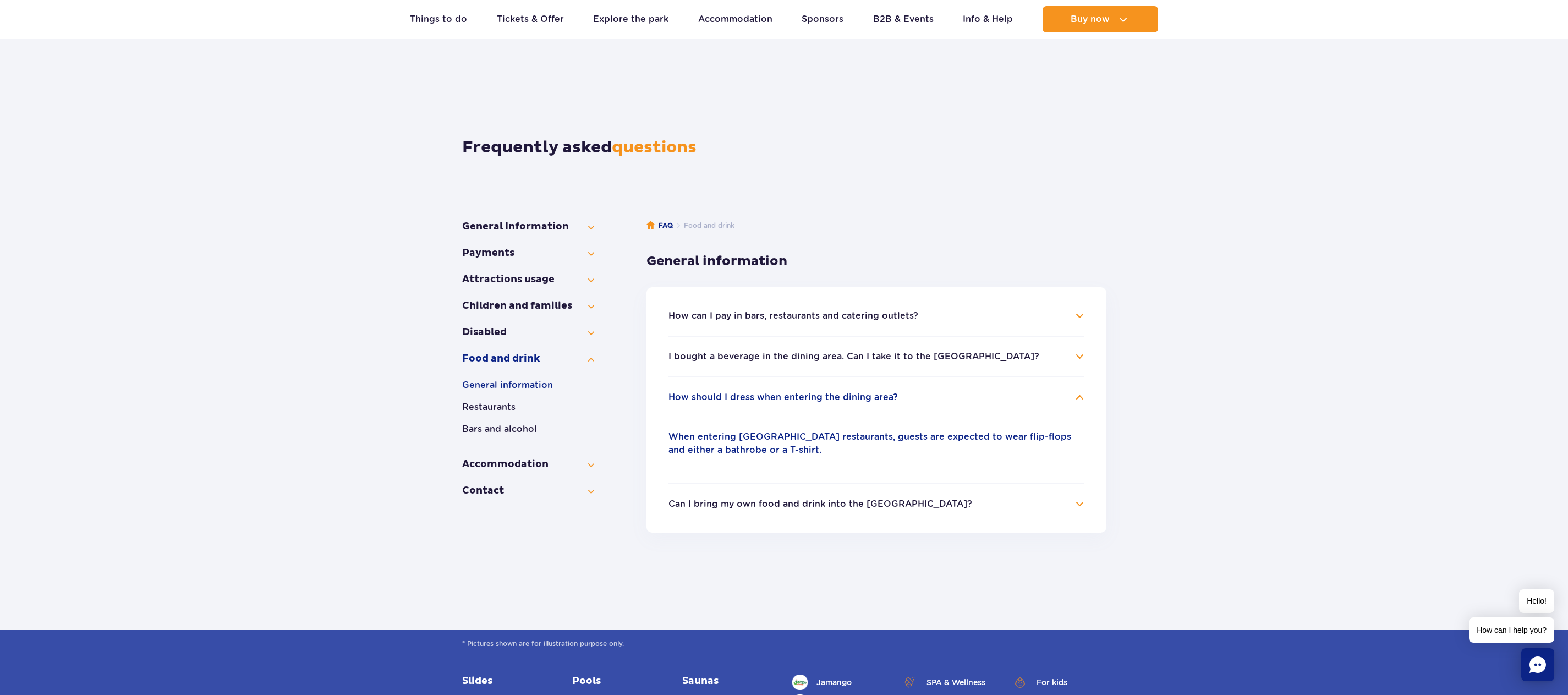
click at [494, 419] on ul "General information Restaurants Bars and alcohol" at bounding box center [528, 411] width 132 height 66
click at [494, 426] on button "Bars and alcohol" at bounding box center [528, 429] width 132 height 13
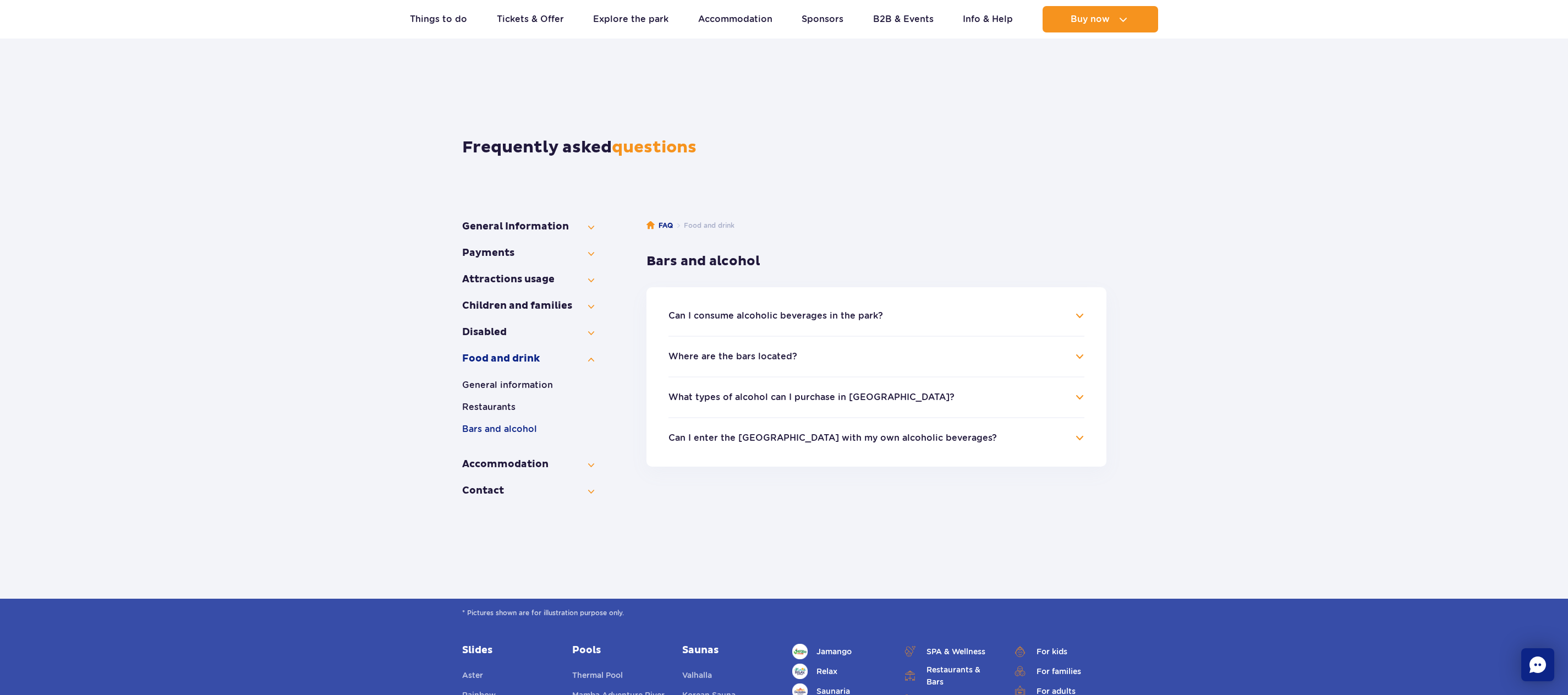
click at [811, 317] on button "Can I consume alcoholic beverages in the park?" at bounding box center [775, 316] width 215 height 10
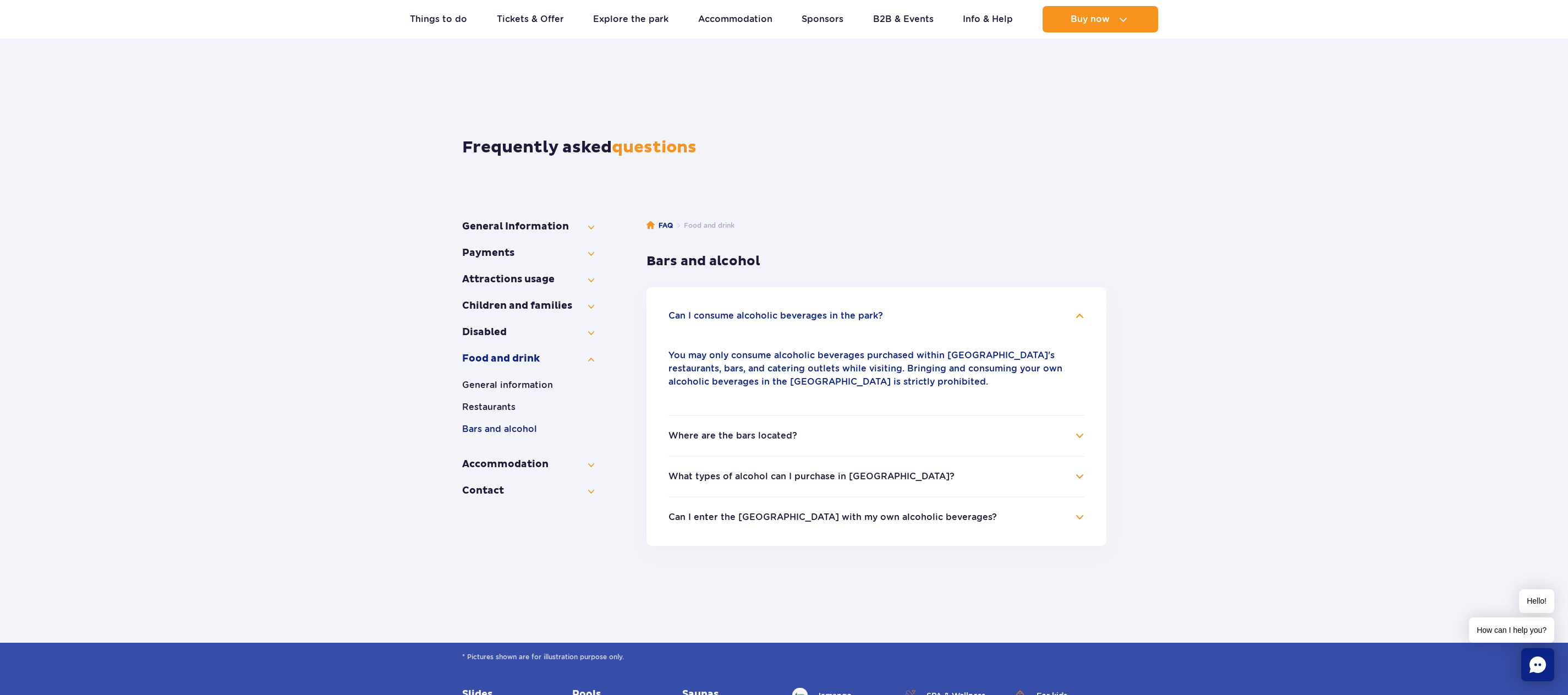
click at [846, 482] on h4 "What types of alcohol can I purchase in Suntago?" at bounding box center [876, 476] width 416 height 13
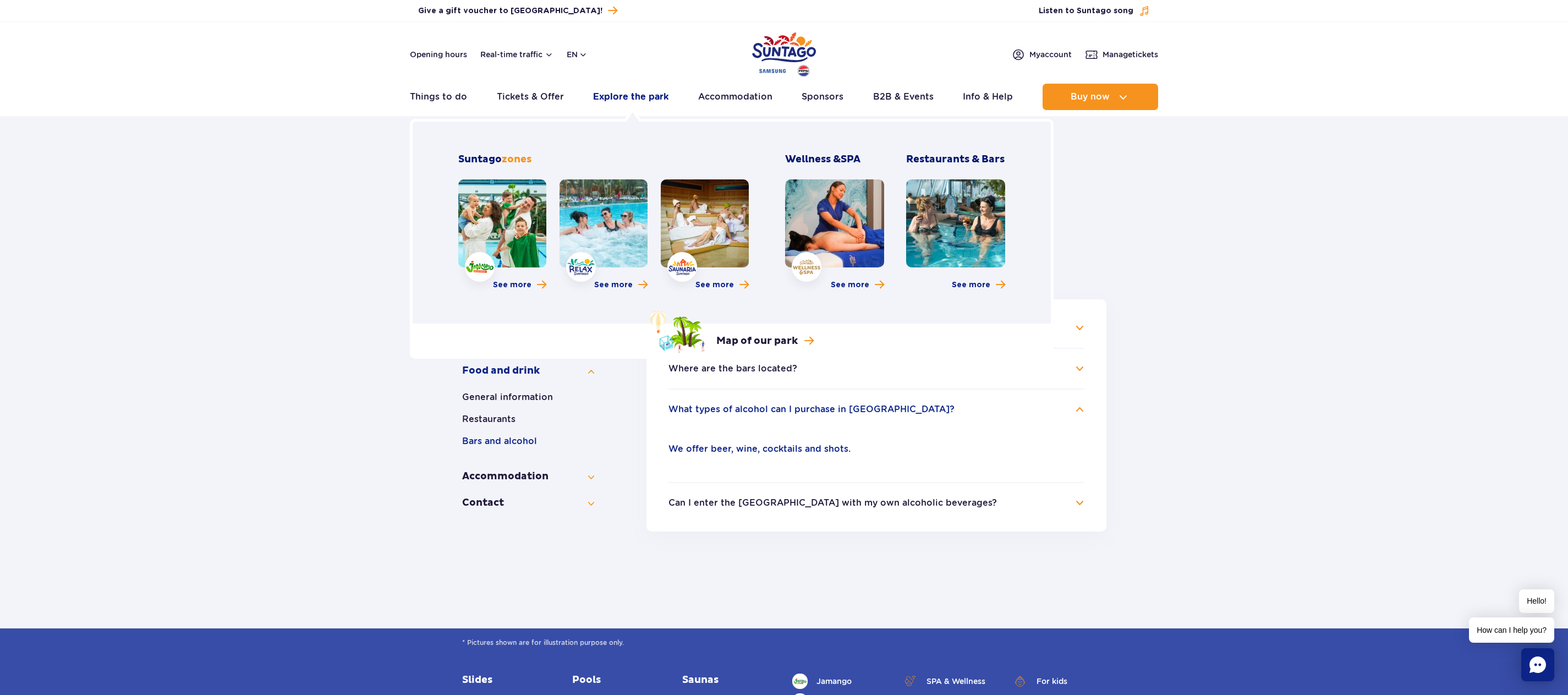
click at [628, 95] on link "Explore the park" at bounding box center [631, 97] width 76 height 27
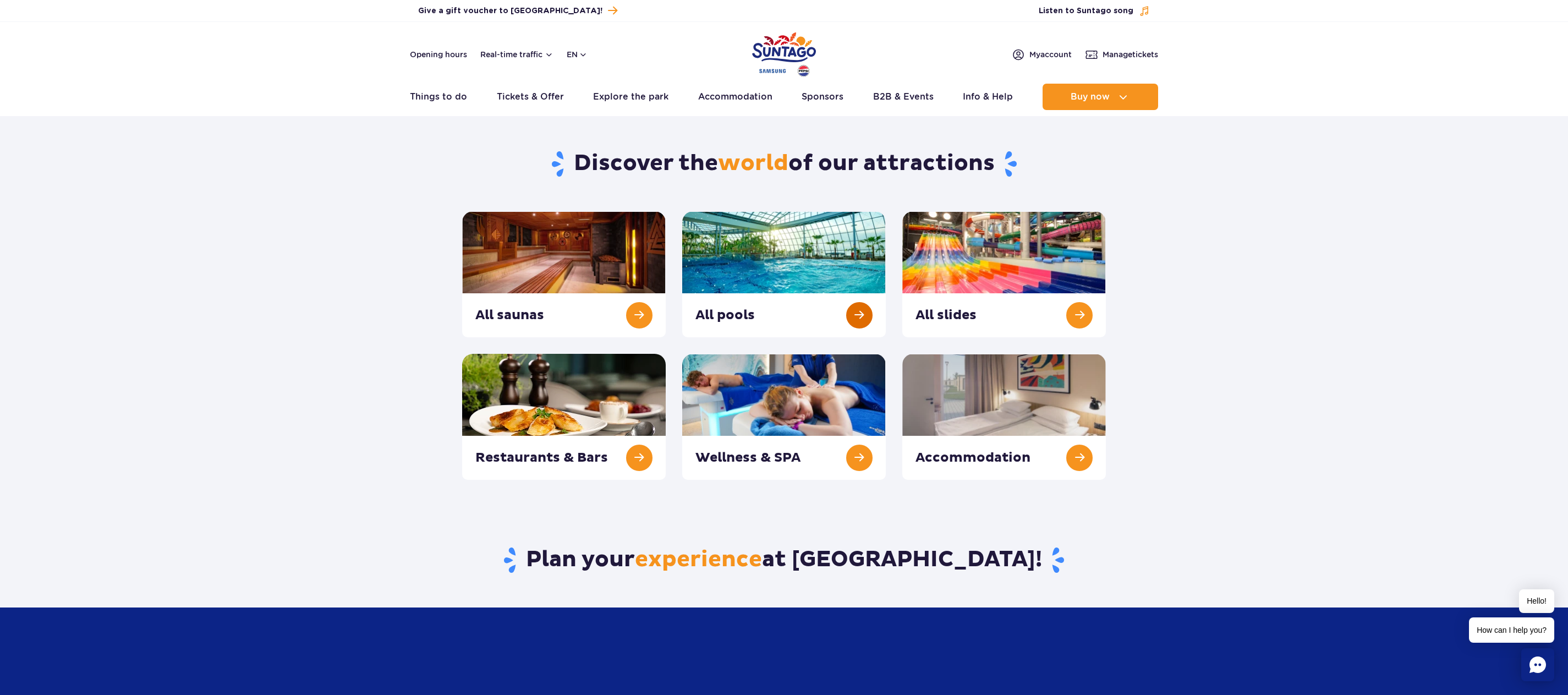
click at [862, 315] on link at bounding box center [784, 274] width 204 height 126
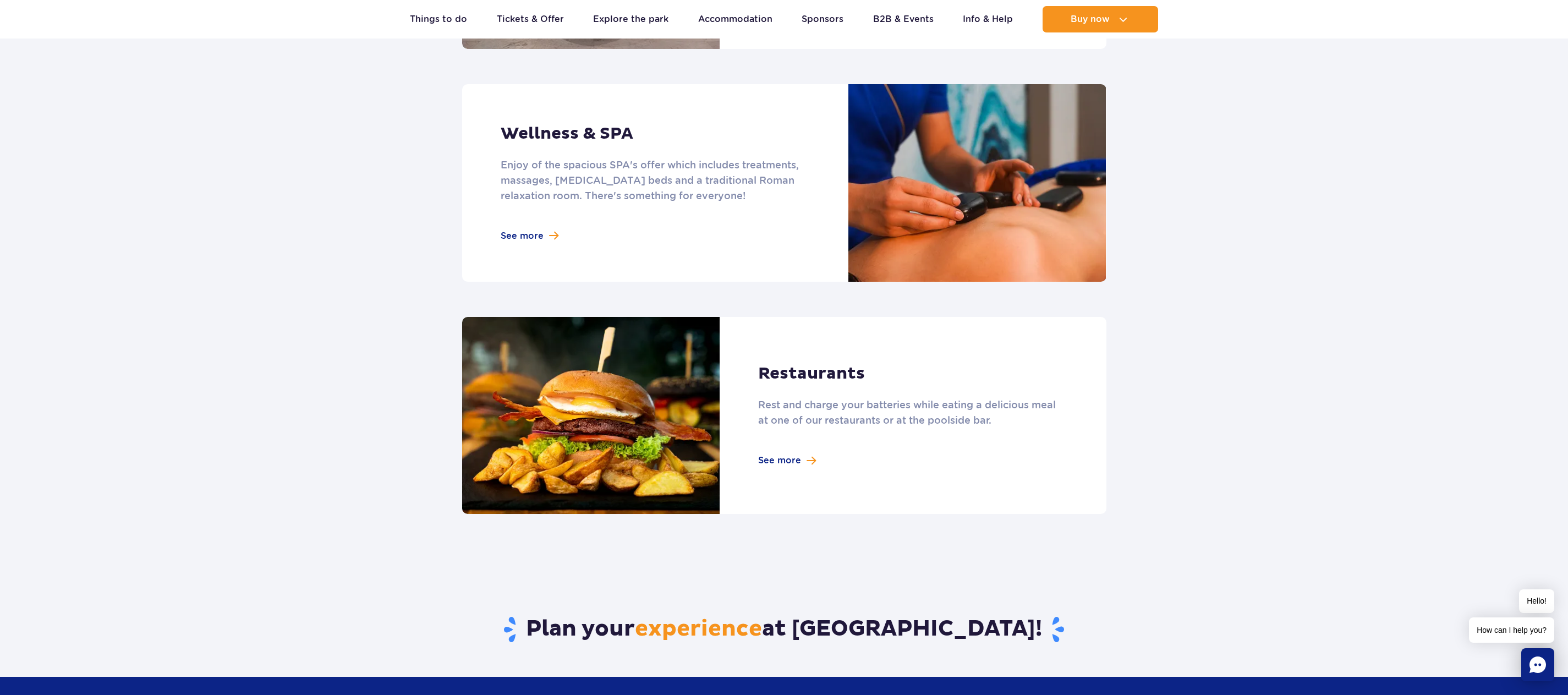
scroll to position [771, 0]
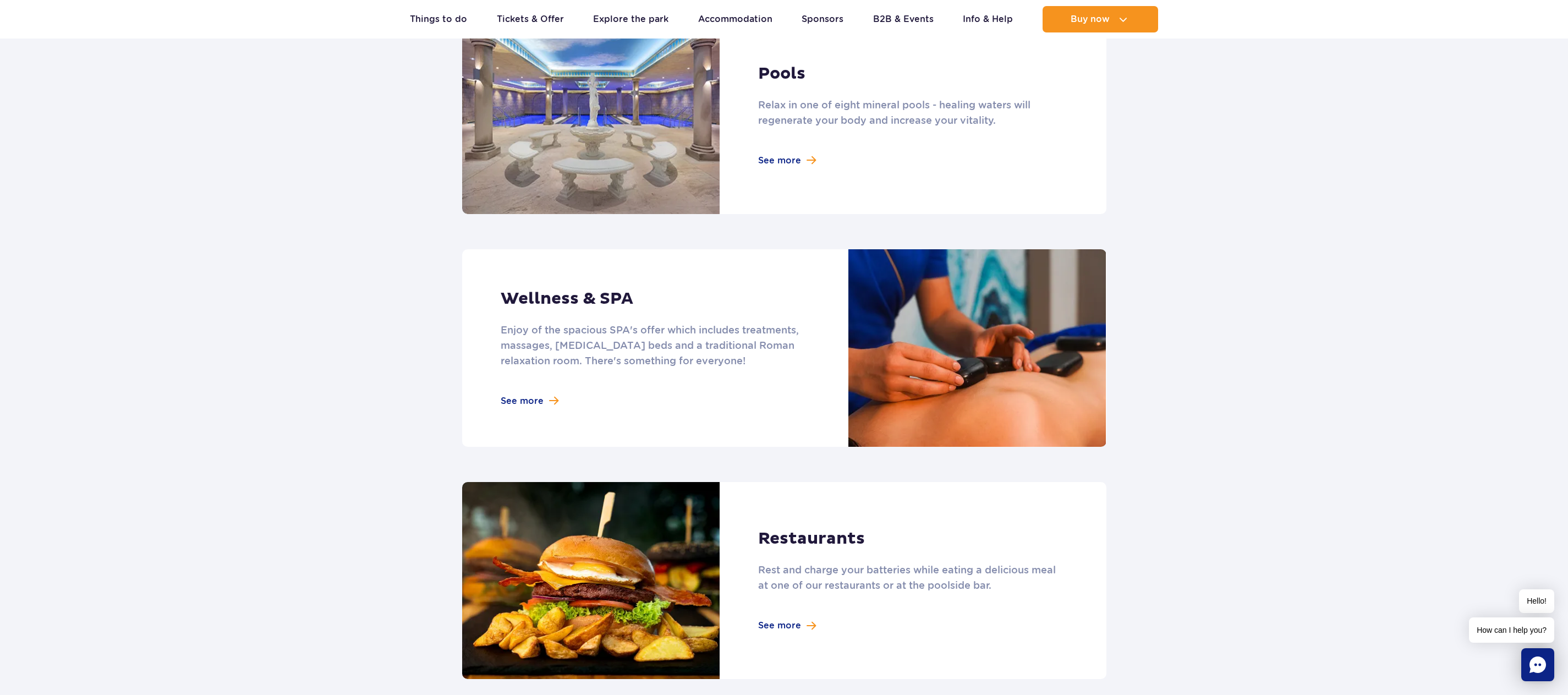
click at [519, 393] on link at bounding box center [784, 349] width 644 height 198
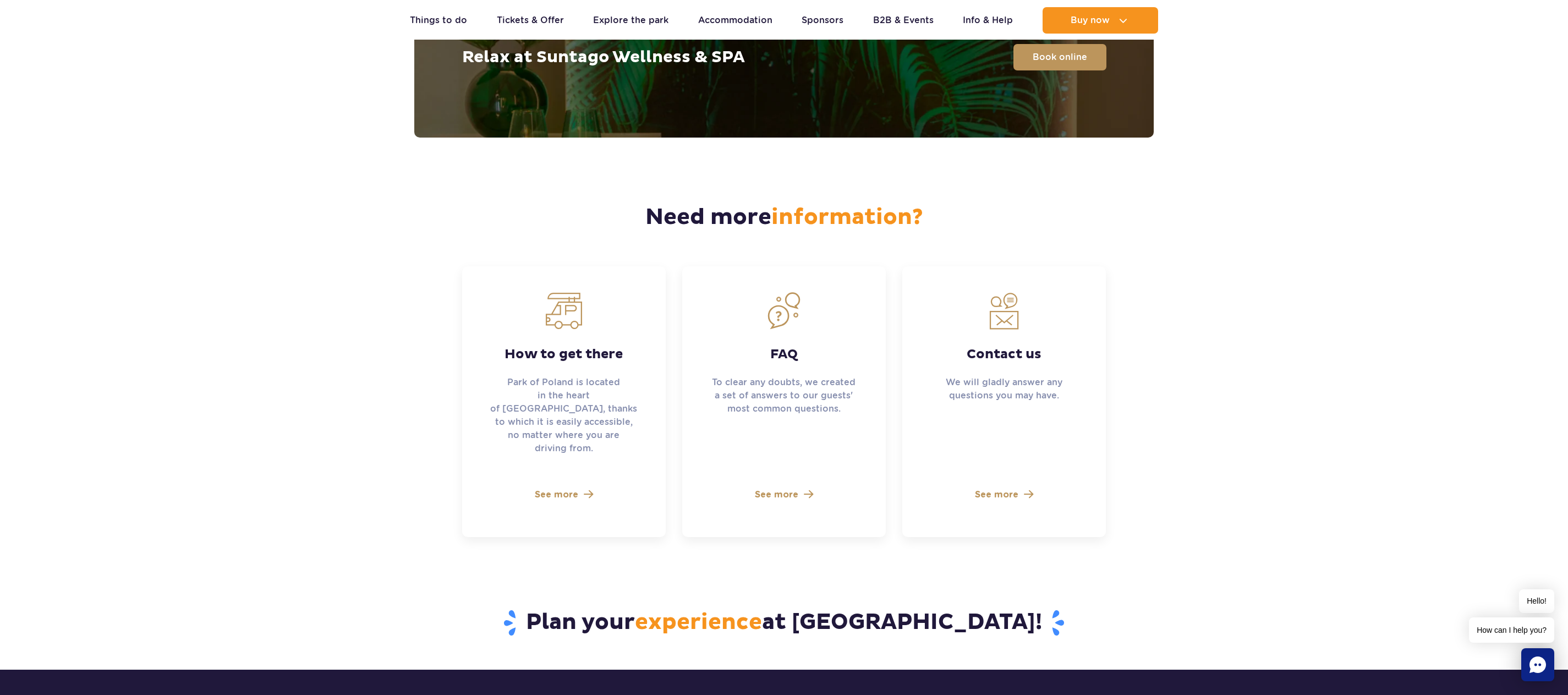
scroll to position [2751, 0]
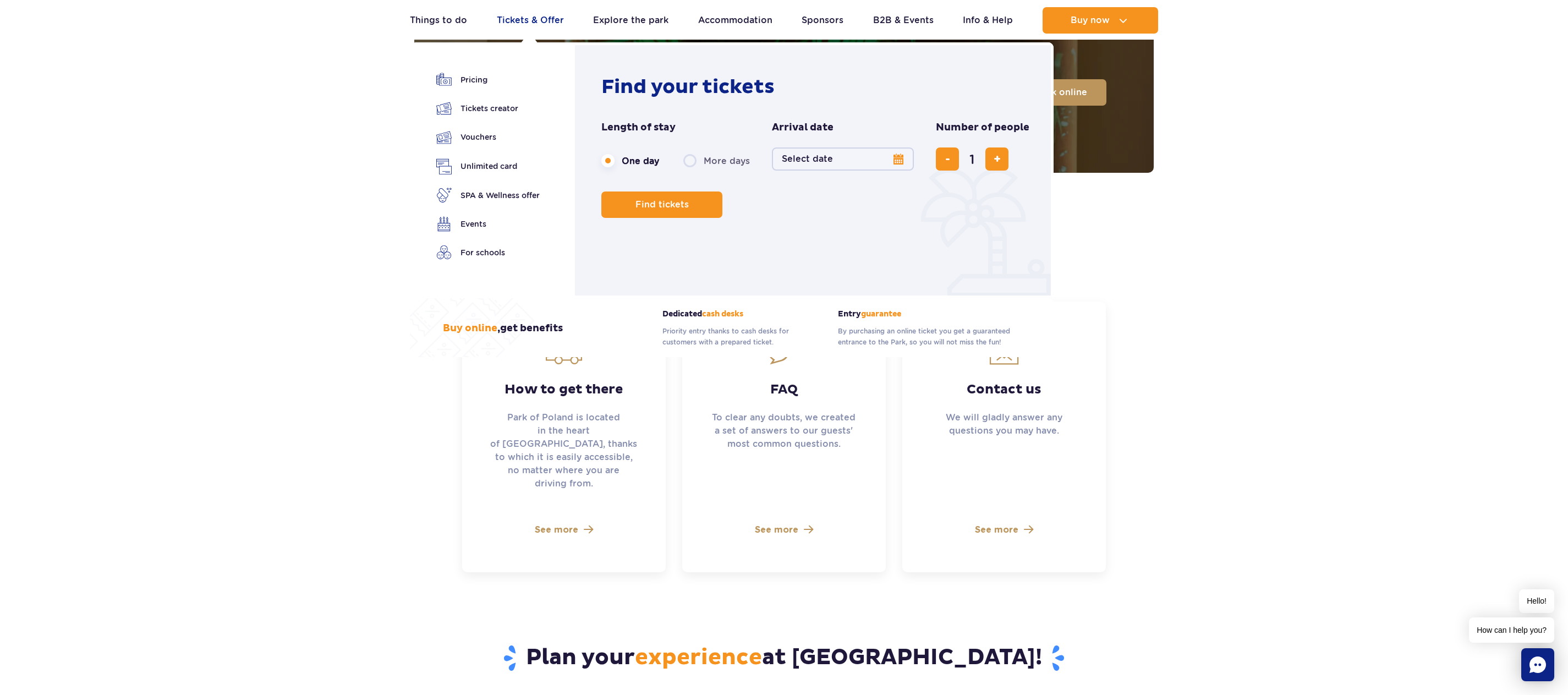
click at [533, 21] on link "Tickets & Offer" at bounding box center [530, 20] width 67 height 27
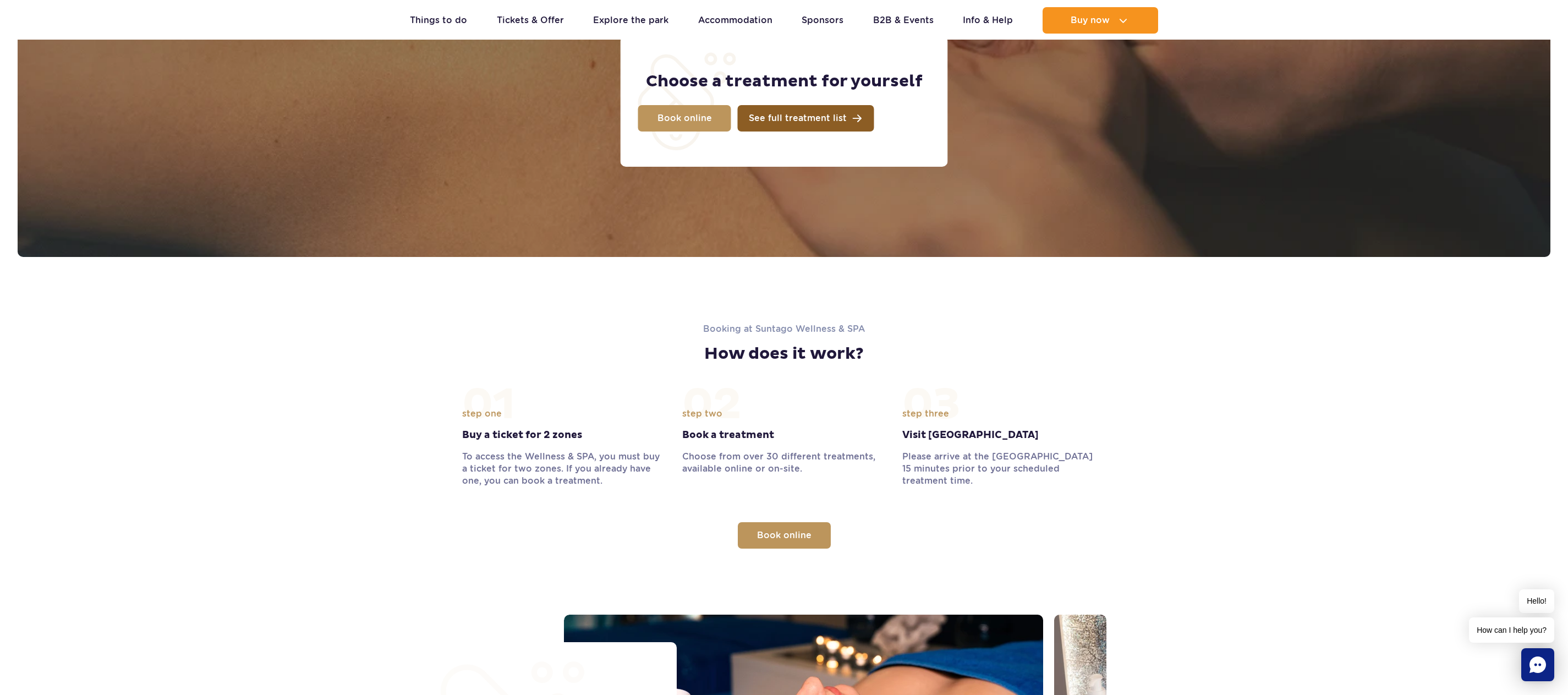
scroll to position [868, 0]
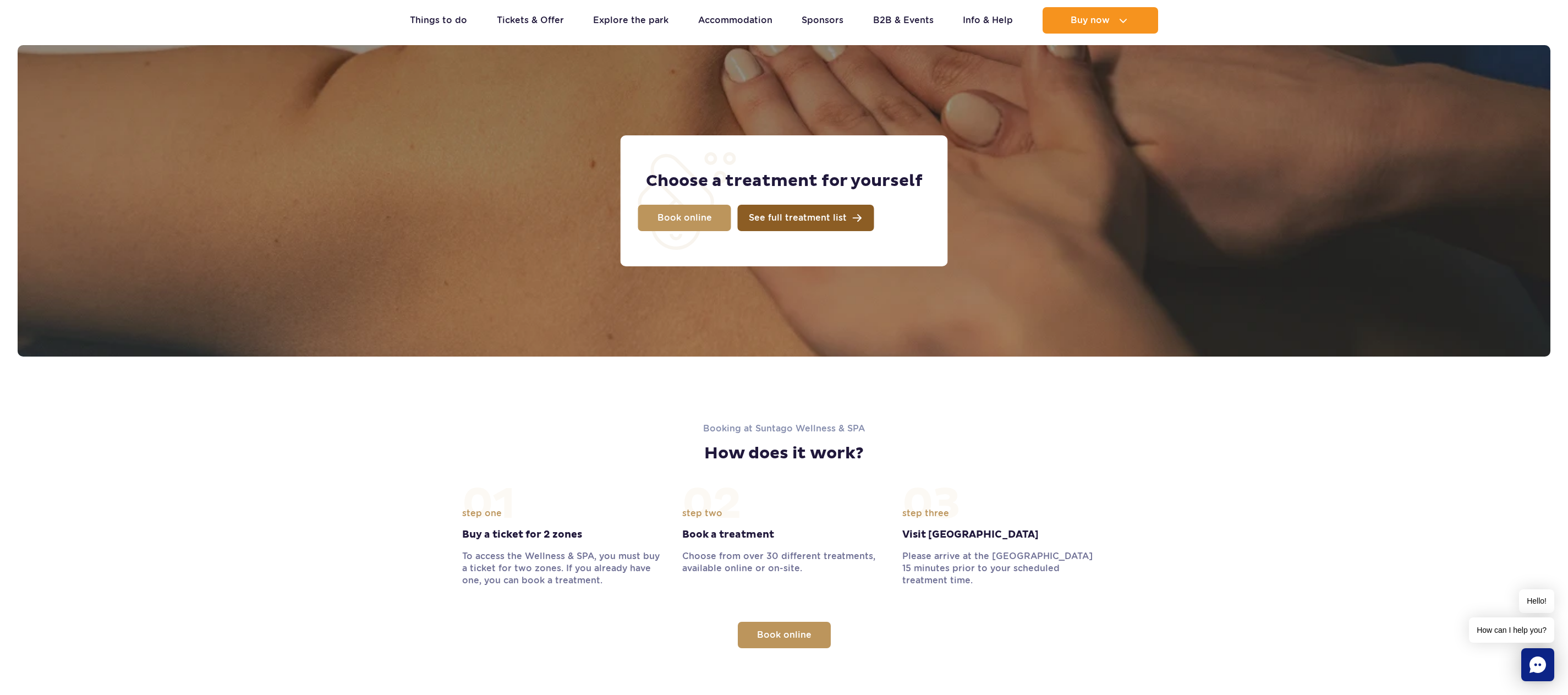
click at [800, 222] on span "See full treatment list" at bounding box center [798, 218] width 98 height 9
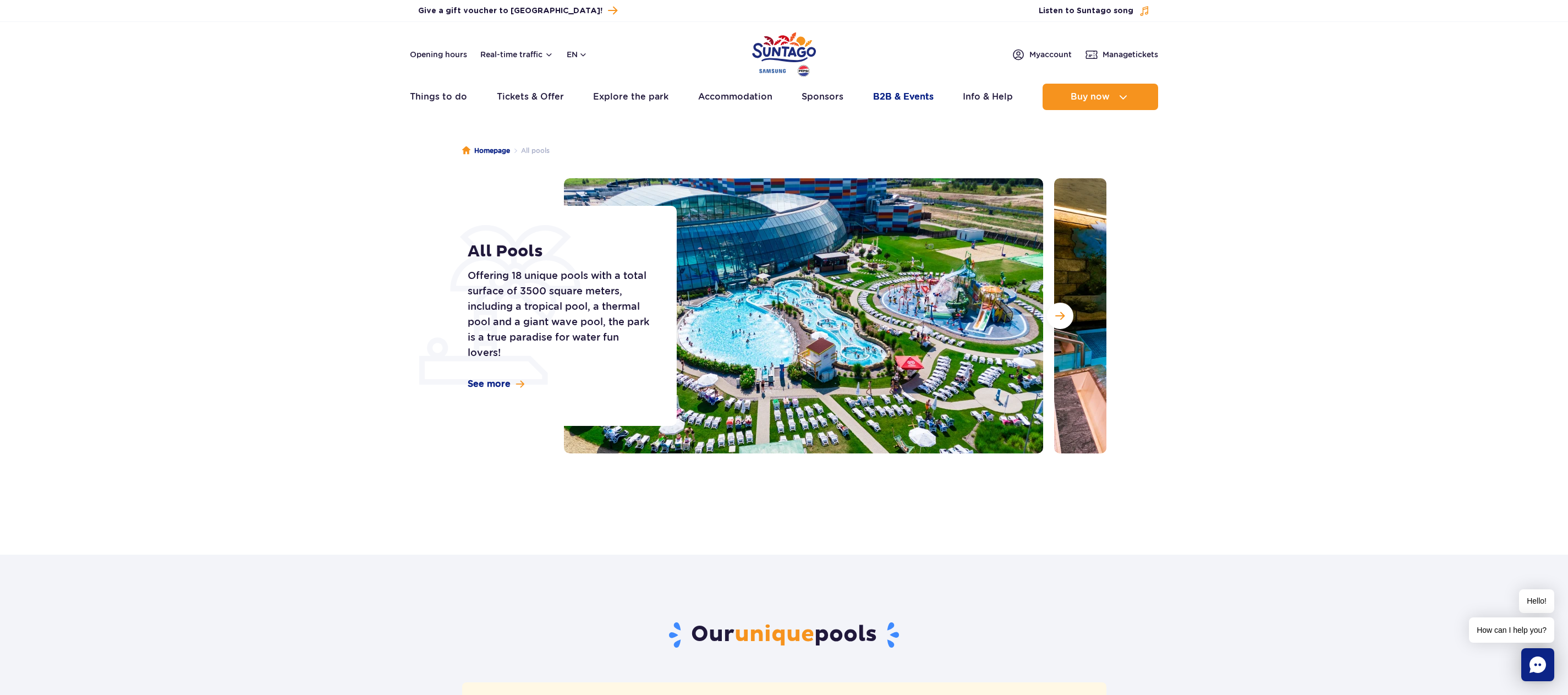
click at [919, 95] on link "B2B & Events" at bounding box center [903, 97] width 61 height 27
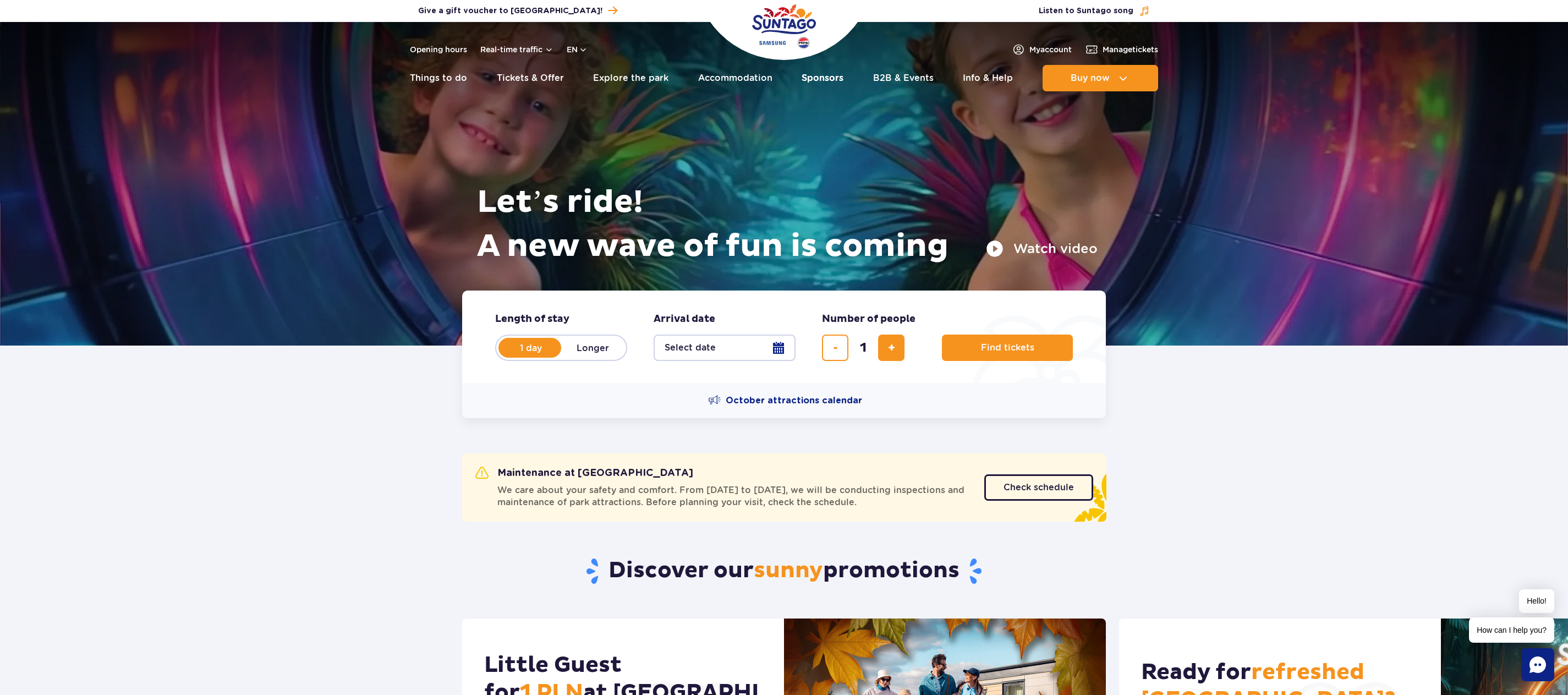
click at [815, 71] on link "Sponsors" at bounding box center [822, 78] width 42 height 27
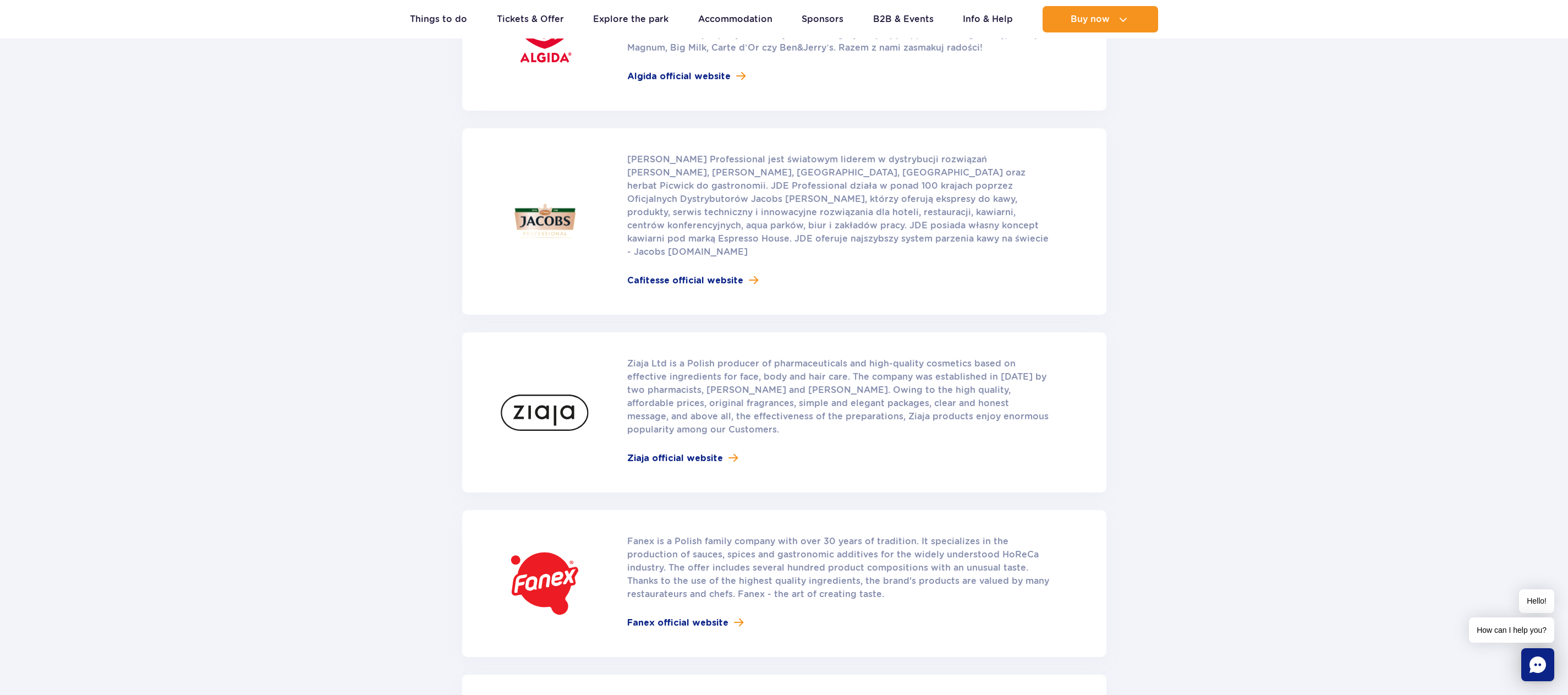
scroll to position [495, 0]
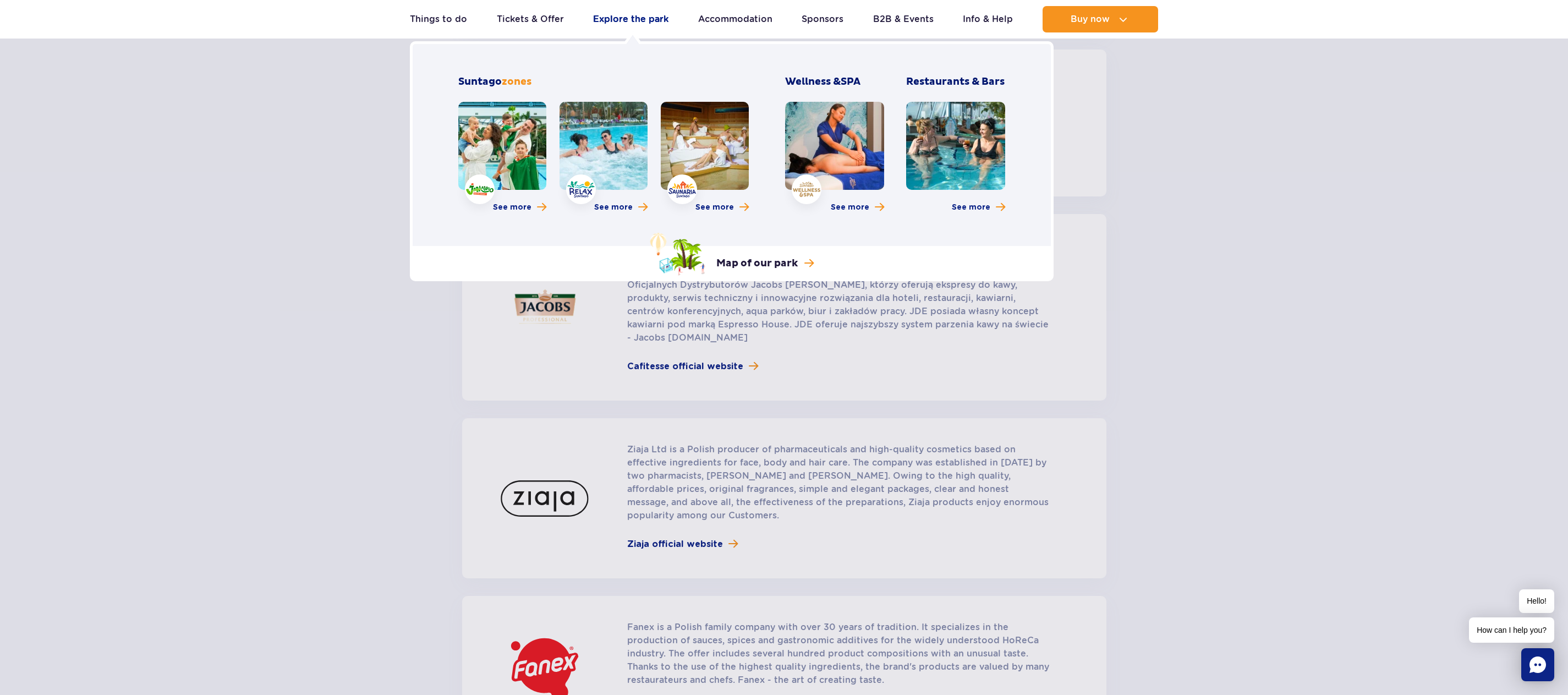
click at [646, 16] on link "Explore the park" at bounding box center [631, 19] width 76 height 27
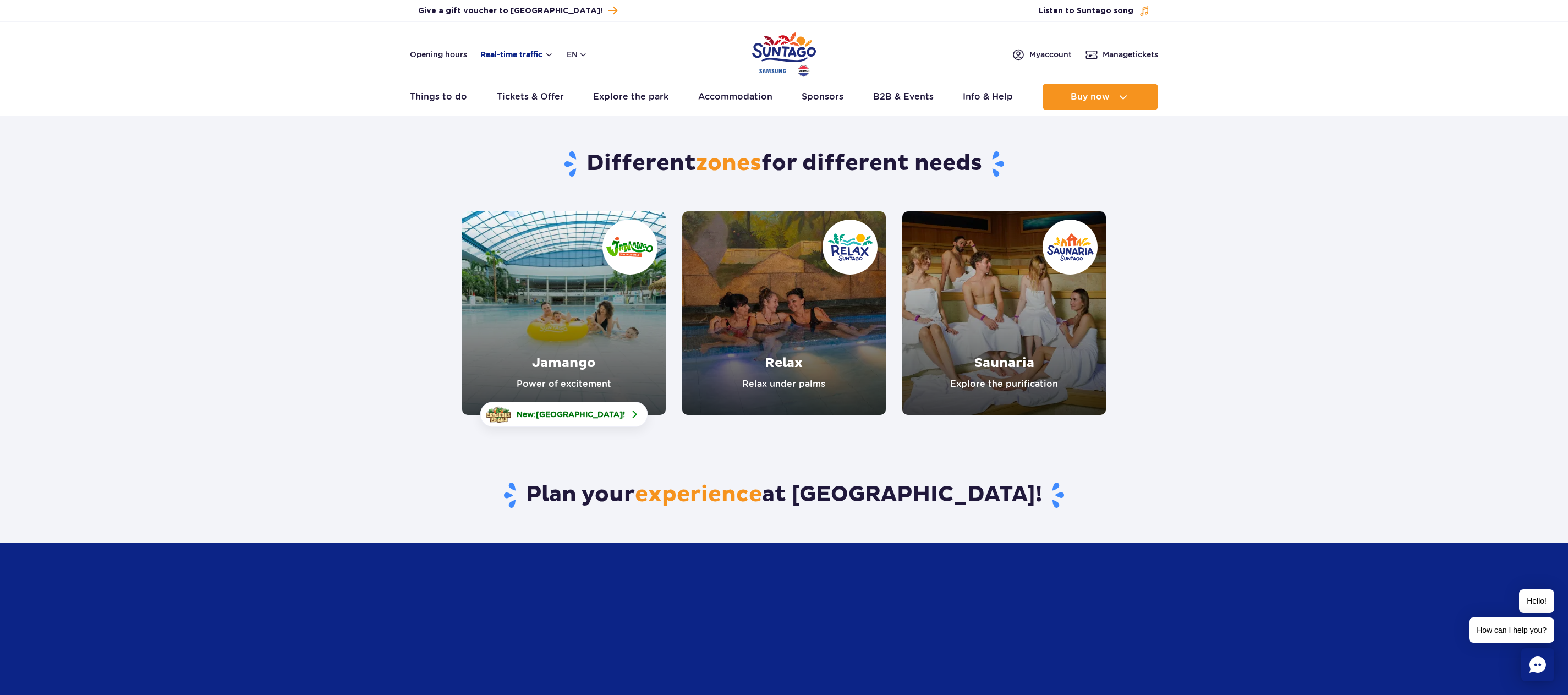
click at [527, 55] on button "Real-time traffic" at bounding box center [516, 54] width 73 height 9
click at [1209, 168] on section "Different zones for different needs Jamango Power of excitement New: [GEOGRAPHI…" at bounding box center [784, 269] width 1568 height 292
click at [429, 96] on link "Things to do" at bounding box center [438, 97] width 57 height 27
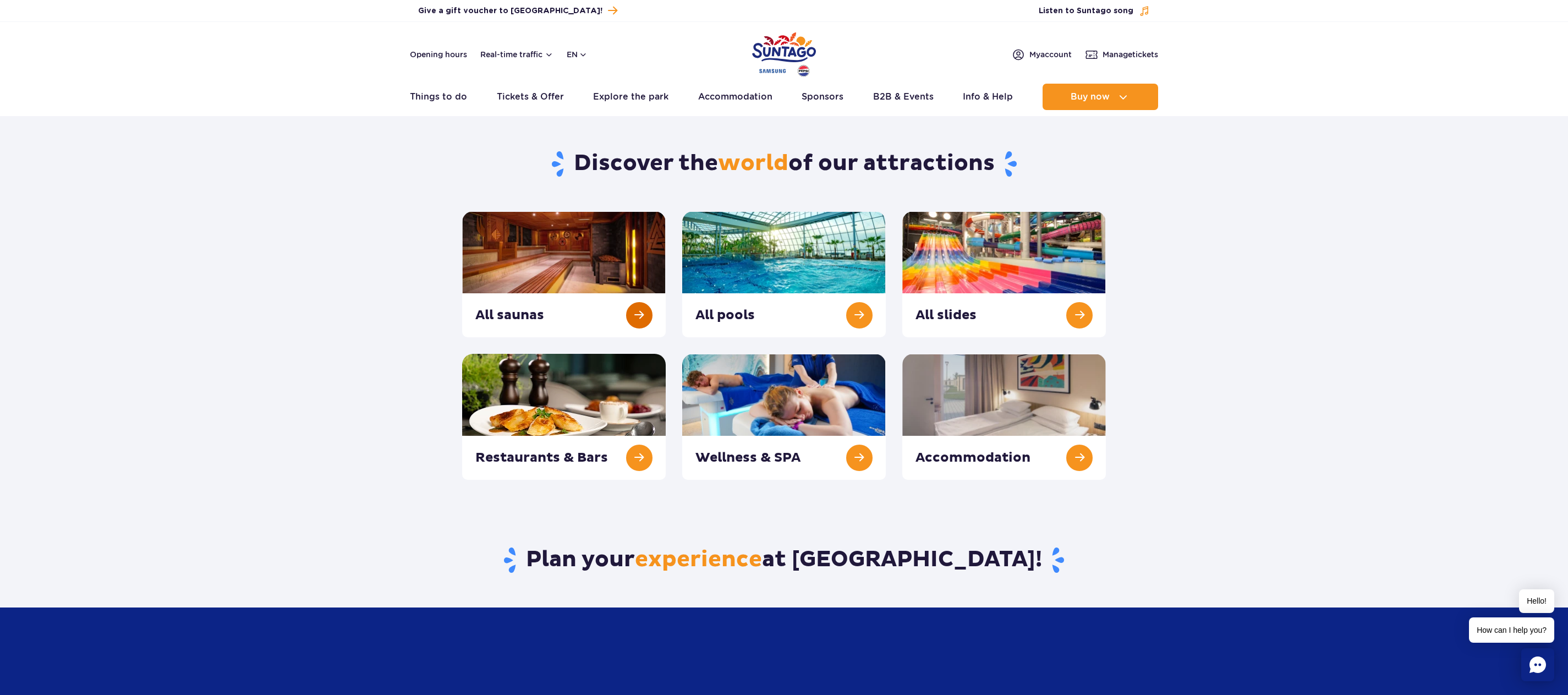
click at [648, 312] on link at bounding box center [564, 274] width 204 height 126
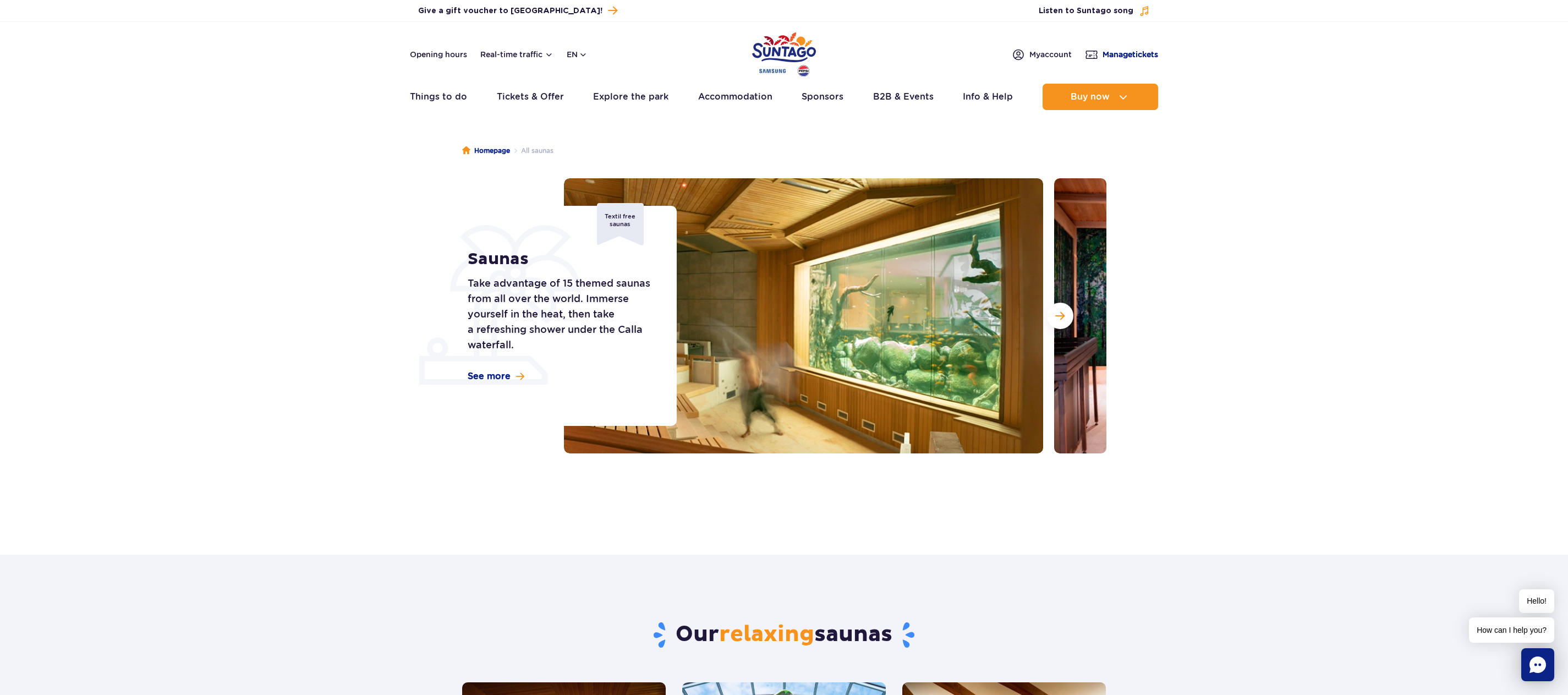
click at [1124, 55] on span "Manage tickets" at bounding box center [1130, 55] width 55 height 11
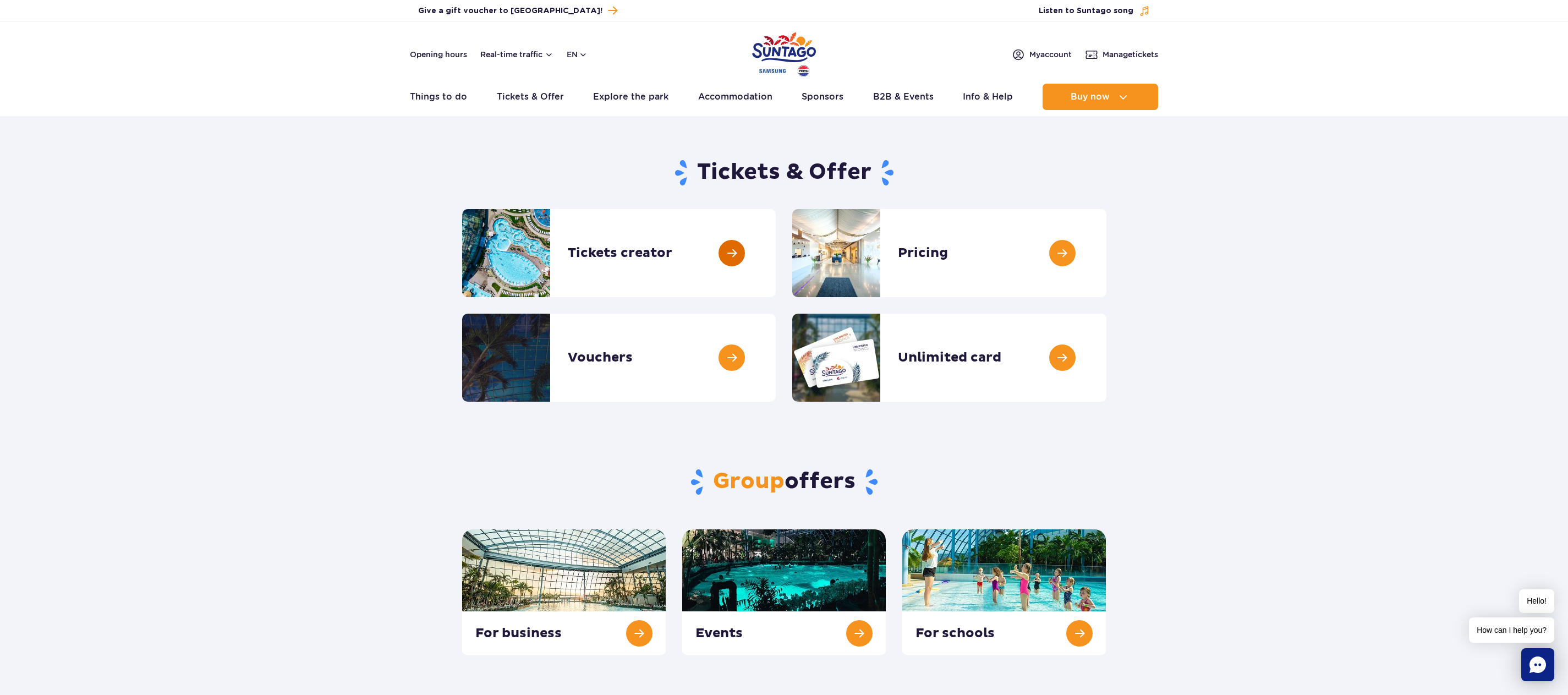
click at [776, 243] on link at bounding box center [776, 253] width 0 height 88
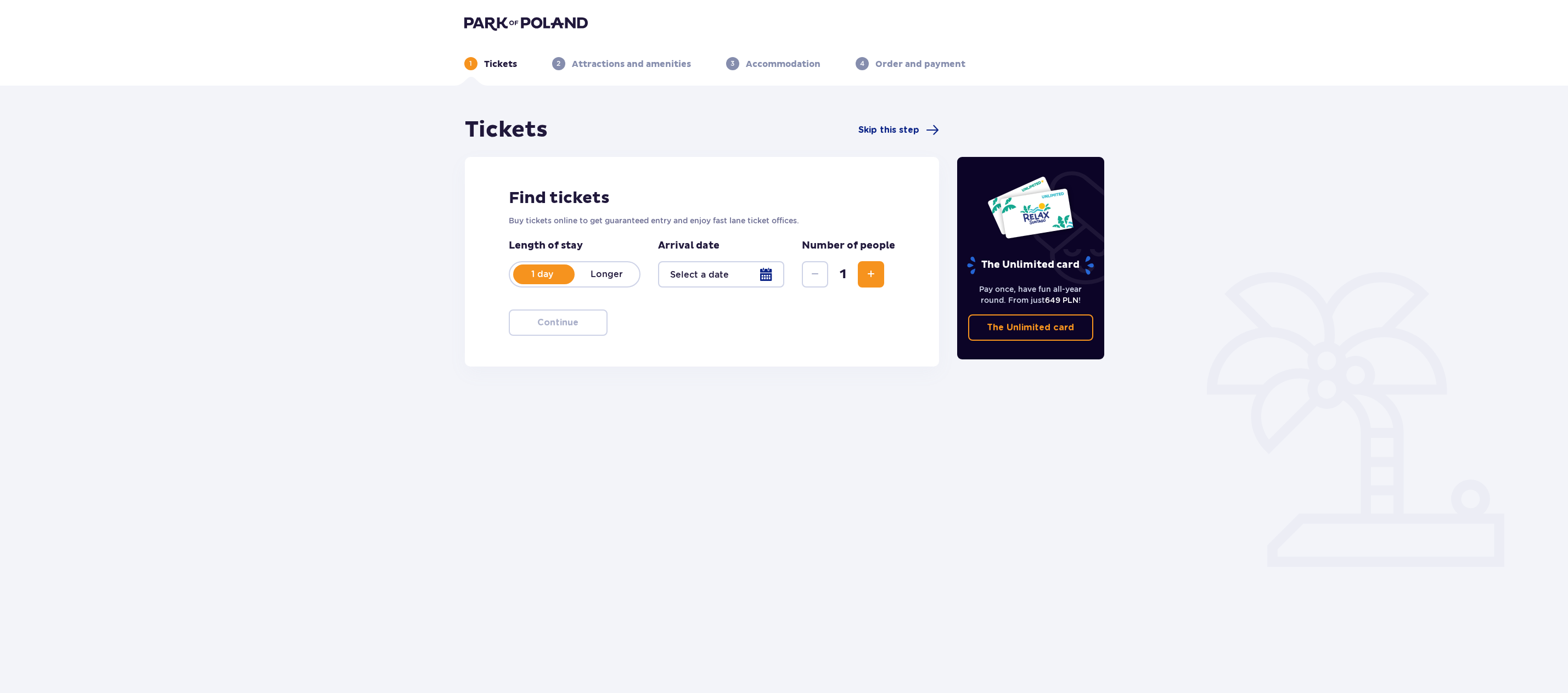
click at [771, 279] on div at bounding box center [721, 274] width 127 height 27
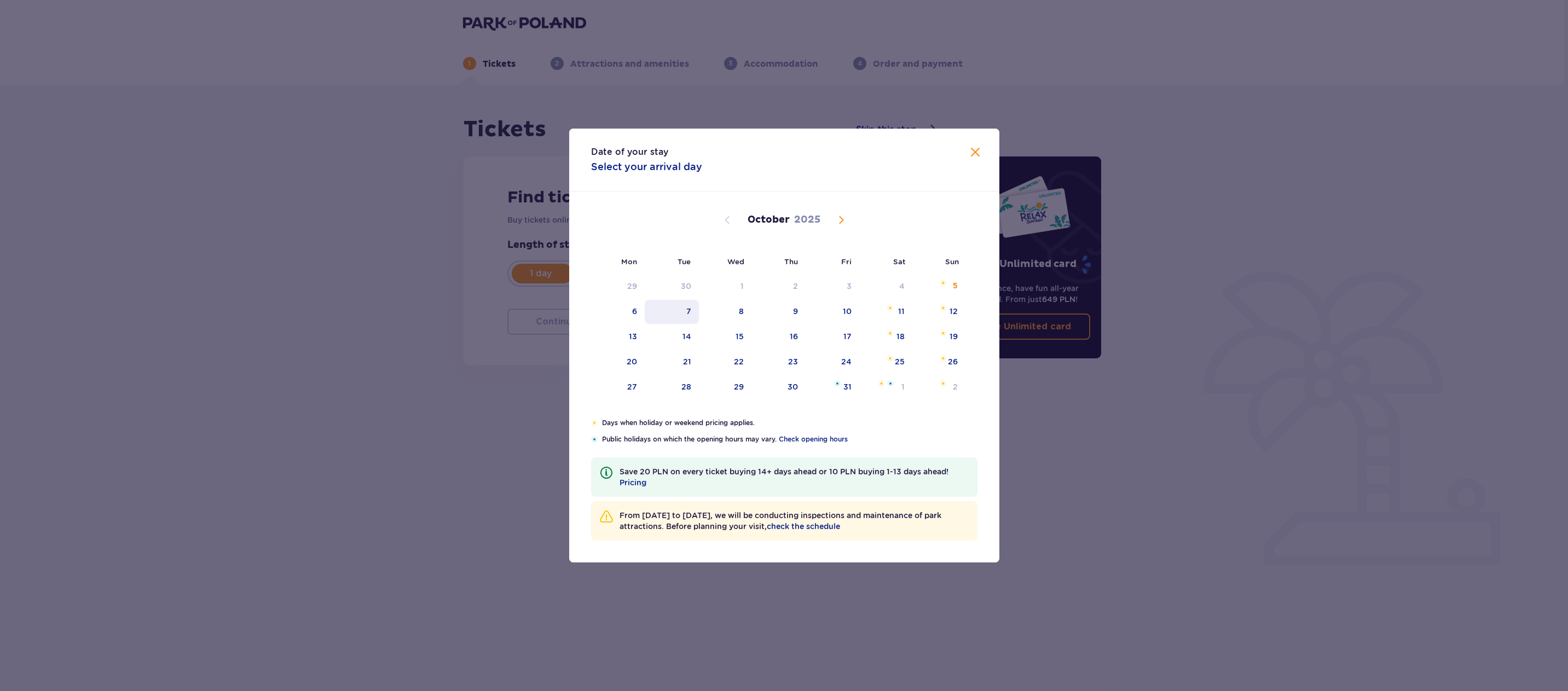
click at [685, 307] on div "7" at bounding box center [672, 312] width 54 height 24
type input "[DATE]"
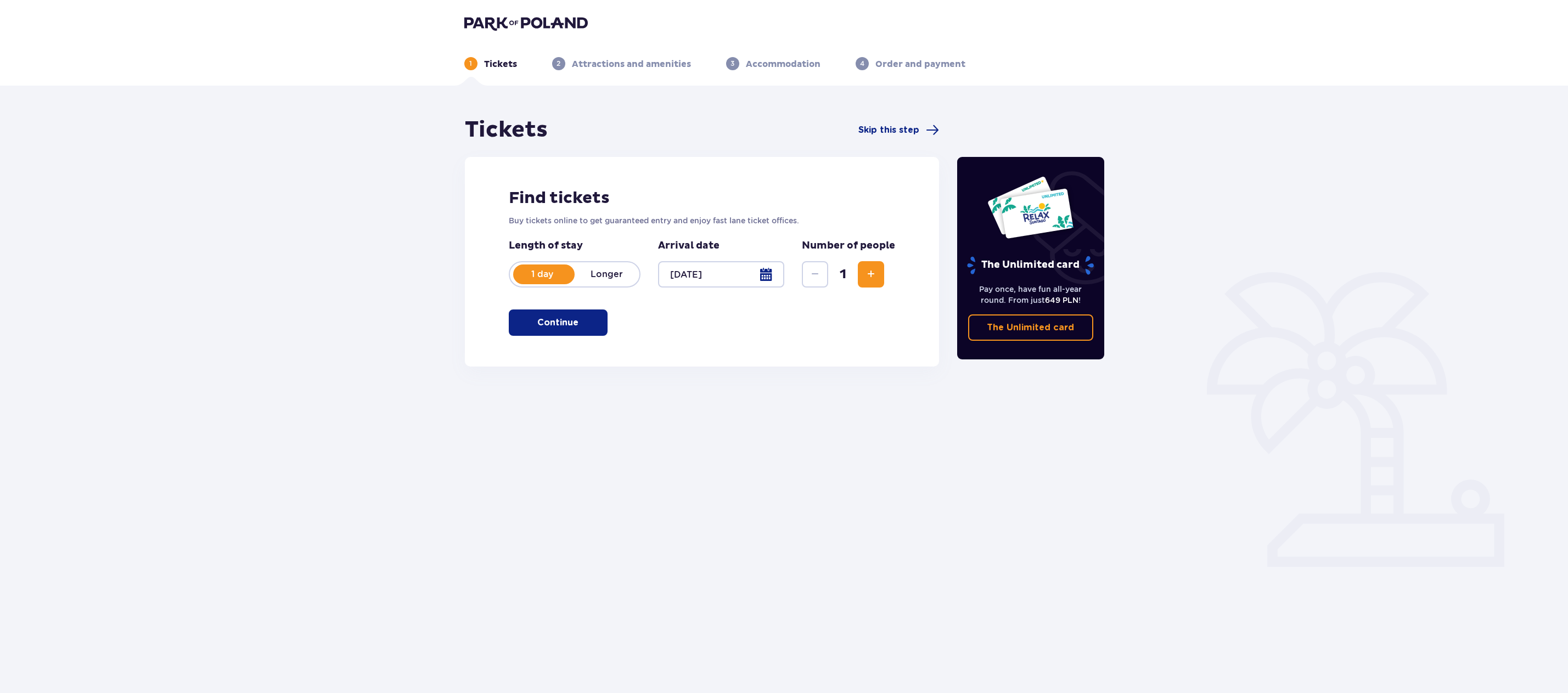
click at [878, 271] on span "Increase" at bounding box center [871, 274] width 13 height 13
click at [565, 328] on p "Continue" at bounding box center [558, 323] width 41 height 12
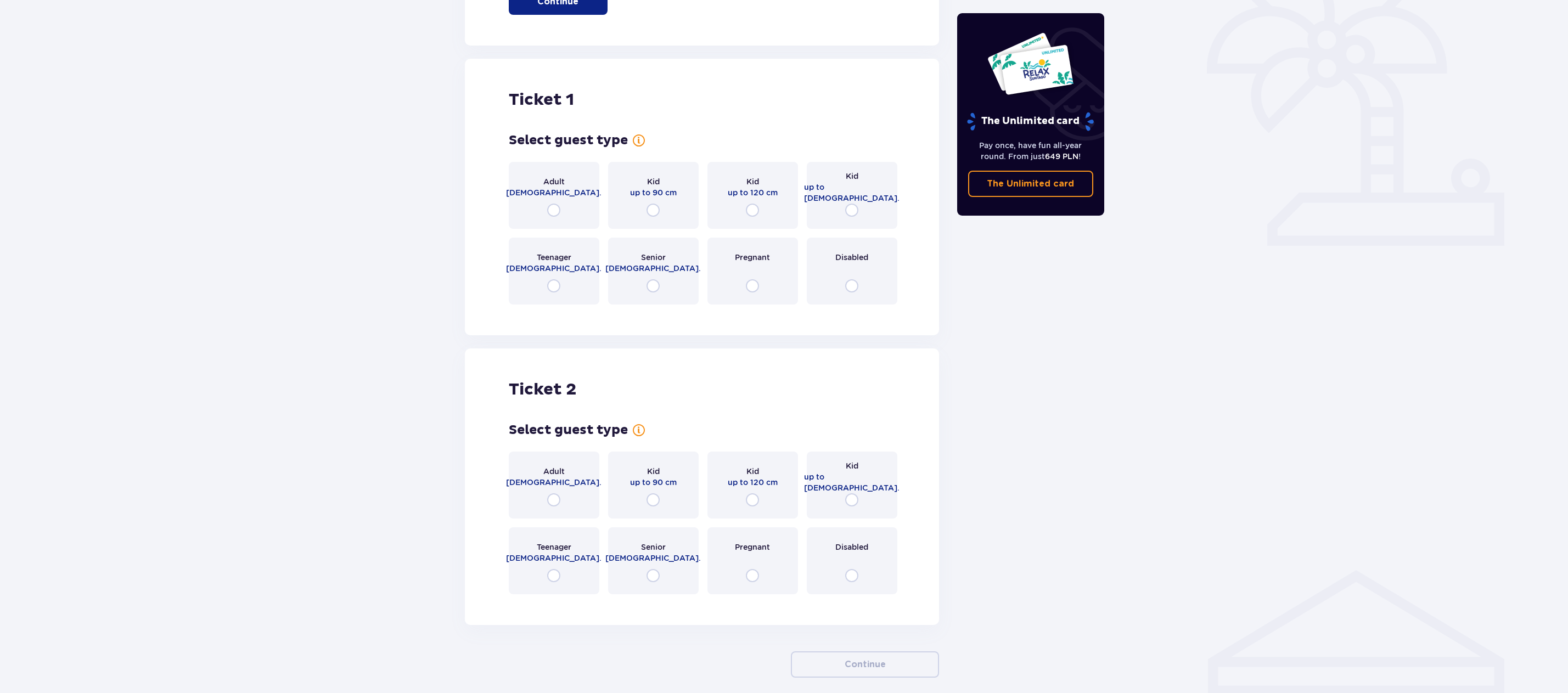
scroll to position [367, 0]
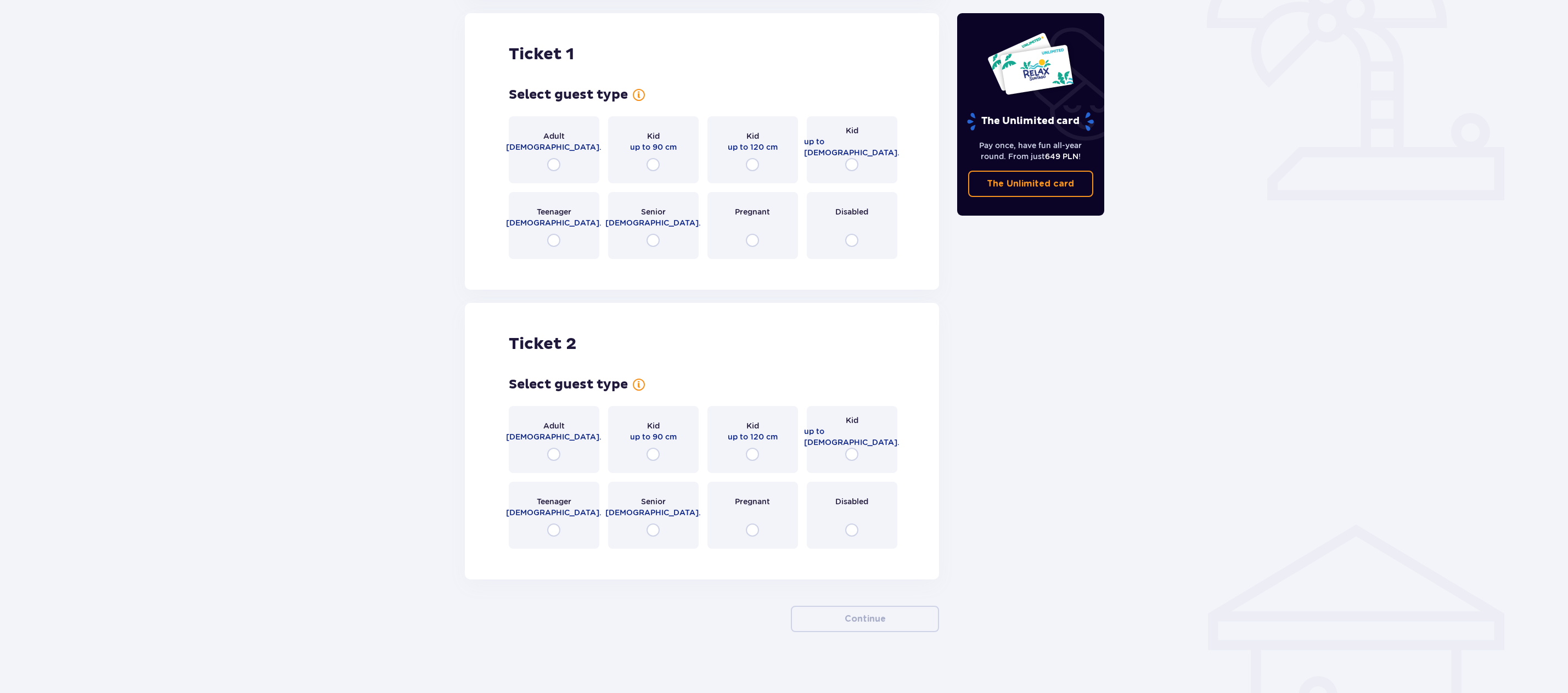
click at [552, 163] on input "radio" at bounding box center [553, 164] width 13 height 13
radio input "true"
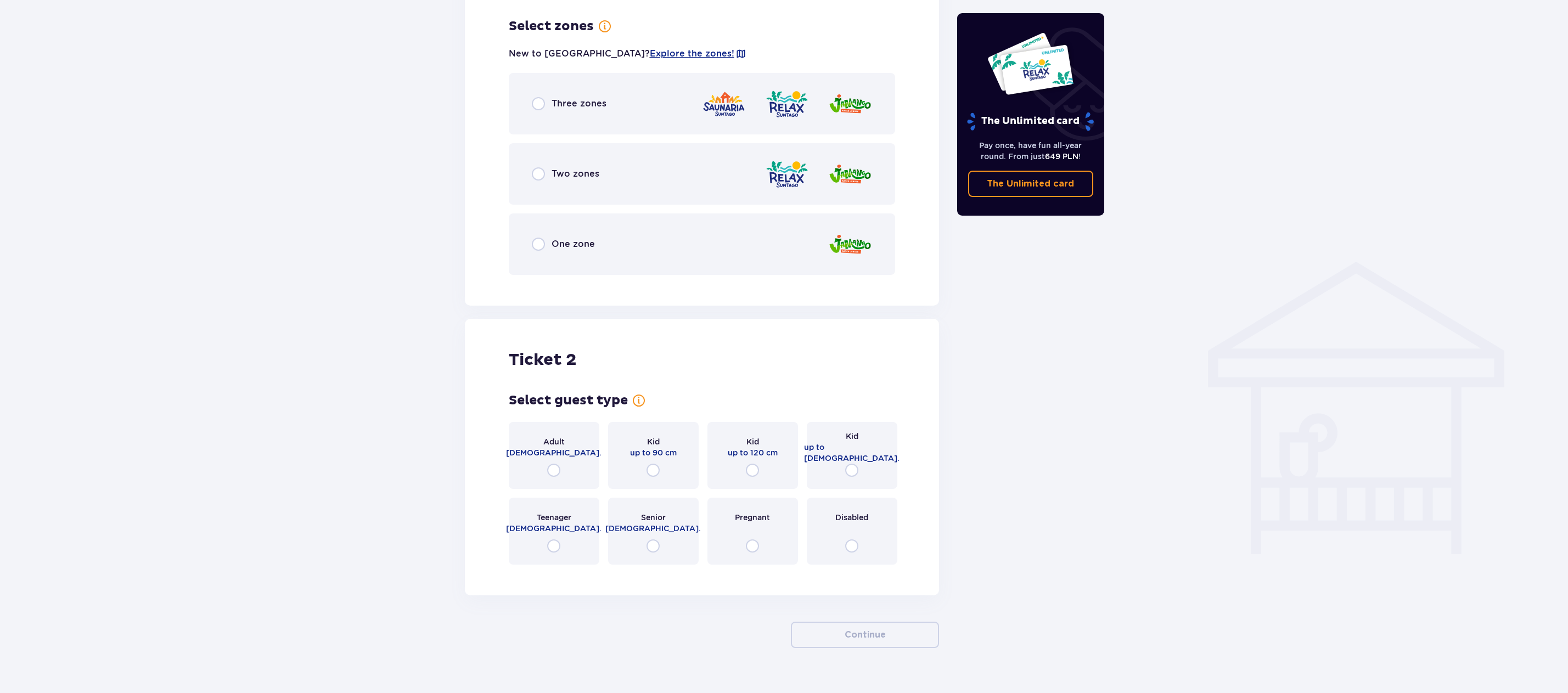
scroll to position [635, 0]
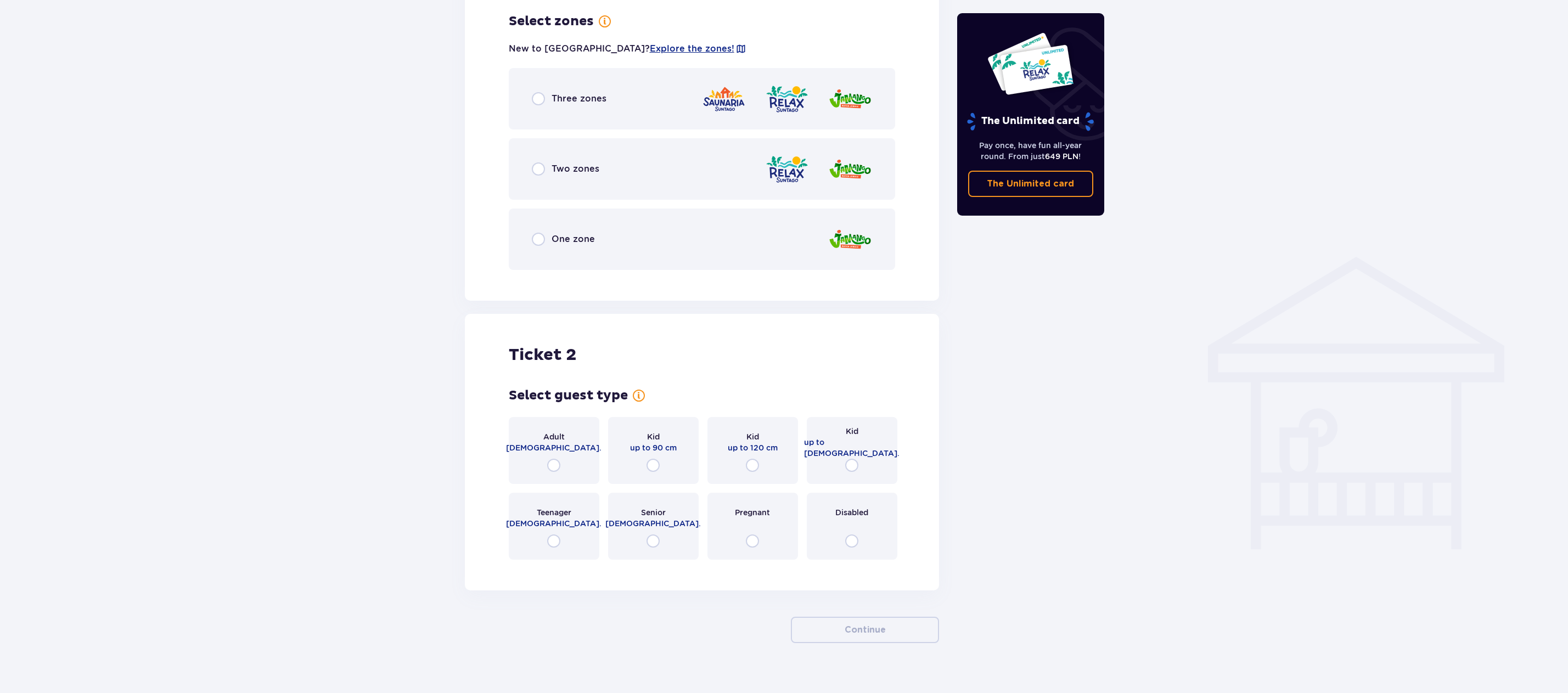
click at [541, 169] on input "radio" at bounding box center [538, 169] width 13 height 13
radio input "true"
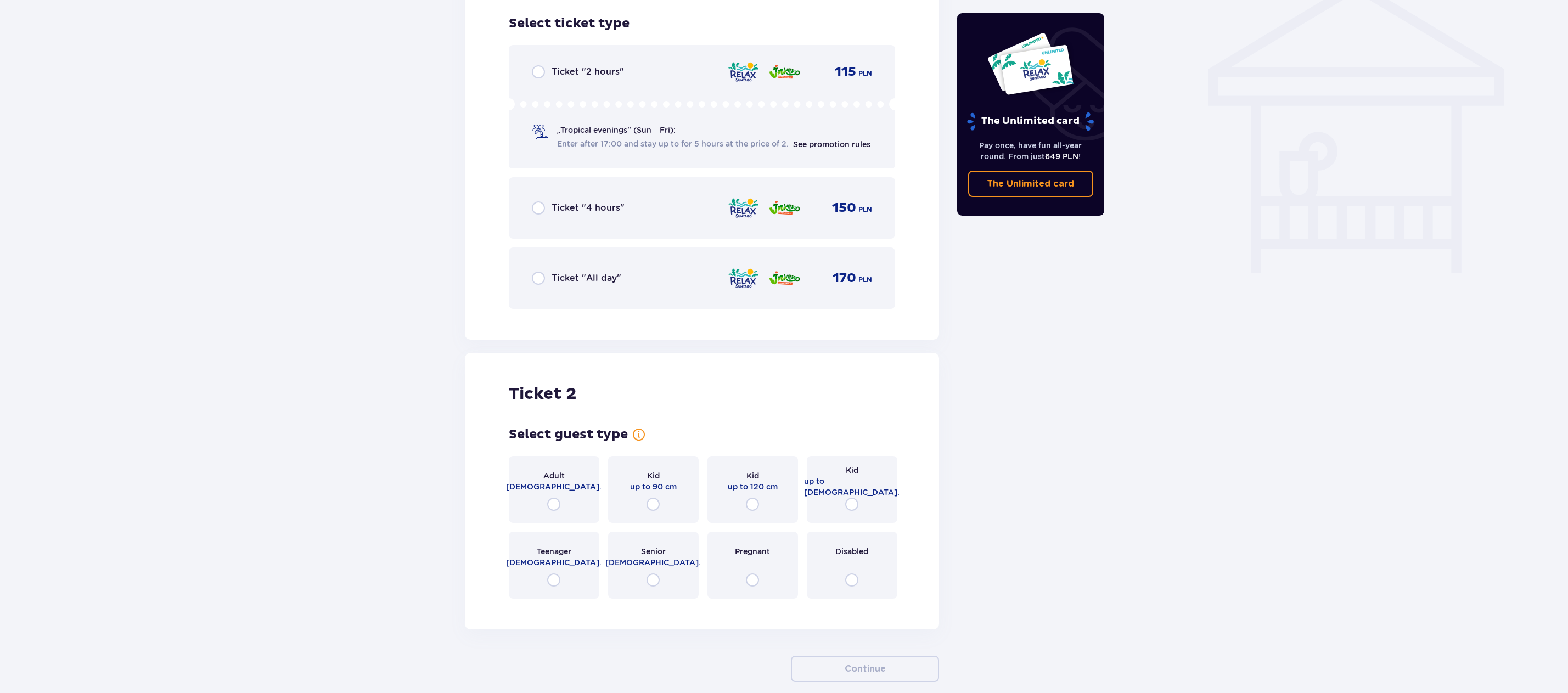
scroll to position [913, 0]
click at [539, 206] on input "radio" at bounding box center [538, 205] width 13 height 13
radio input "true"
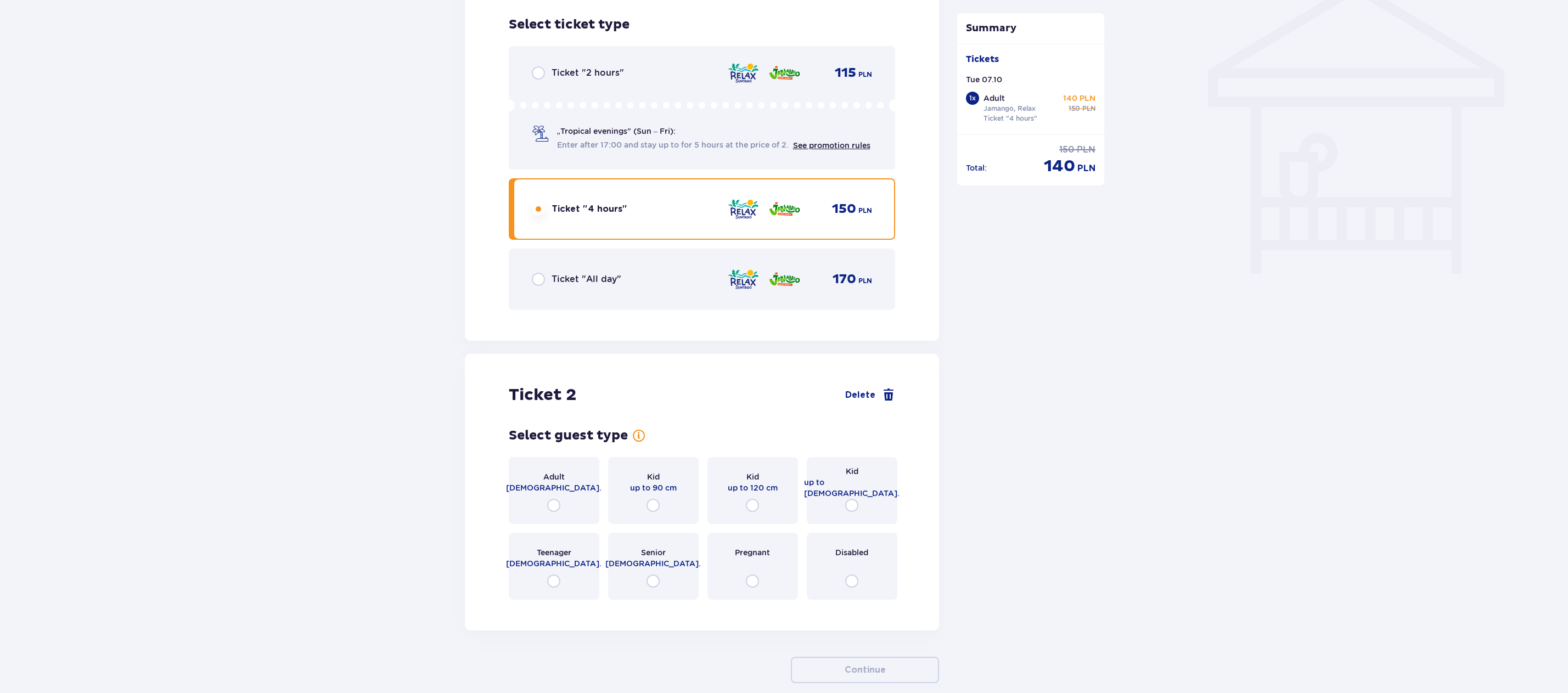
scroll to position [911, 0]
click at [559, 509] on input "radio" at bounding box center [553, 504] width 13 height 13
radio input "true"
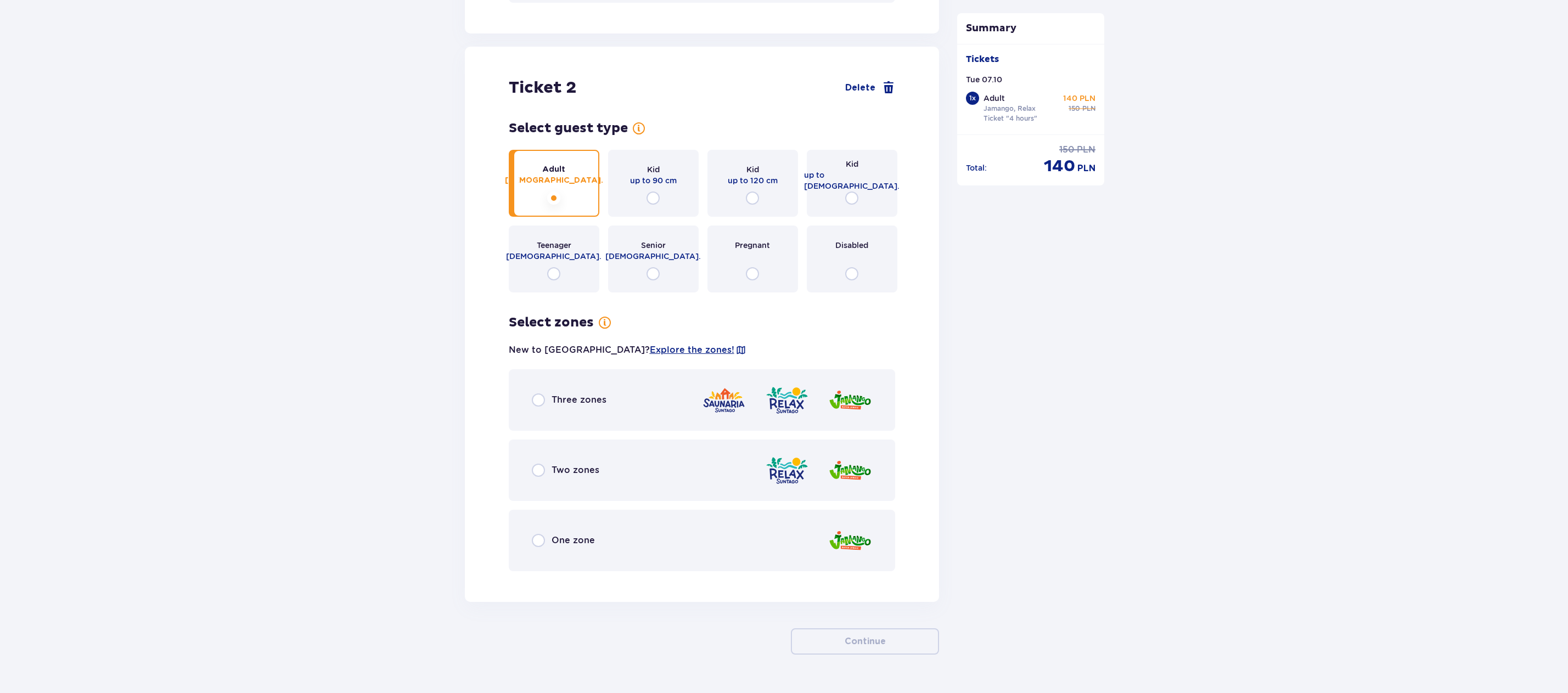
scroll to position [1245, 0]
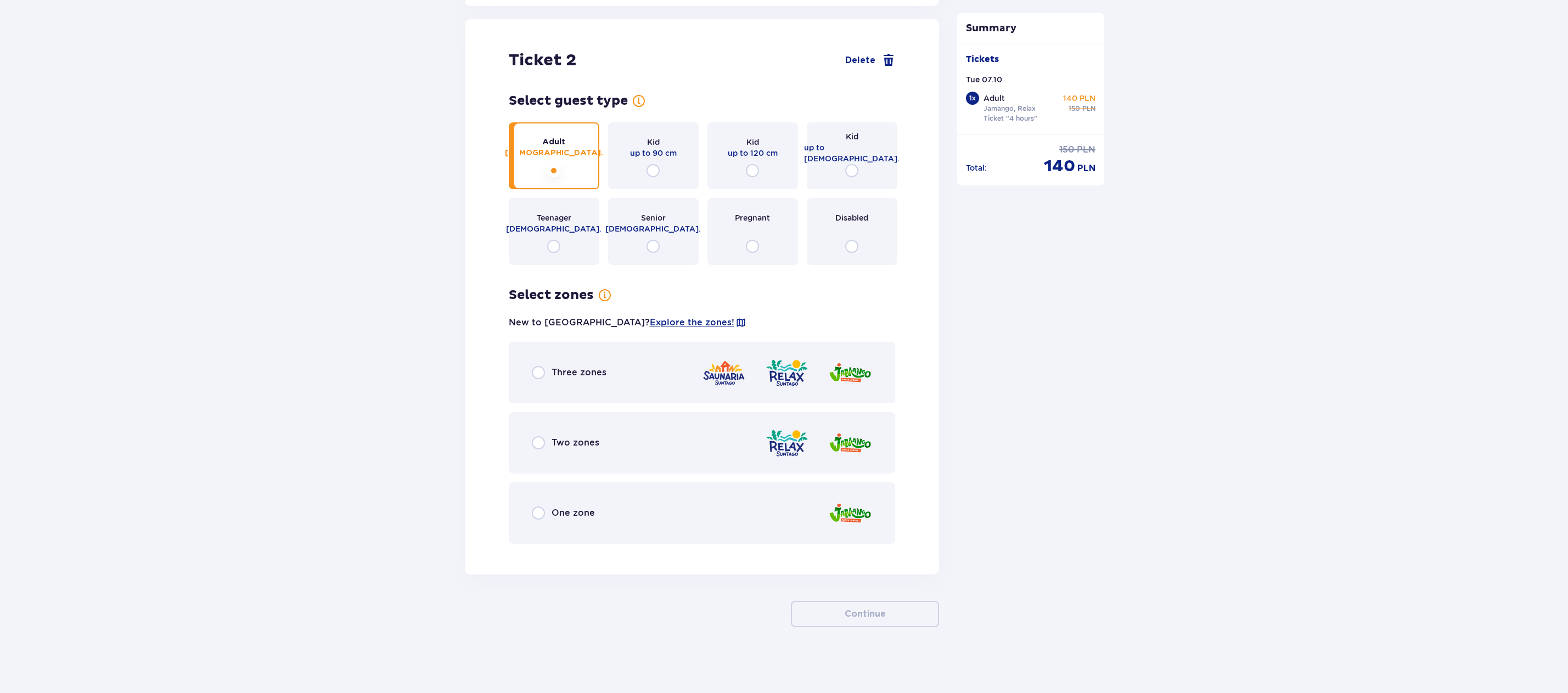
click at [542, 446] on input "radio" at bounding box center [538, 442] width 13 height 13
radio input "true"
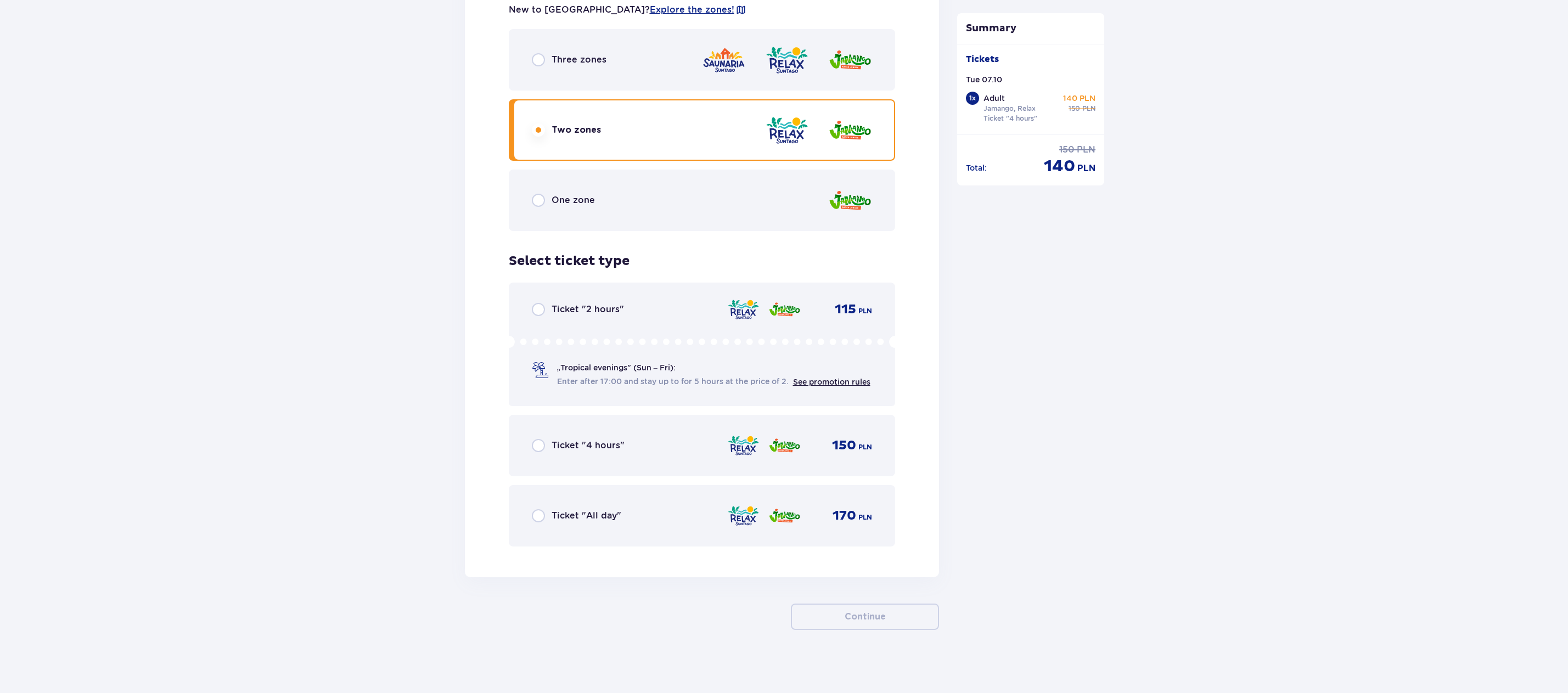
scroll to position [1560, 0]
click at [537, 439] on input "radio" at bounding box center [538, 442] width 13 height 13
radio input "true"
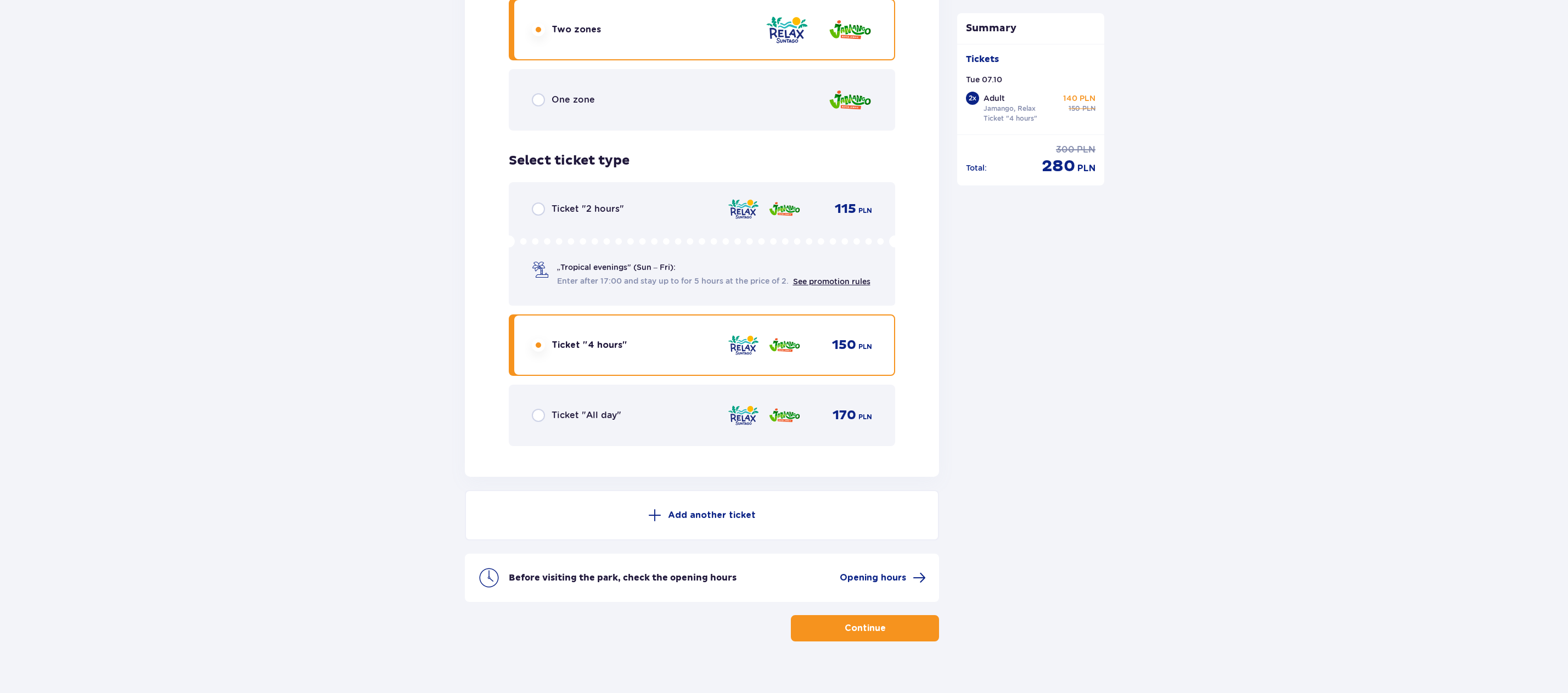
scroll to position [1672, 0]
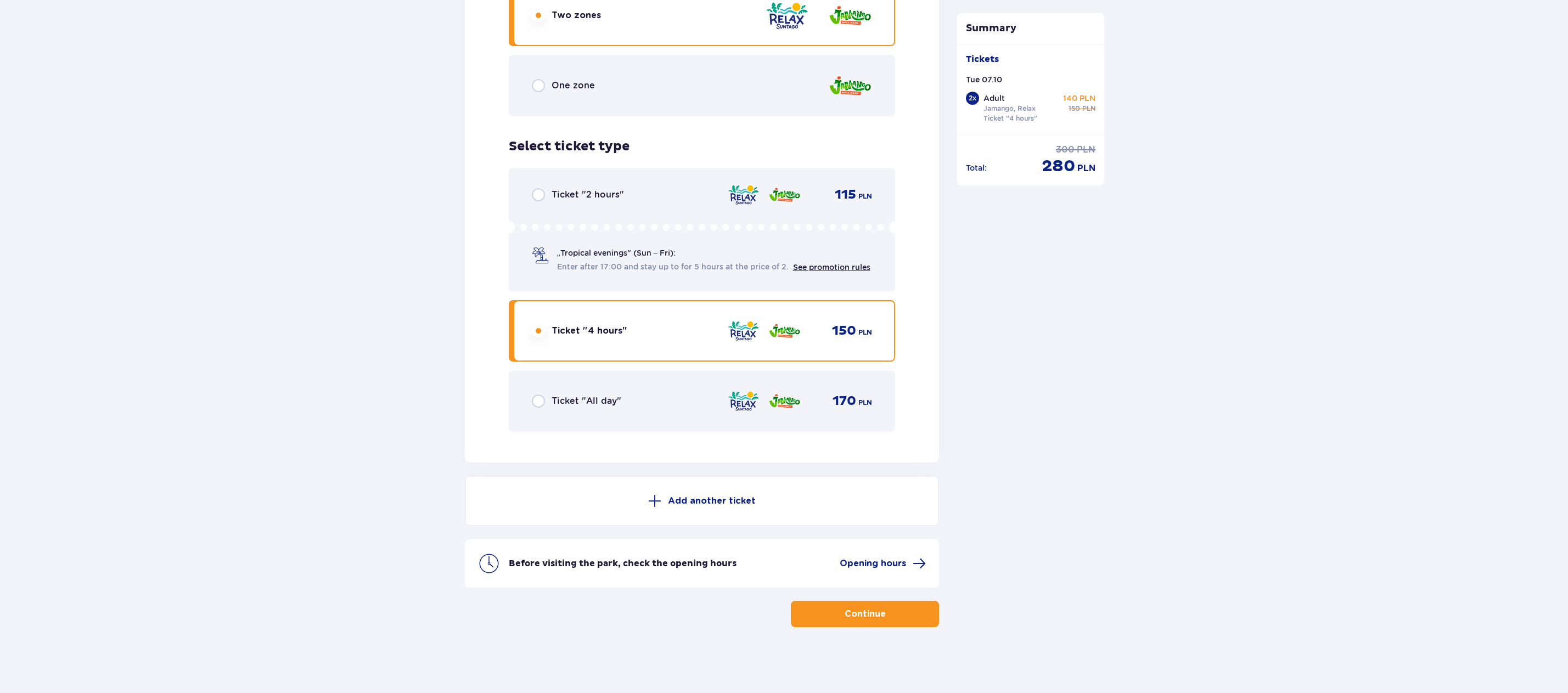
click at [893, 616] on span "button" at bounding box center [888, 613] width 13 height 13
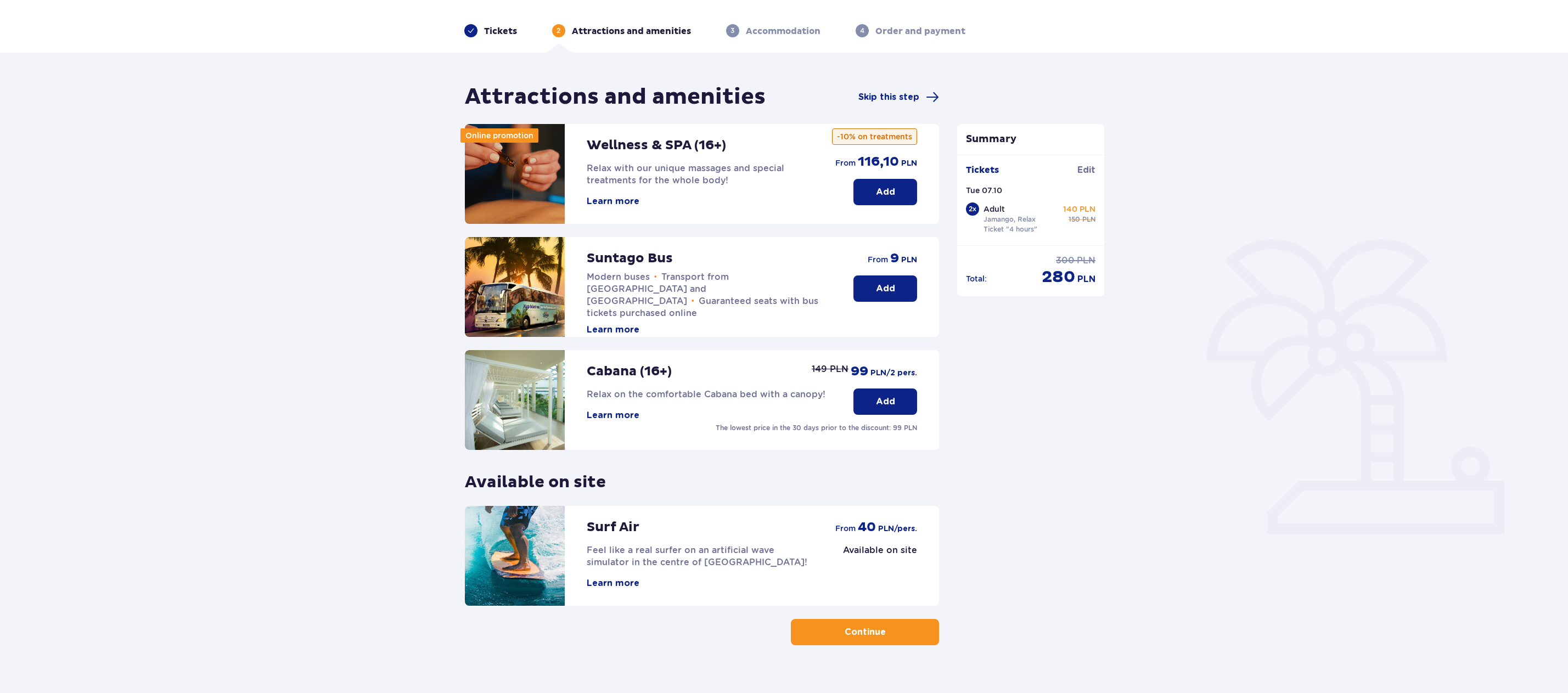
scroll to position [51, 0]
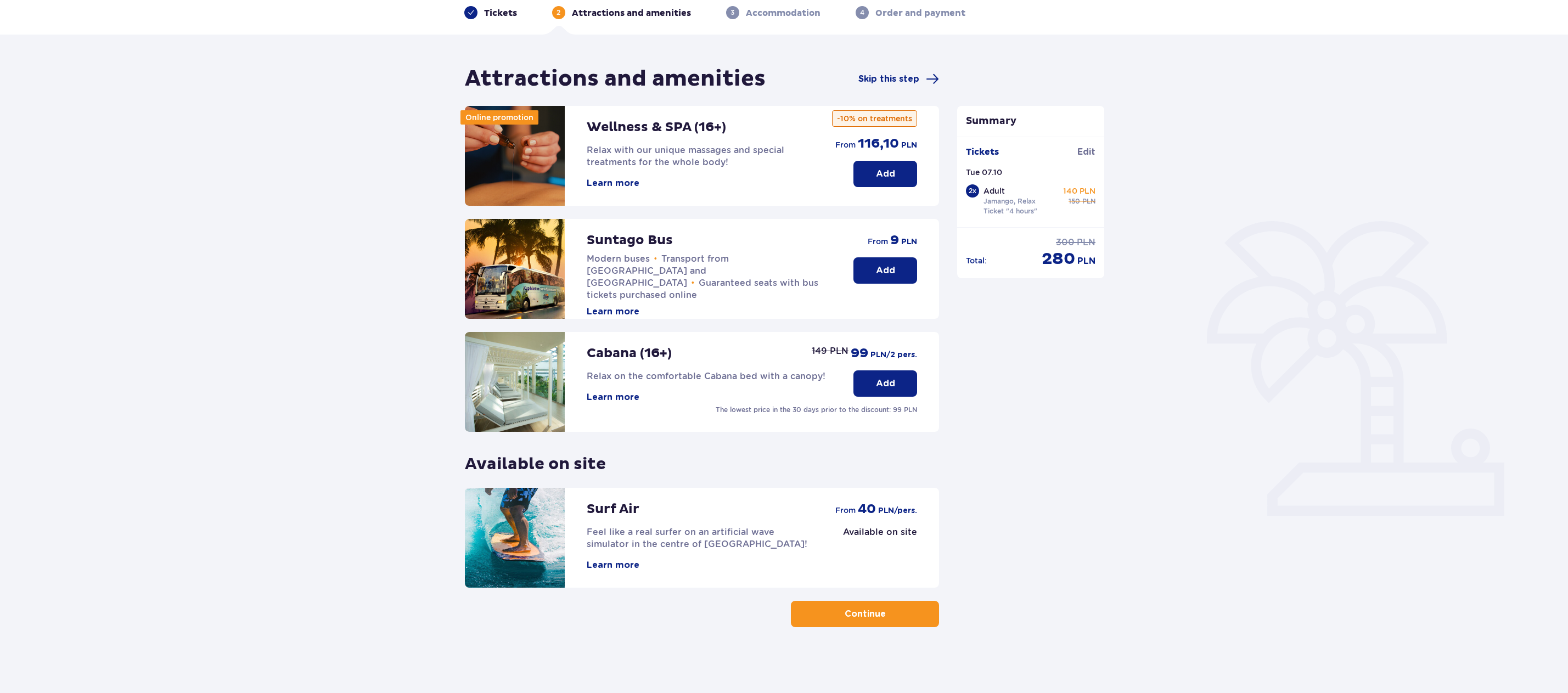
click at [871, 277] on button "Add" at bounding box center [886, 270] width 64 height 27
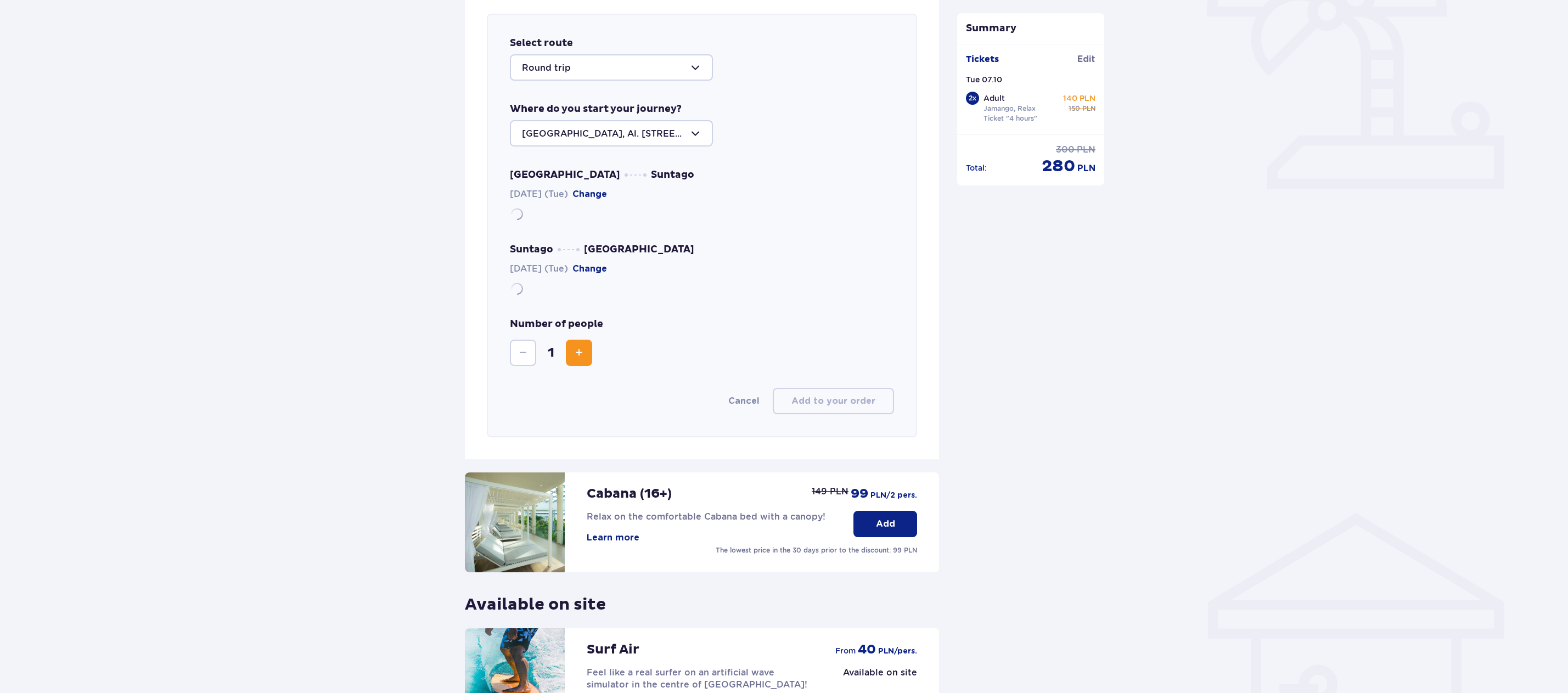
scroll to position [379, 0]
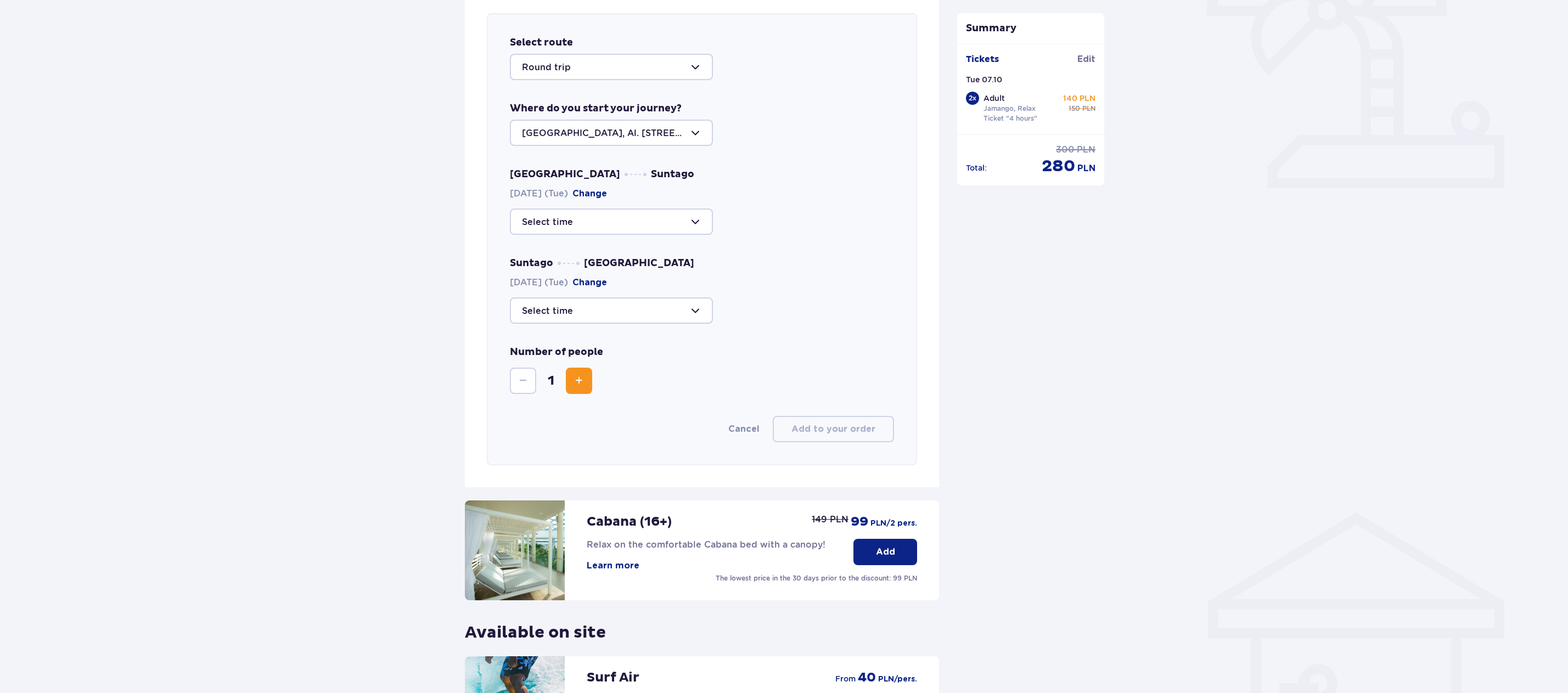
click at [597, 218] on div at bounding box center [612, 222] width 203 height 27
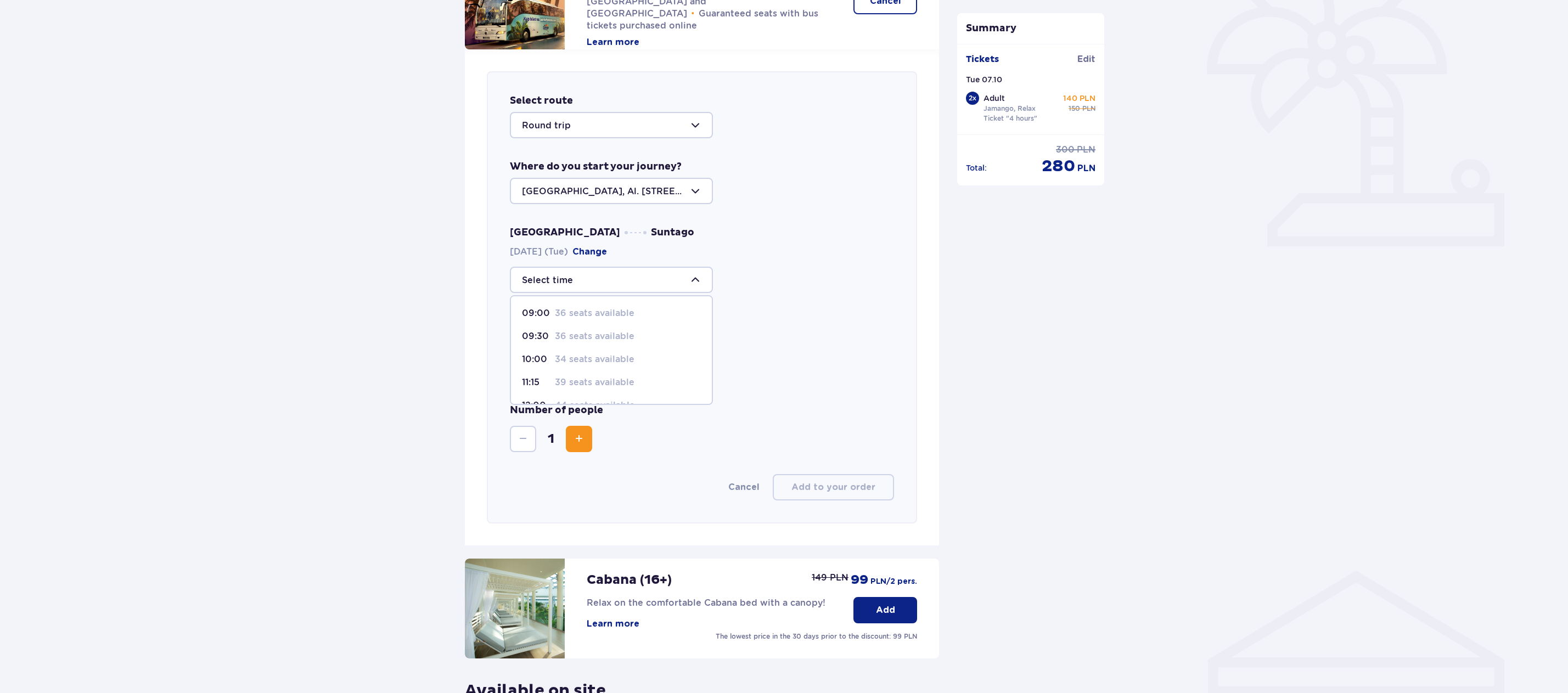
scroll to position [324, 0]
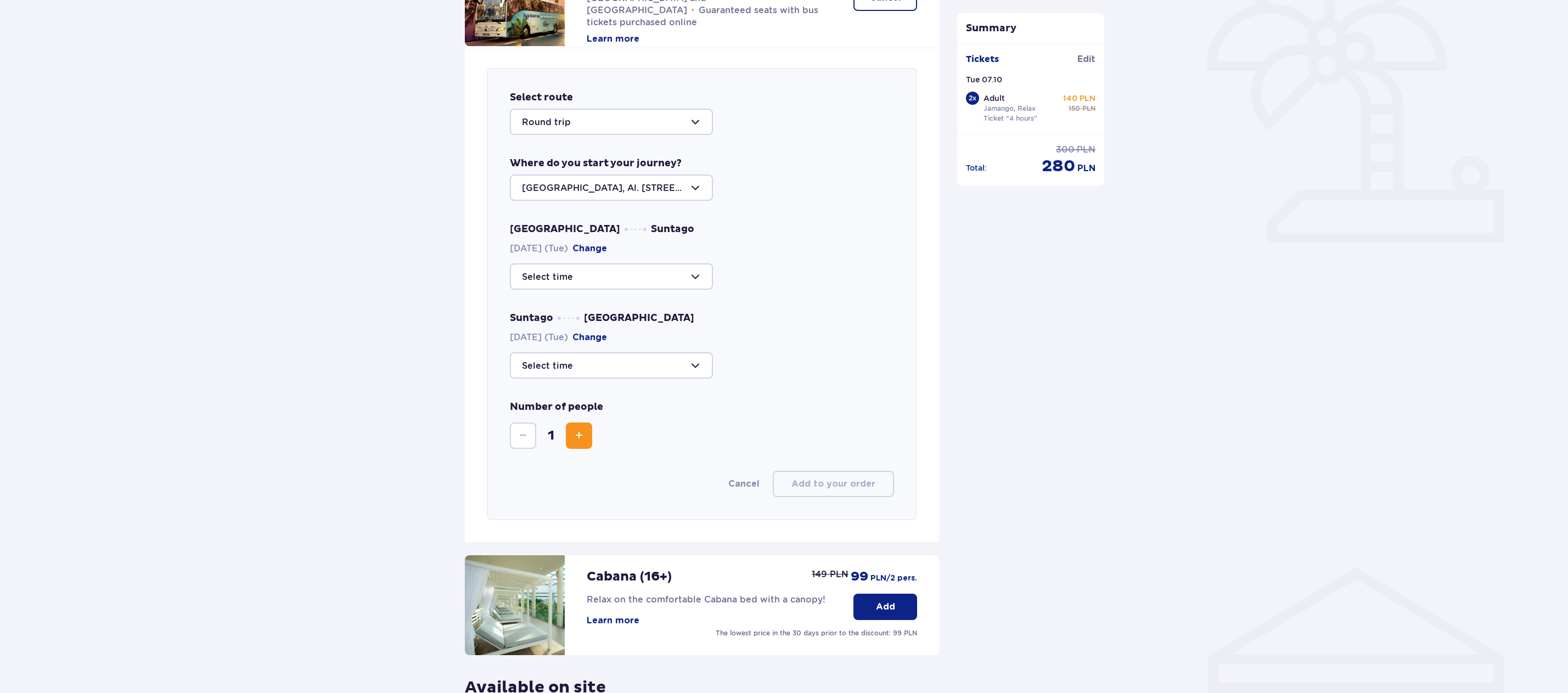
click at [852, 320] on div "Suntago [GEOGRAPHIC_DATA] [DATE] (Tue) Change" at bounding box center [703, 345] width 385 height 67
click at [691, 365] on div at bounding box center [612, 365] width 203 height 27
click at [535, 396] on p "12:00" at bounding box center [536, 399] width 29 height 12
click at [697, 368] on div at bounding box center [612, 365] width 203 height 27
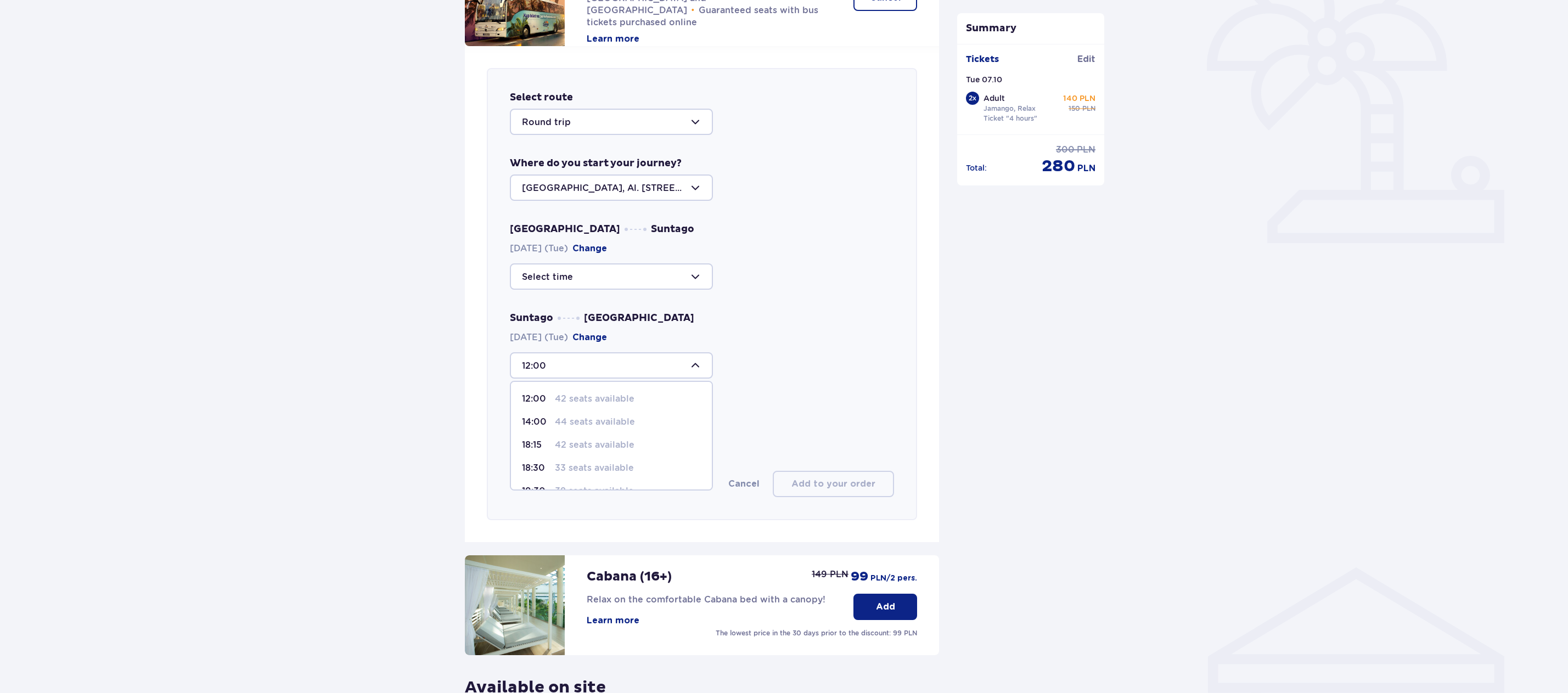
click at [588, 444] on p "42 seats available" at bounding box center [595, 445] width 80 height 12
type input "18:15"
click at [573, 435] on span "Increase" at bounding box center [579, 435] width 13 height 13
click at [632, 274] on div at bounding box center [612, 276] width 203 height 27
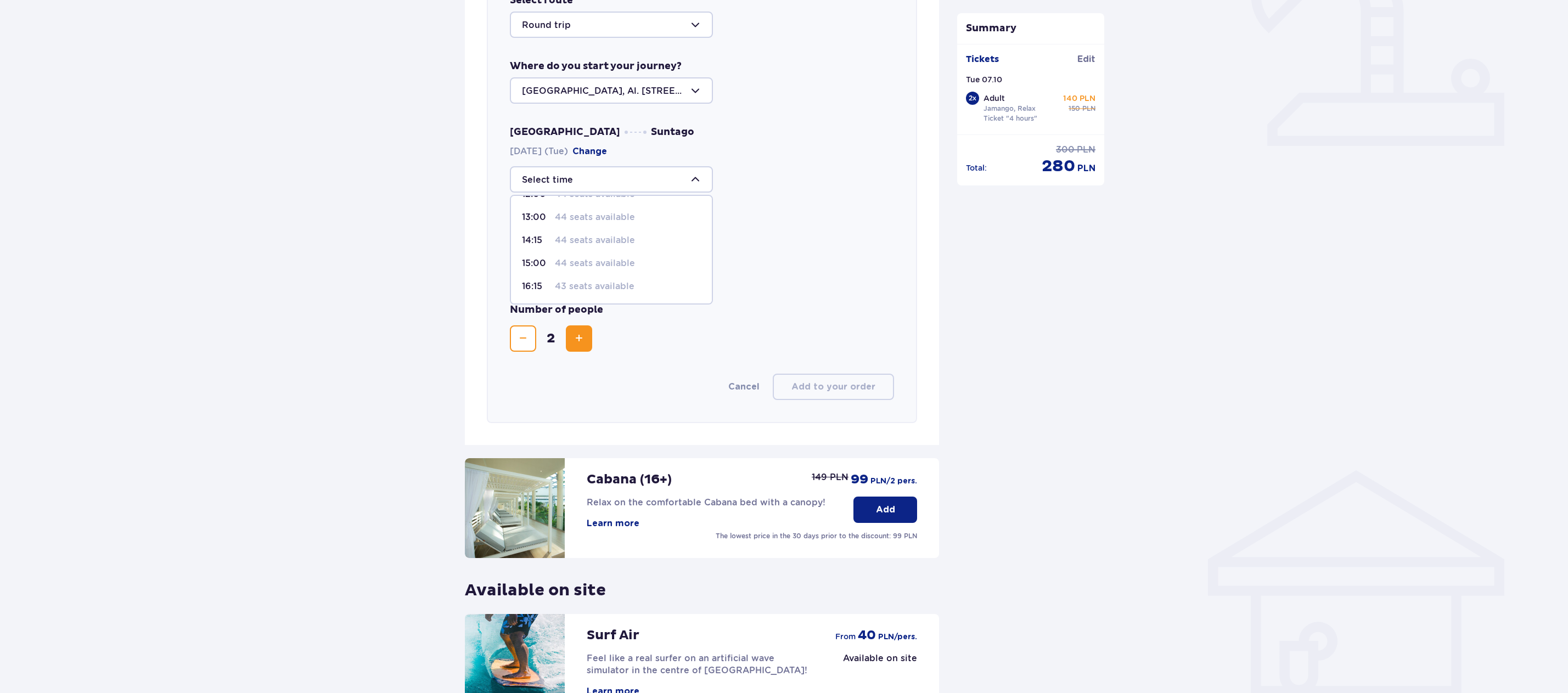
scroll to position [433, 0]
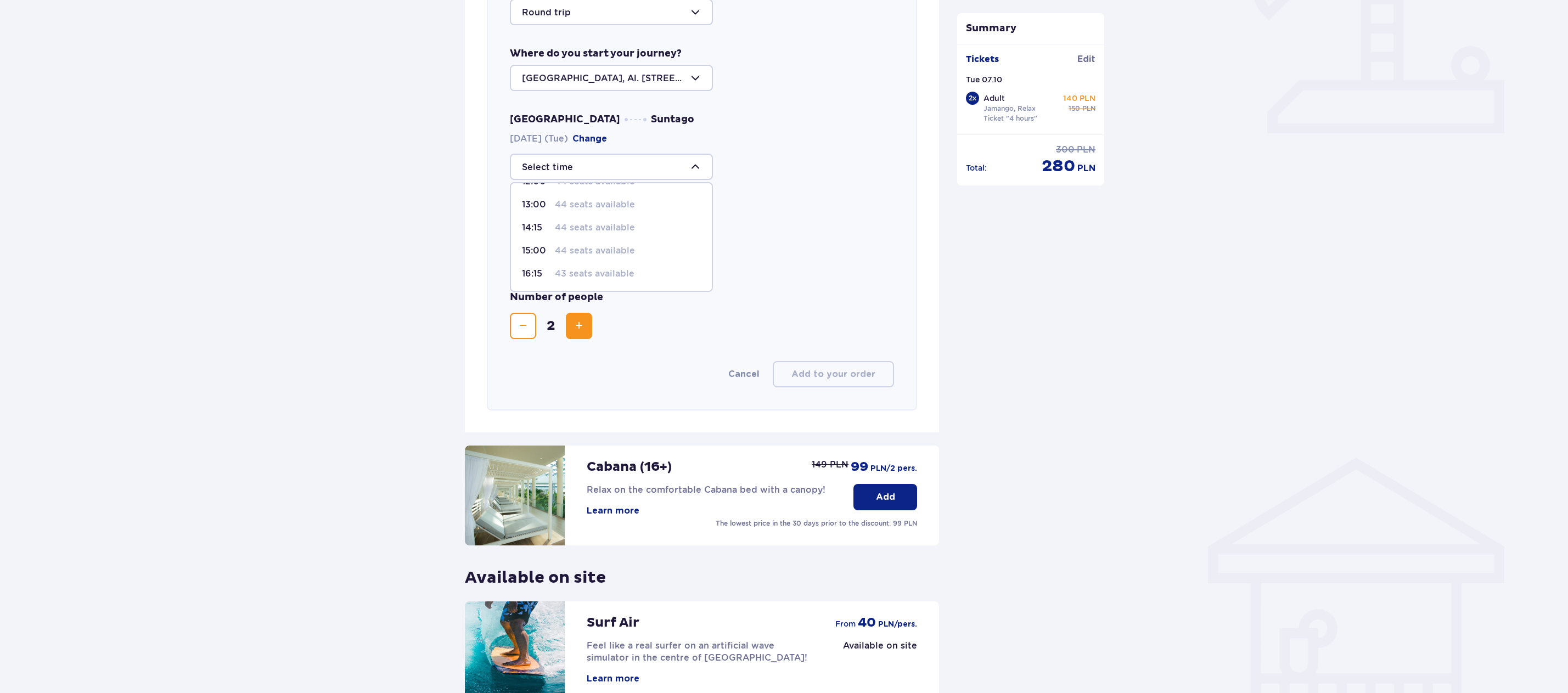
click at [568, 277] on p "43 seats available" at bounding box center [595, 274] width 80 height 12
type input "16:15"
click at [658, 252] on div at bounding box center [612, 256] width 203 height 27
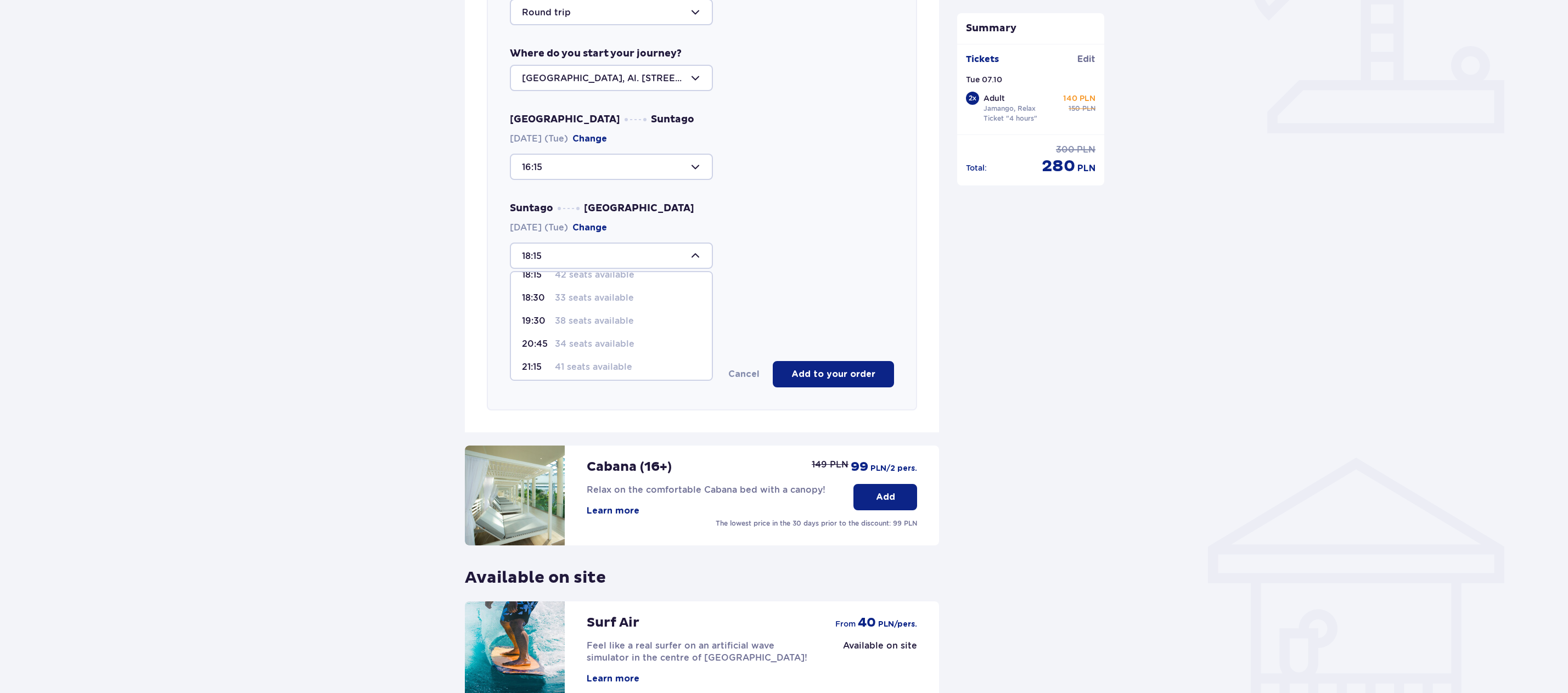
scroll to position [18, 0]
click at [592, 362] on p "41 seats available" at bounding box center [594, 362] width 78 height 12
type input "21:15"
click at [840, 373] on p "Add to your order" at bounding box center [833, 374] width 84 height 12
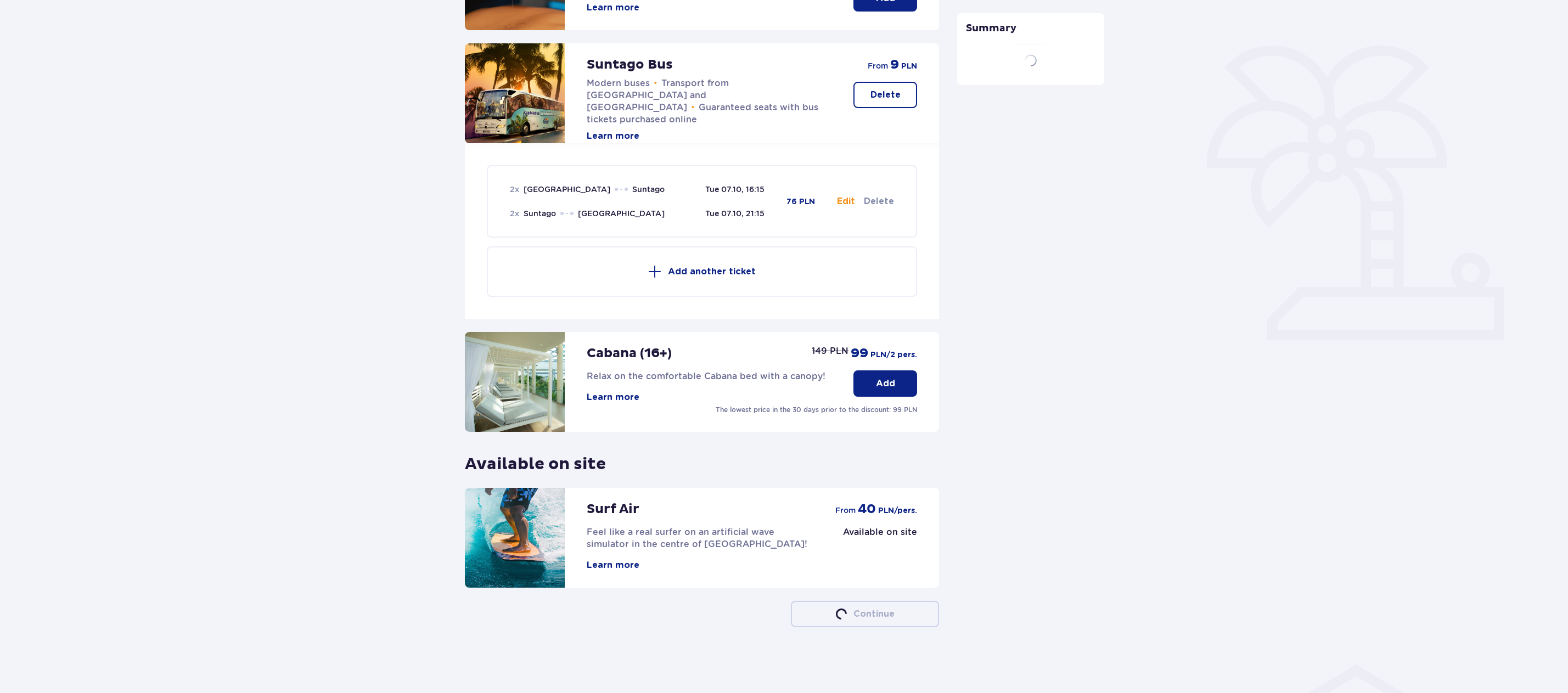
scroll to position [226, 0]
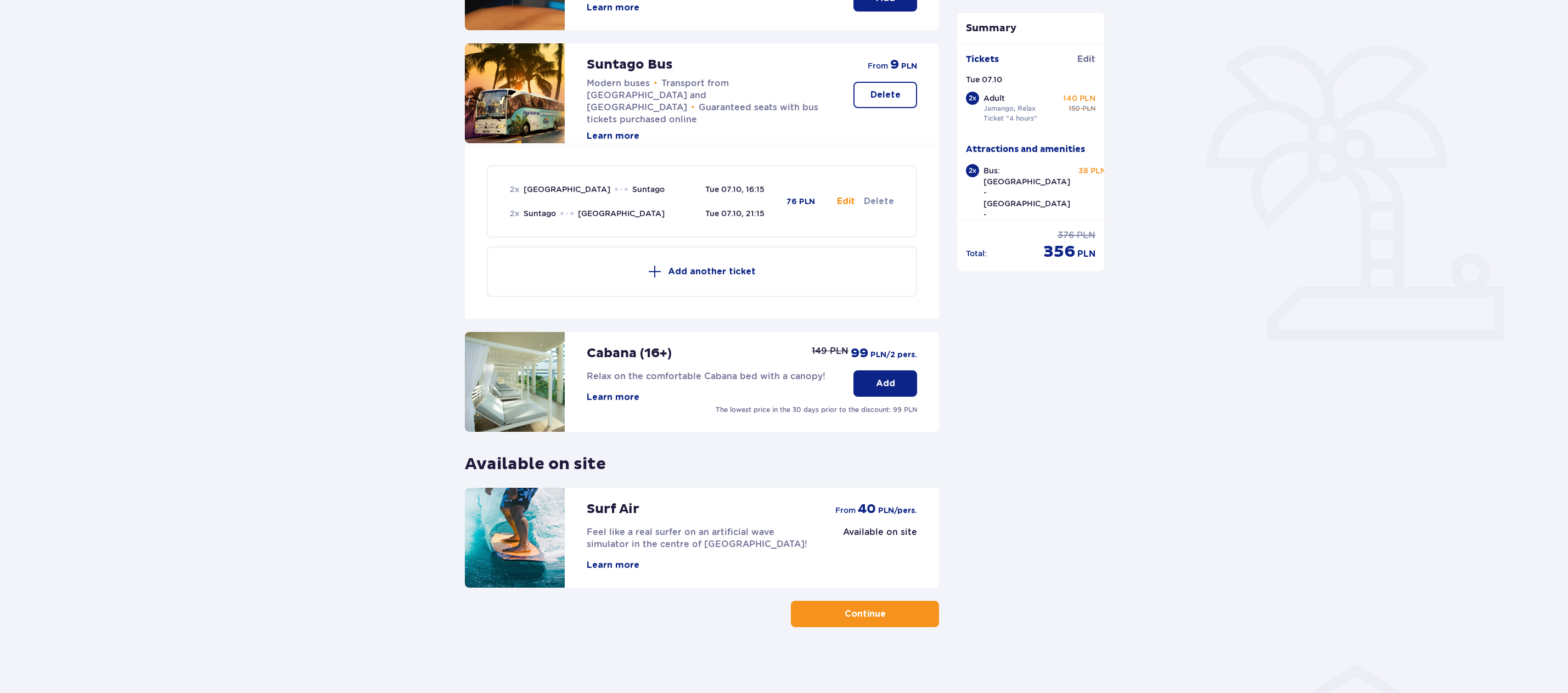
click at [858, 604] on button "Continue" at bounding box center [865, 614] width 148 height 27
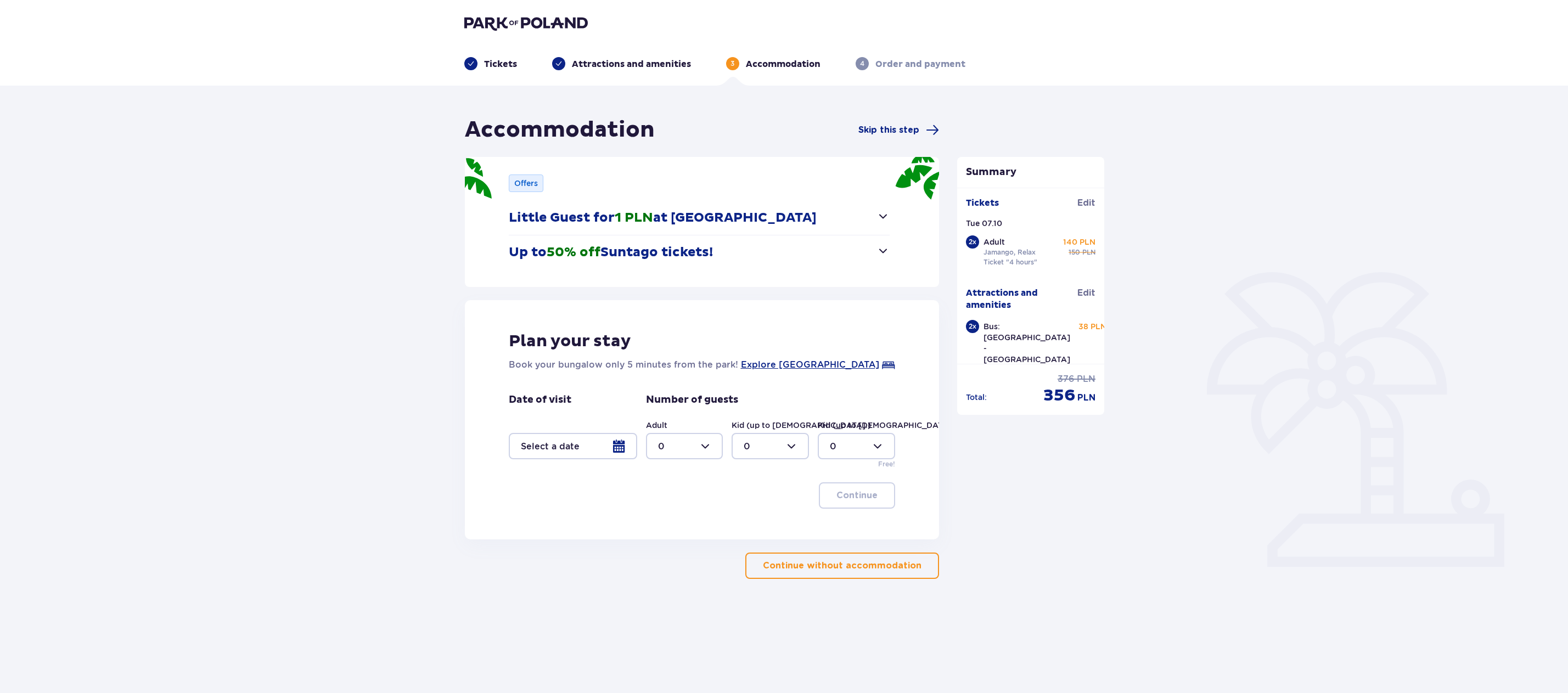
click at [884, 218] on span "button" at bounding box center [883, 216] width 13 height 13
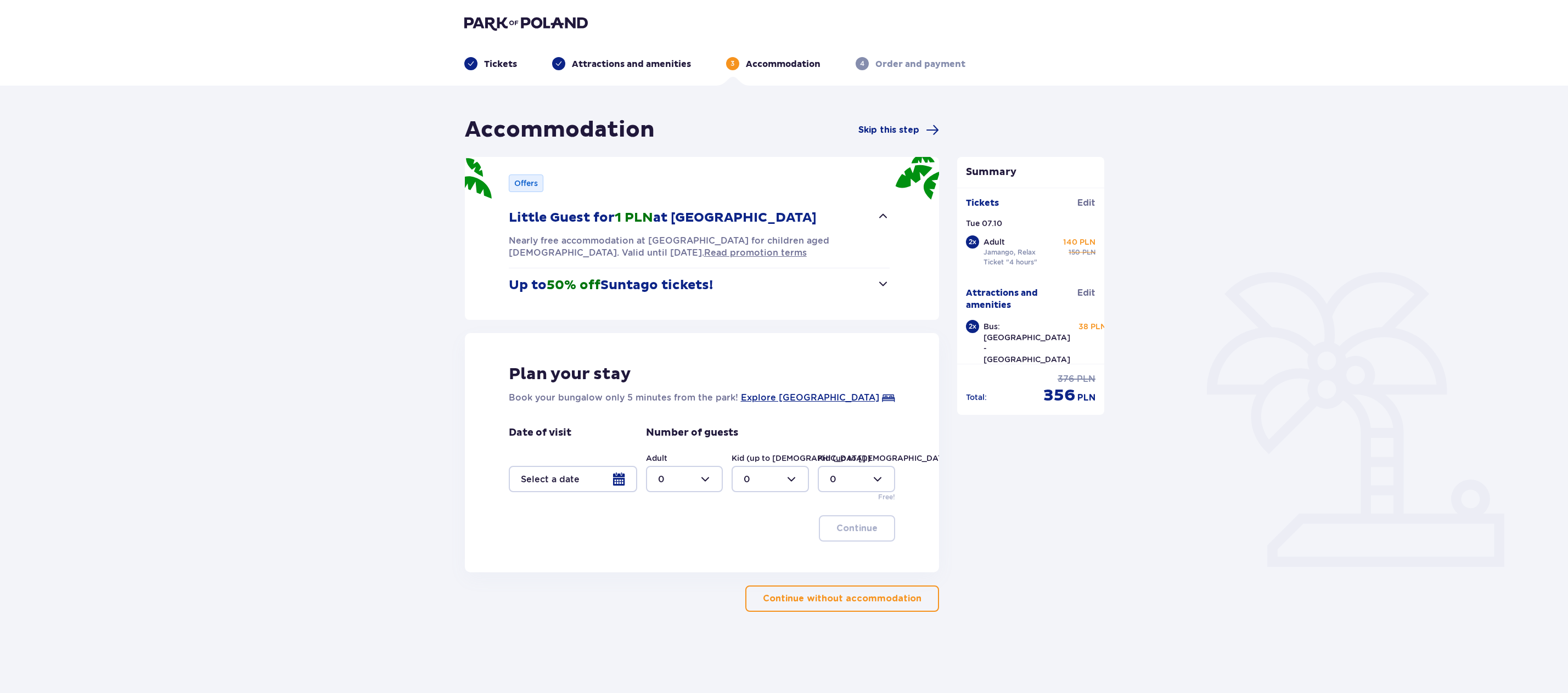
click at [886, 286] on span "button" at bounding box center [883, 283] width 13 height 13
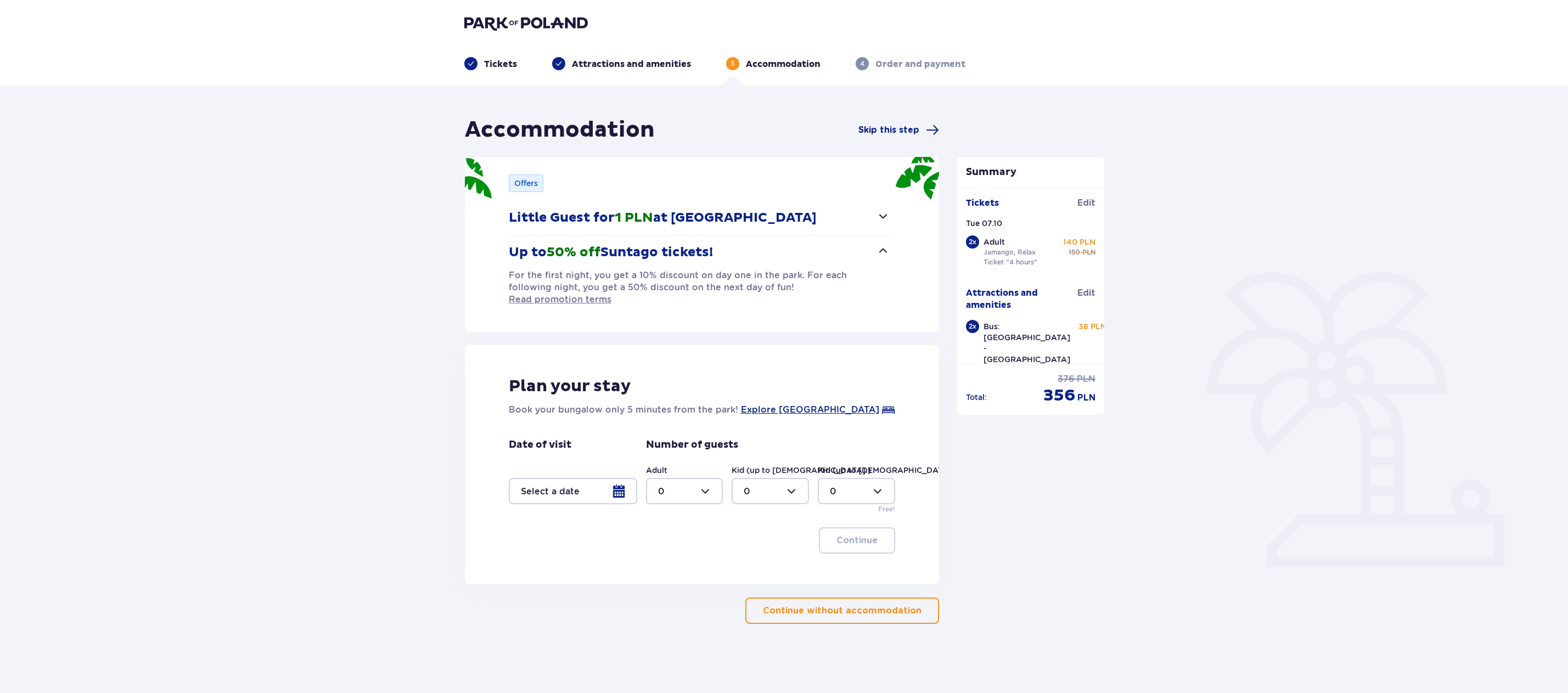
click at [865, 605] on p "Continue without accommodation" at bounding box center [842, 611] width 159 height 12
